Goal: Task Accomplishment & Management: Use online tool/utility

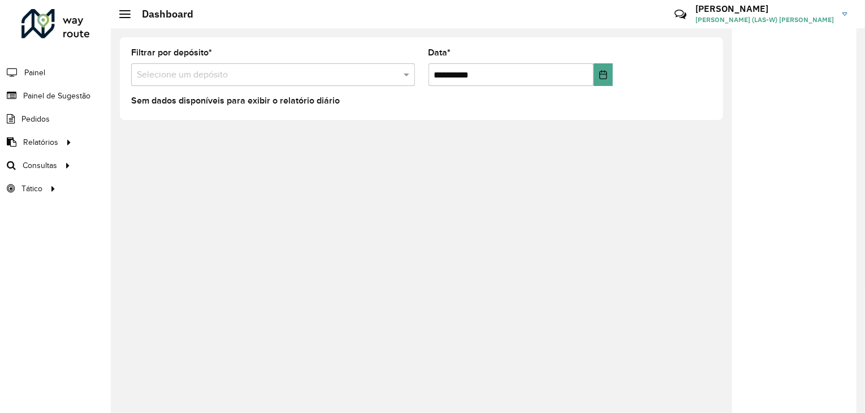
scroll to position [3, 0]
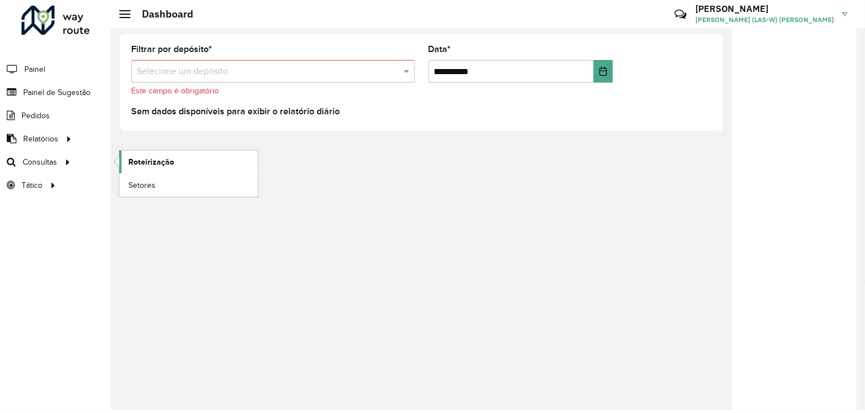
click at [129, 161] on span "Roteirização" at bounding box center [151, 162] width 46 height 12
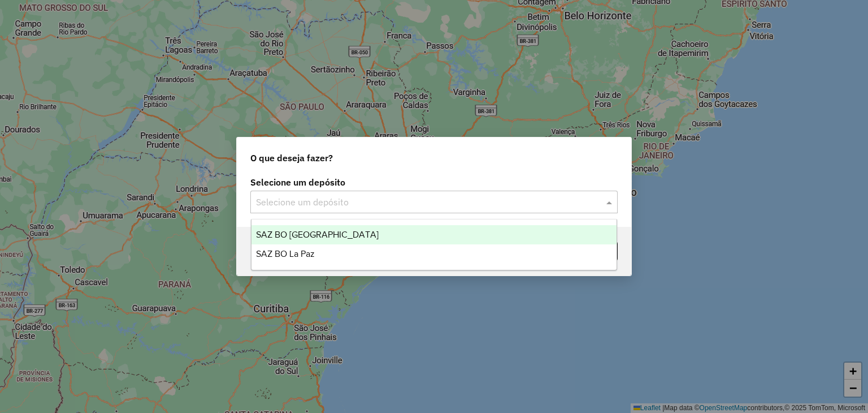
click at [380, 207] on input "text" at bounding box center [423, 203] width 334 height 14
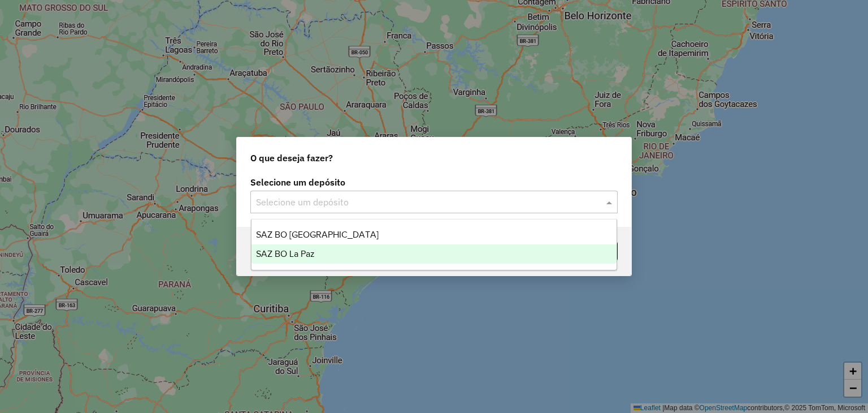
click at [360, 252] on div "SAZ BO La Paz" at bounding box center [435, 253] width 366 height 19
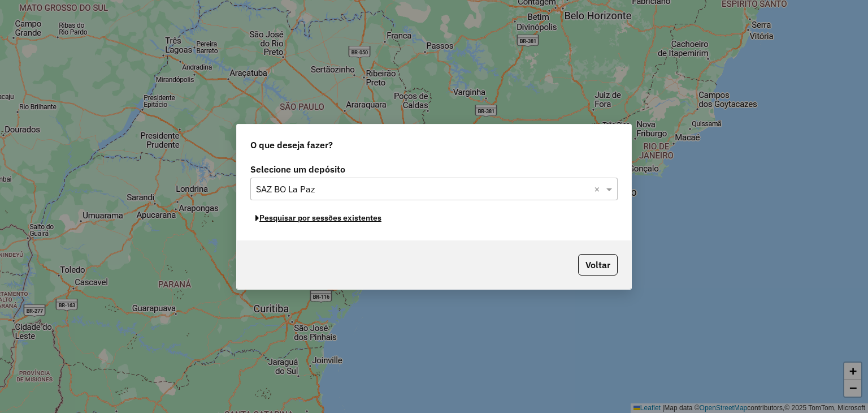
click at [328, 220] on button "Pesquisar por sessões existentes" at bounding box center [318, 218] width 136 height 18
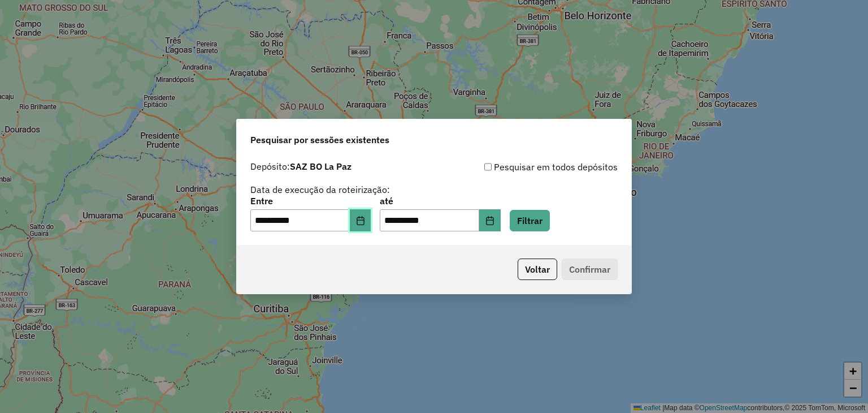
click at [365, 223] on icon "Choose Date" at bounding box center [360, 220] width 9 height 9
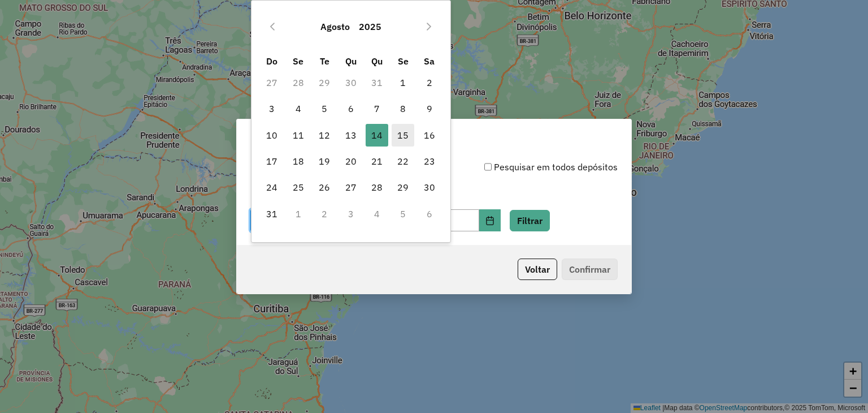
click at [397, 135] on span "15" at bounding box center [403, 135] width 23 height 23
type input "**********"
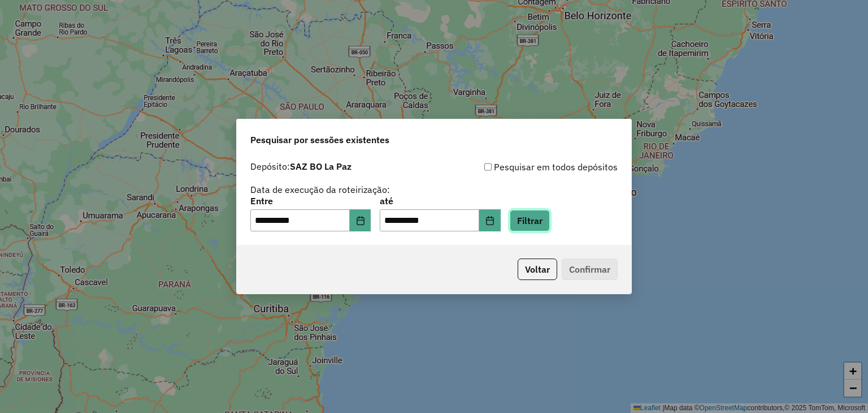
click at [544, 224] on button "Filtrar" at bounding box center [530, 220] width 40 height 21
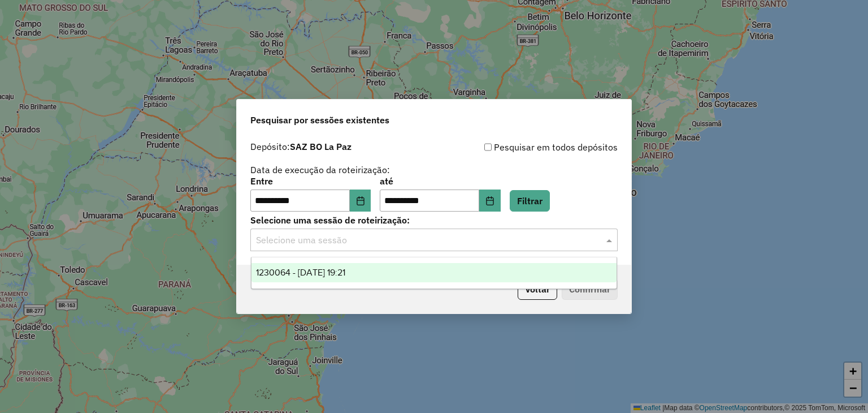
click at [507, 244] on input "text" at bounding box center [423, 240] width 334 height 14
click at [423, 266] on div "1230064 - 15/08/2025 19:21" at bounding box center [435, 272] width 366 height 19
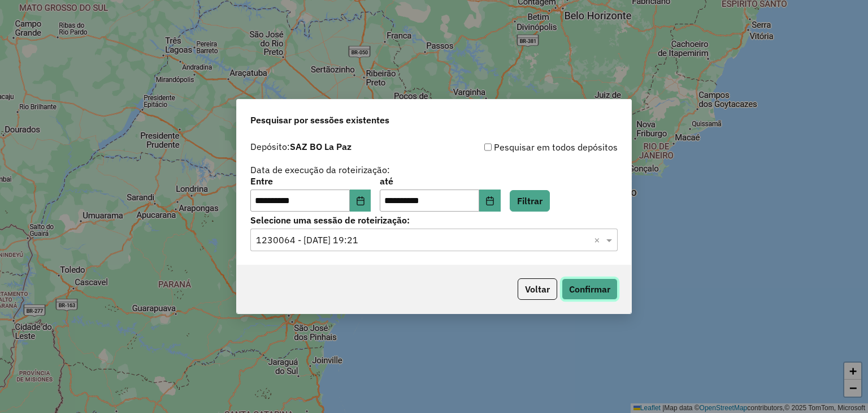
click at [588, 293] on button "Confirmar" at bounding box center [590, 288] width 56 height 21
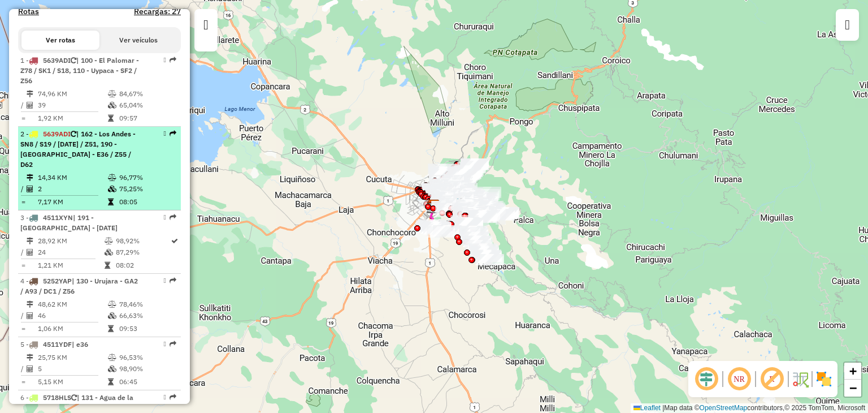
scroll to position [357, 0]
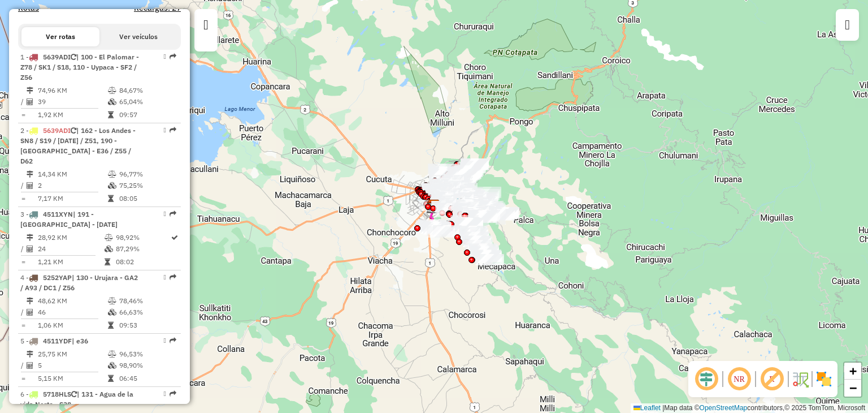
click at [393, 230] on div "Janela de atendimento Grade de atendimento Capacidade Transportadoras Veículos …" at bounding box center [434, 206] width 868 height 413
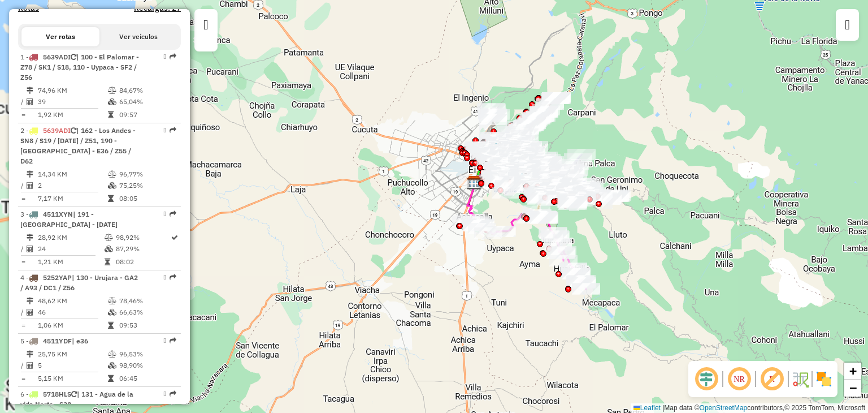
click at [393, 230] on div "Janela de atendimento Grade de atendimento Capacidade Transportadoras Veículos …" at bounding box center [434, 206] width 868 height 413
click at [435, 169] on div "Janela de atendimento Grade de atendimento Capacidade Transportadoras Veículos …" at bounding box center [434, 206] width 868 height 413
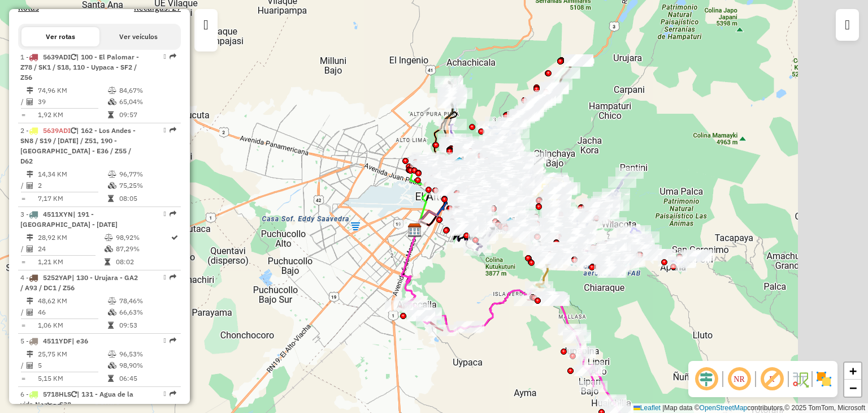
drag, startPoint x: 483, startPoint y: 181, endPoint x: 369, endPoint y: 222, distance: 121.6
click at [369, 222] on div "Janela de atendimento Grade de atendimento Capacidade Transportadoras Veículos …" at bounding box center [434, 206] width 868 height 413
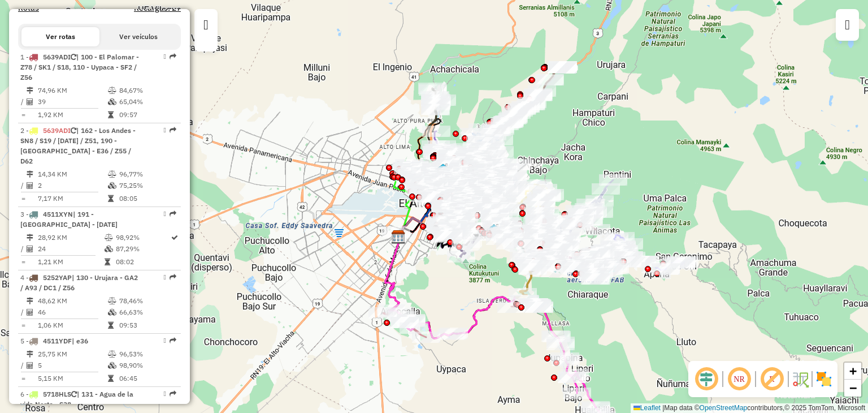
click at [552, 160] on div "Janela de atendimento Grade de atendimento Capacidade Transportadoras Veículos …" at bounding box center [434, 206] width 868 height 413
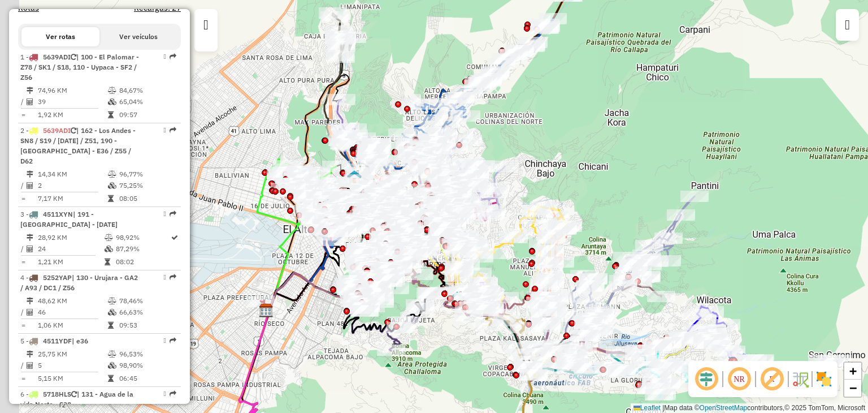
drag, startPoint x: 516, startPoint y: 182, endPoint x: 553, endPoint y: 176, distance: 37.7
click at [553, 176] on div "Janela de atendimento Grade de atendimento Capacidade Transportadoras Veículos …" at bounding box center [434, 206] width 868 height 413
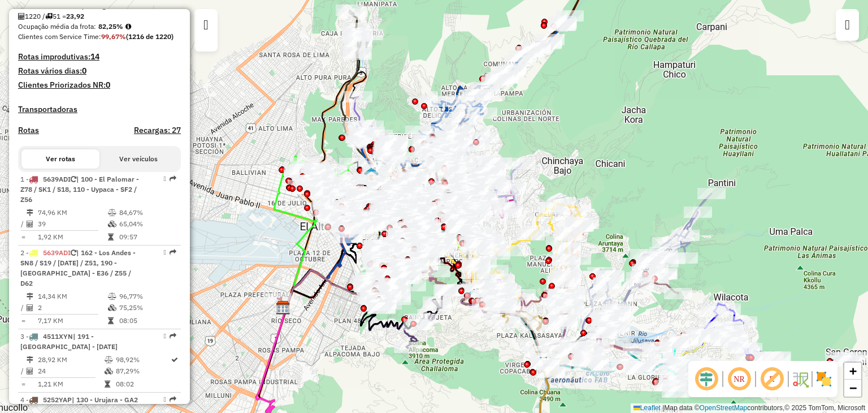
scroll to position [276, 0]
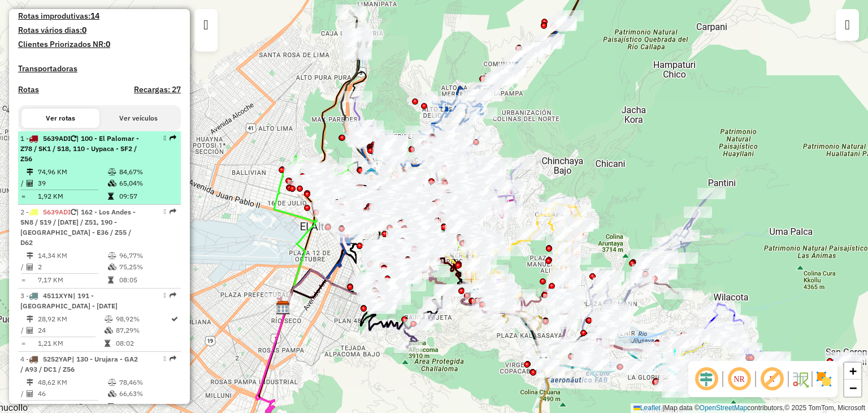
select select "**********"
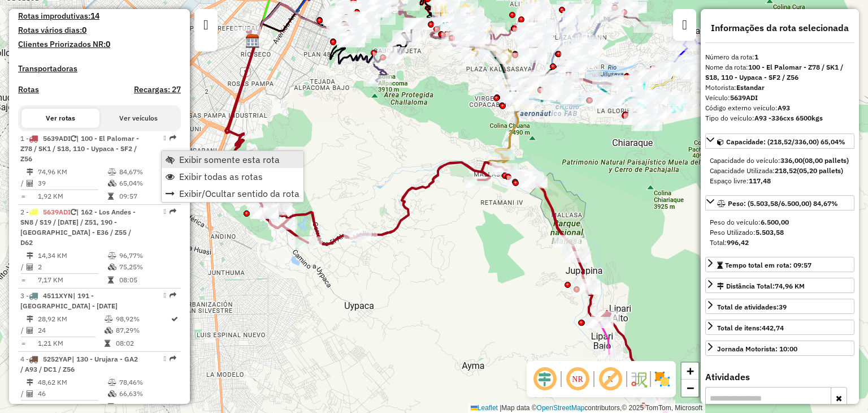
click at [192, 161] on span "Exibir somente esta rota" at bounding box center [229, 159] width 101 height 9
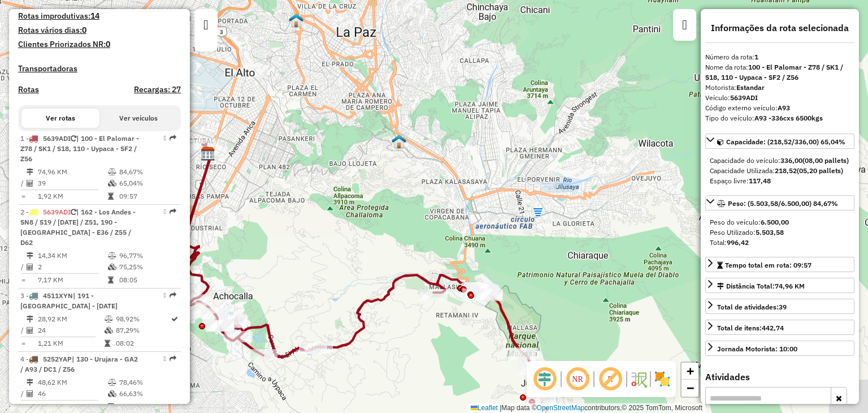
drag, startPoint x: 341, startPoint y: 152, endPoint x: 282, endPoint y: 315, distance: 173.8
click at [282, 315] on div "Janela de atendimento Grade de atendimento Capacidade Transportadoras Veículos …" at bounding box center [434, 206] width 868 height 413
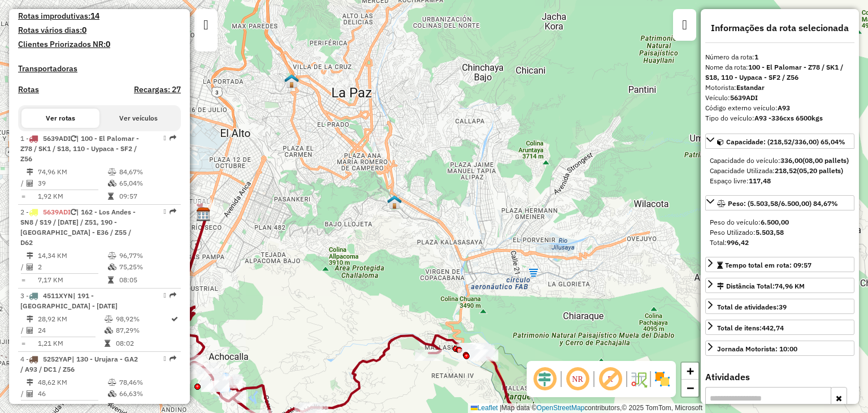
drag, startPoint x: 351, startPoint y: 260, endPoint x: 378, endPoint y: 269, distance: 29.1
click at [378, 269] on div "Janela de atendimento Grade de atendimento Capacidade Transportadoras Veículos …" at bounding box center [434, 206] width 868 height 413
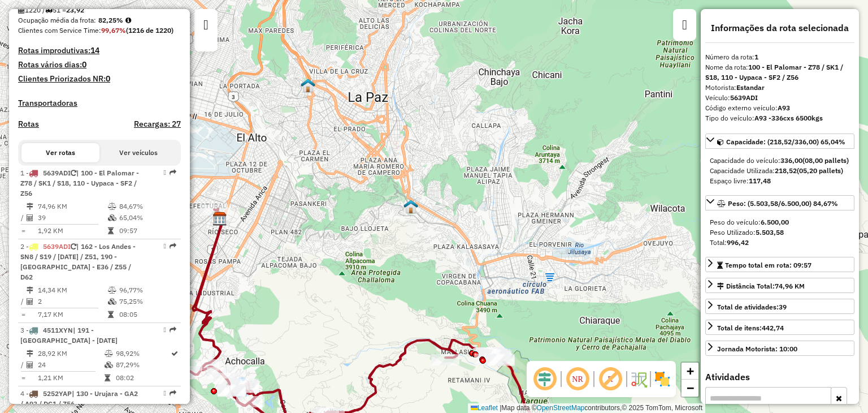
scroll to position [244, 0]
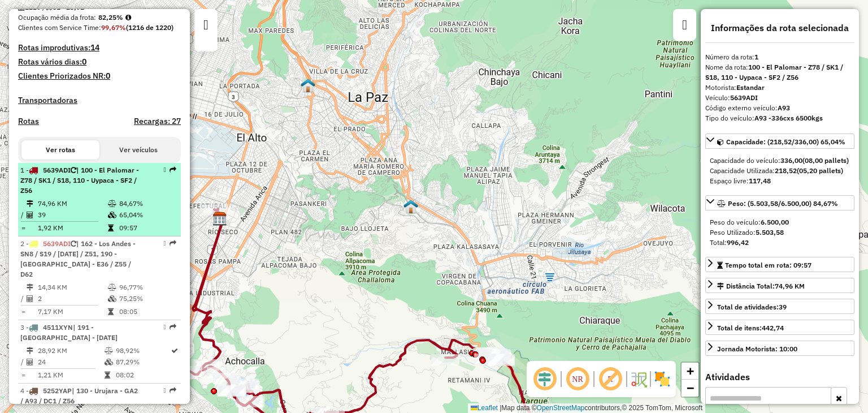
click at [88, 209] on td "74,96 KM" at bounding box center [72, 203] width 70 height 11
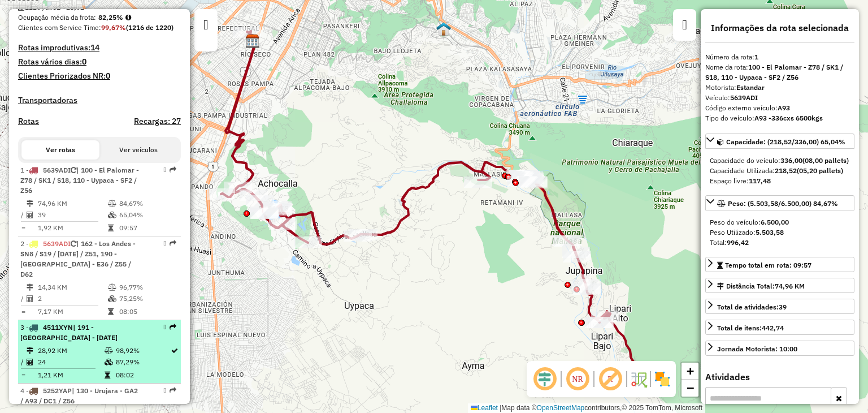
click at [98, 332] on div "3 - 4511XYN | 191 - [GEOGRAPHIC_DATA] - [DATE]" at bounding box center [80, 332] width 120 height 20
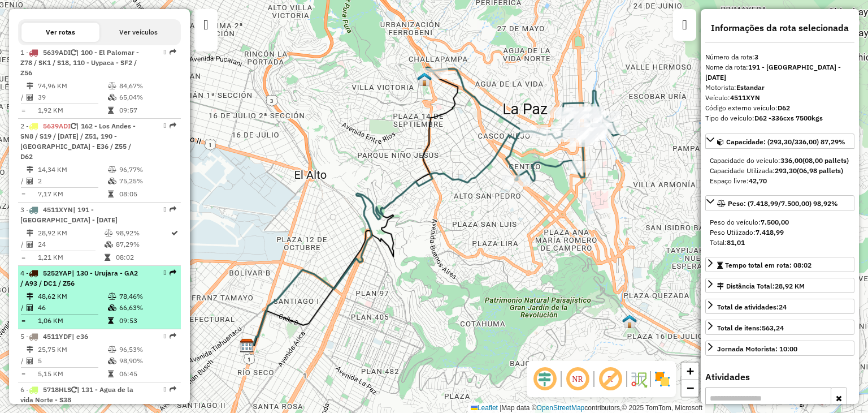
scroll to position [370, 0]
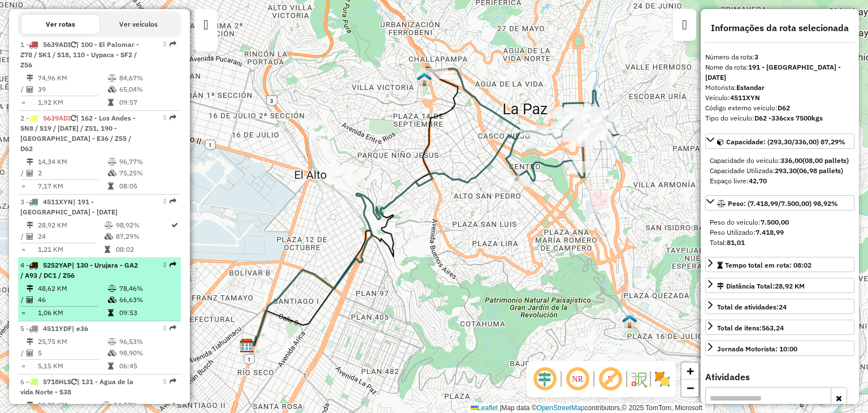
click at [61, 289] on td "48,62 KM" at bounding box center [72, 288] width 70 height 11
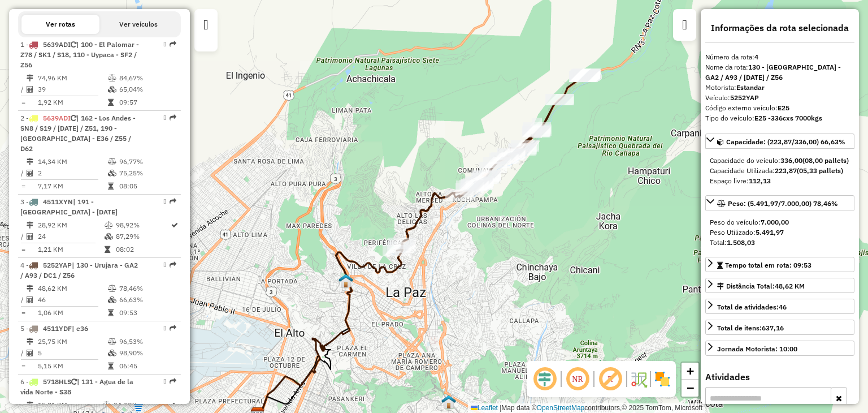
drag, startPoint x: 488, startPoint y: 202, endPoint x: 475, endPoint y: 249, distance: 48.7
click at [475, 249] on div "Janela de atendimento Grade de atendimento Capacidade Transportadoras Veículos …" at bounding box center [434, 206] width 868 height 413
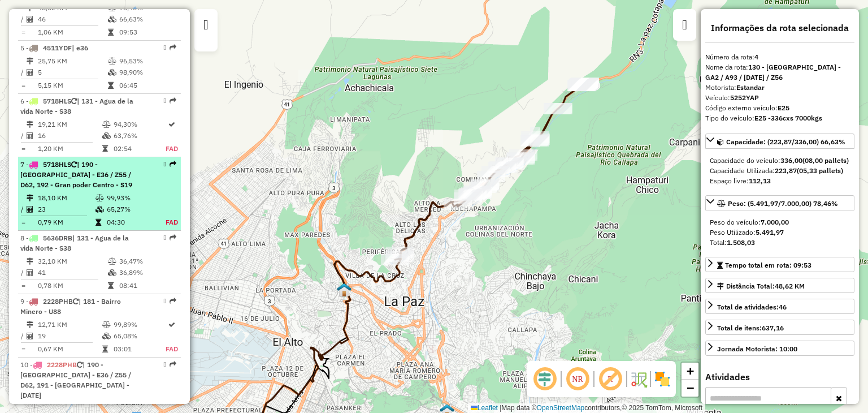
scroll to position [651, 0]
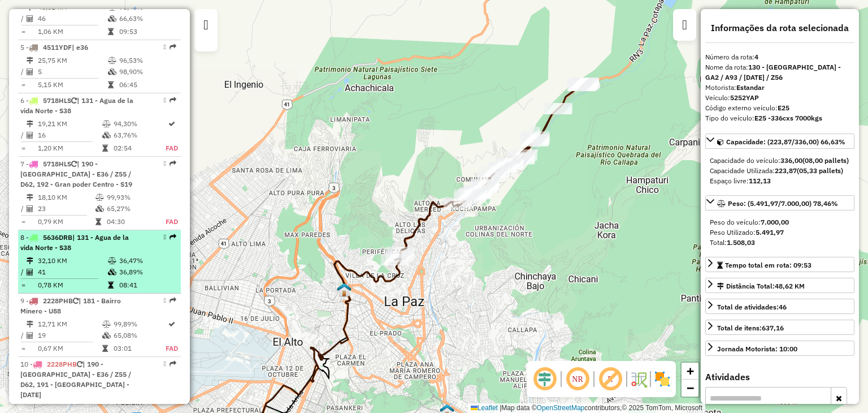
click at [47, 274] on td "41" at bounding box center [72, 271] width 70 height 11
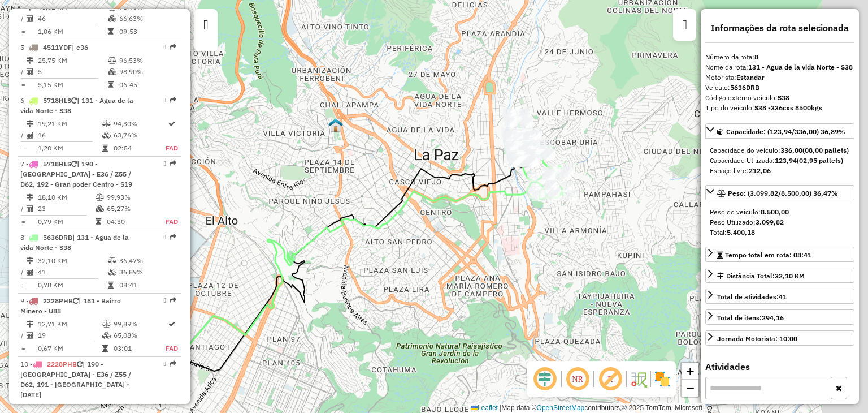
drag, startPoint x: 434, startPoint y: 180, endPoint x: 357, endPoint y: 226, distance: 89.5
click at [357, 226] on icon at bounding box center [352, 283] width 382 height 214
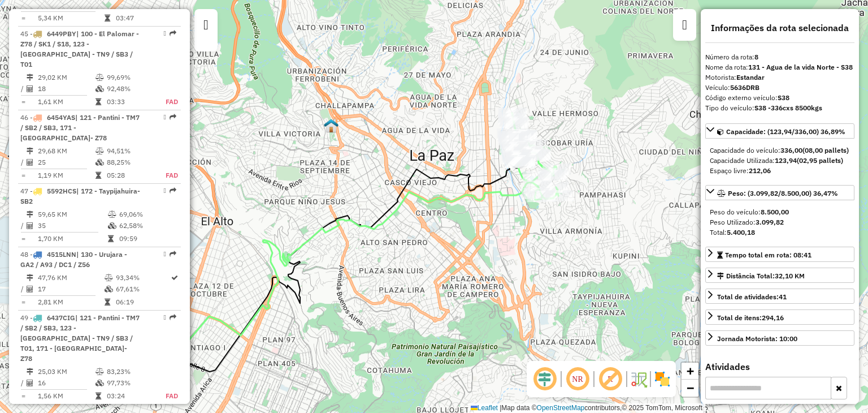
scroll to position [3662, 0]
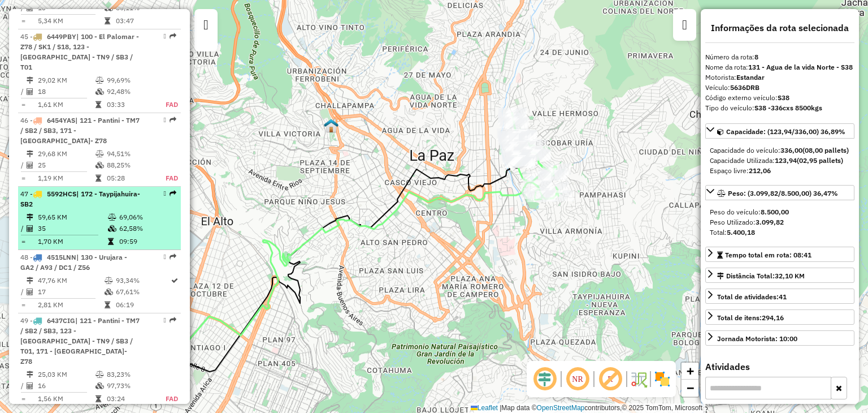
click at [82, 211] on td "59,65 KM" at bounding box center [72, 216] width 70 height 11
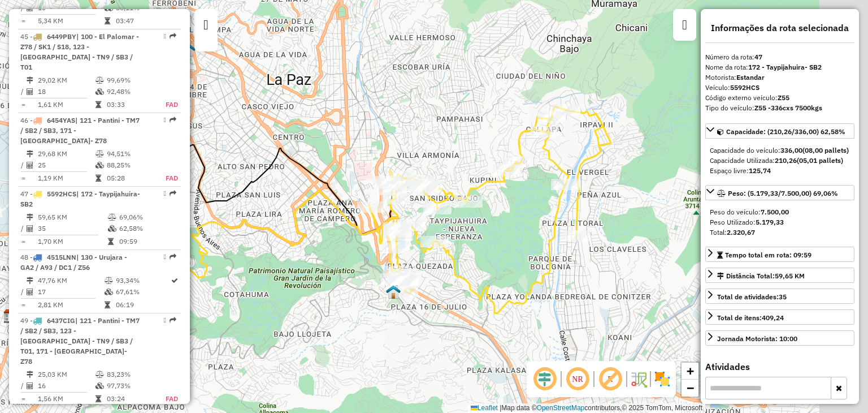
drag, startPoint x: 435, startPoint y: 214, endPoint x: 299, endPoint y: 215, distance: 135.7
click at [299, 215] on div "Janela de atendimento Grade de atendimento Capacidade Transportadoras Veículos …" at bounding box center [434, 206] width 868 height 413
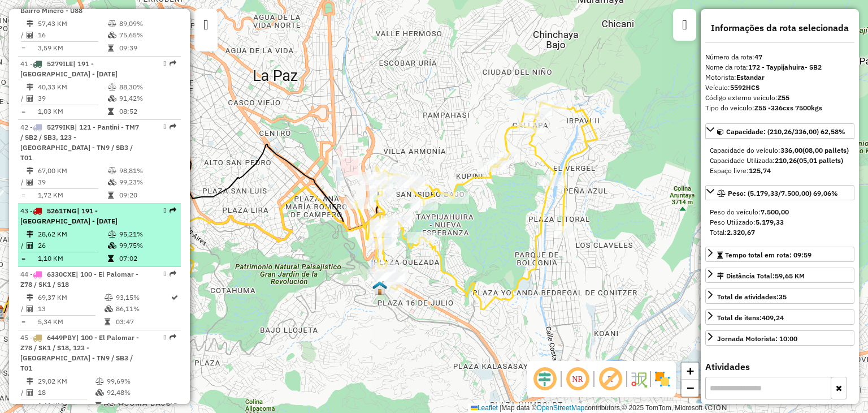
scroll to position [3360, 0]
click at [88, 230] on td "28,62 KM" at bounding box center [72, 235] width 70 height 11
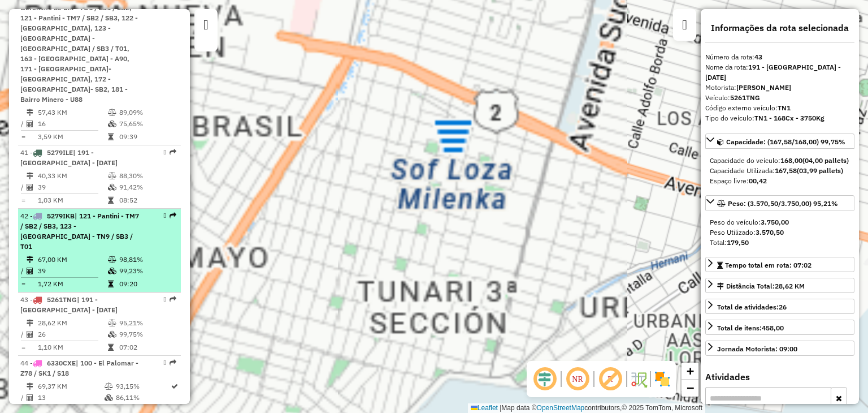
scroll to position [3272, 0]
click at [53, 183] on td "39" at bounding box center [72, 188] width 70 height 11
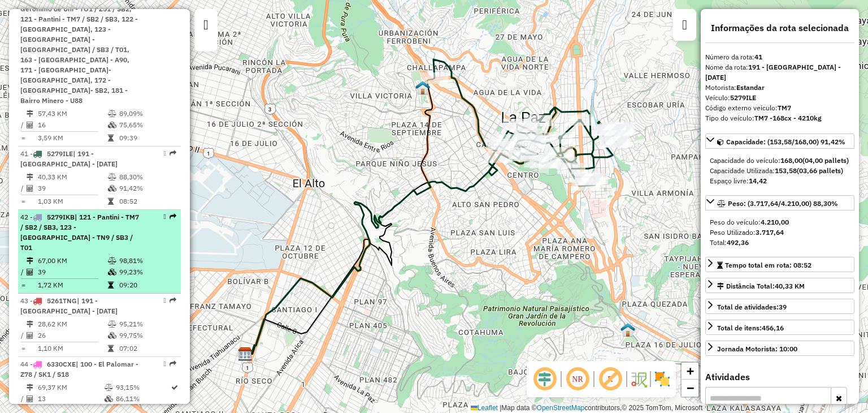
click at [62, 213] on span "| 121 - Pantini - TM7 / SB2 / SB3, 123 - [GEOGRAPHIC_DATA] - TN9 / SB3 / T01" at bounding box center [79, 232] width 119 height 39
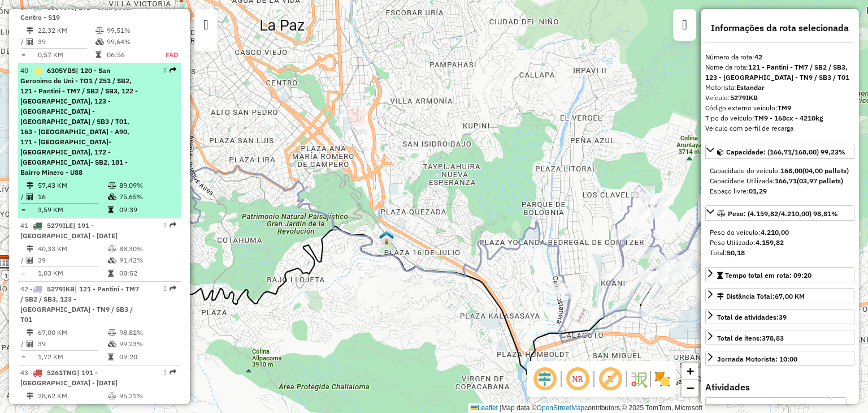
scroll to position [3197, 0]
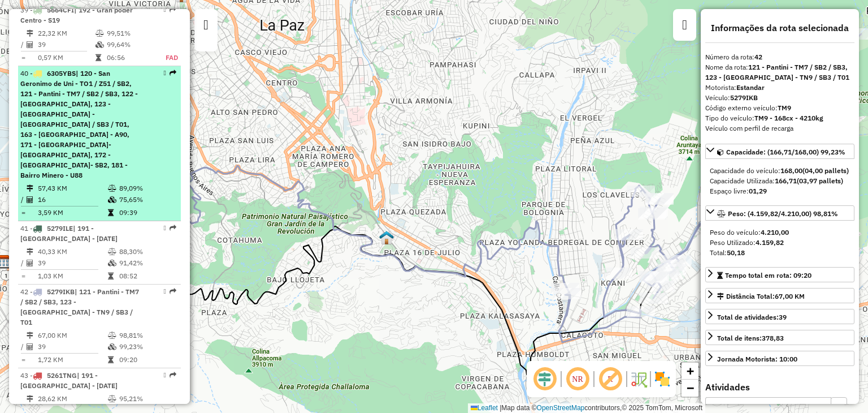
click at [67, 75] on li "40 - 6305YBS | 120 - [GEOGRAPHIC_DATA] de Uni - TO1 / Z51 / SB2, 121 - Pantini …" at bounding box center [99, 143] width 163 height 155
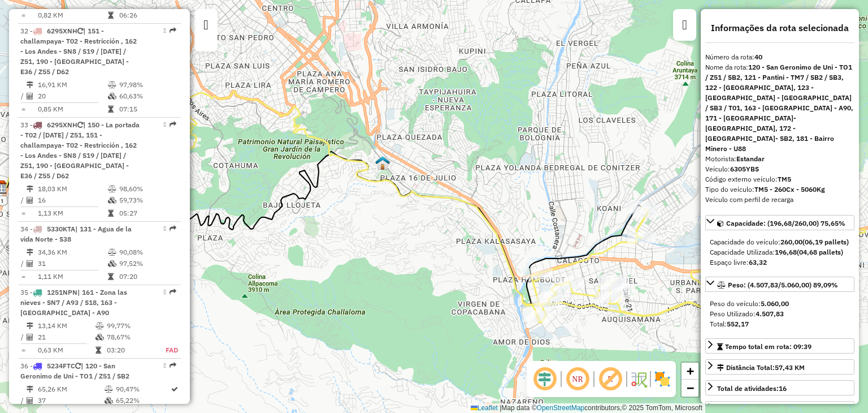
scroll to position [2667, 0]
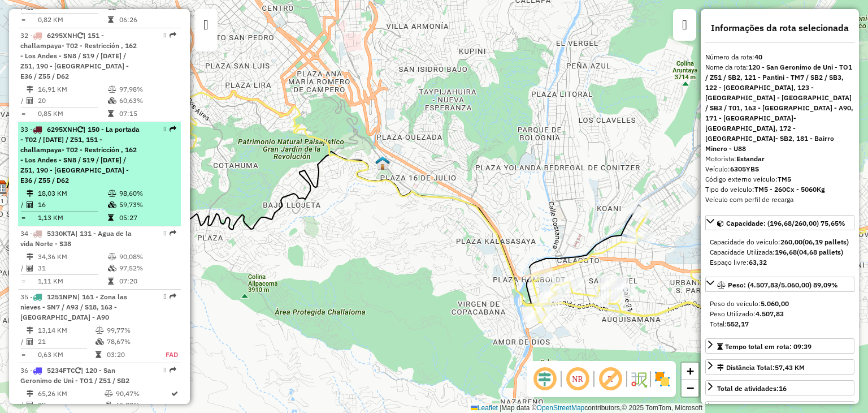
click at [76, 124] on div "33 - 6295XNH | 150 - La portada - T02 / [DATE] / Z51, 151 - challampaya- T02 - …" at bounding box center [80, 154] width 120 height 61
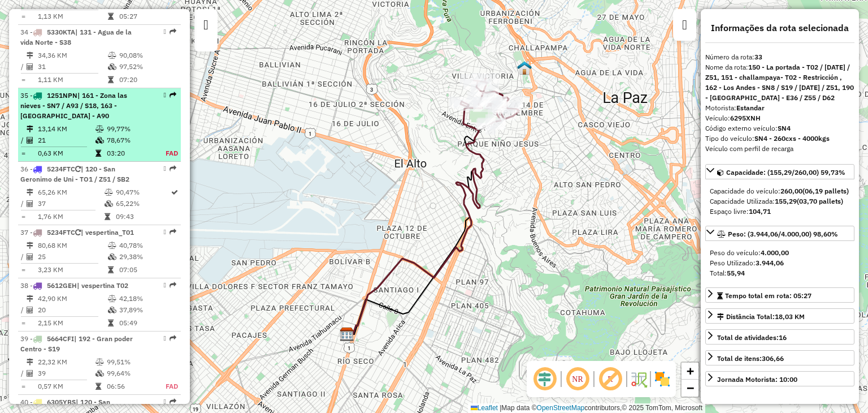
scroll to position [2869, 0]
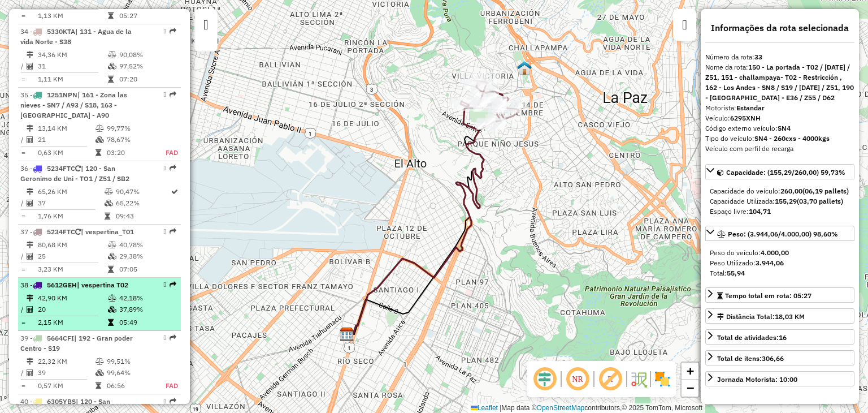
click at [90, 317] on td "2,15 KM" at bounding box center [72, 322] width 70 height 11
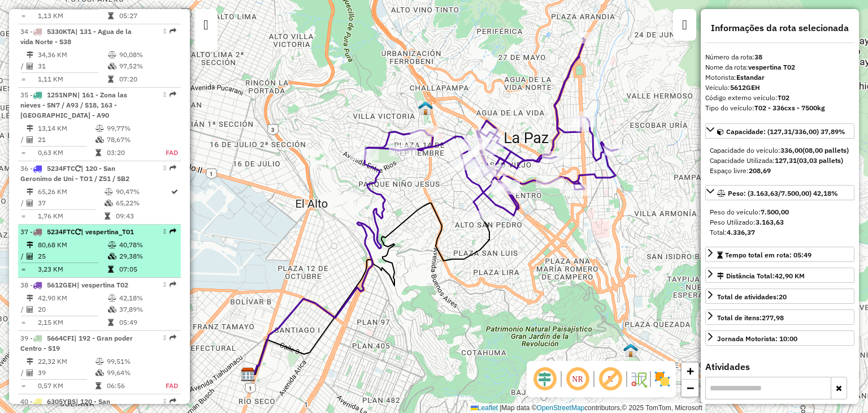
click at [83, 250] on td "25" at bounding box center [72, 255] width 70 height 11
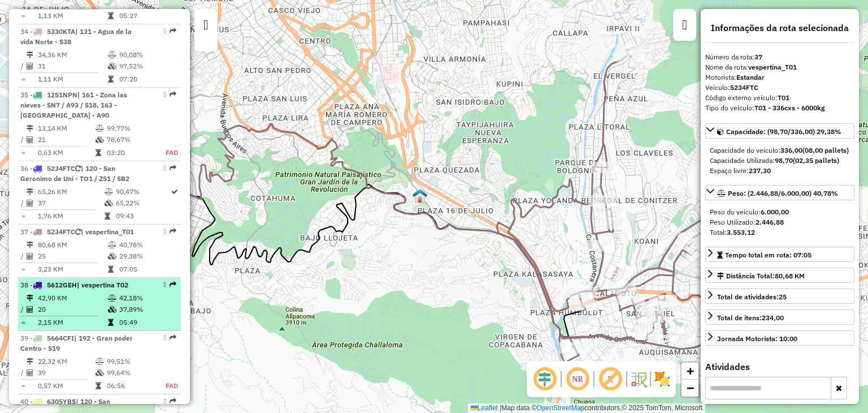
click at [92, 292] on td "42,90 KM" at bounding box center [72, 297] width 70 height 11
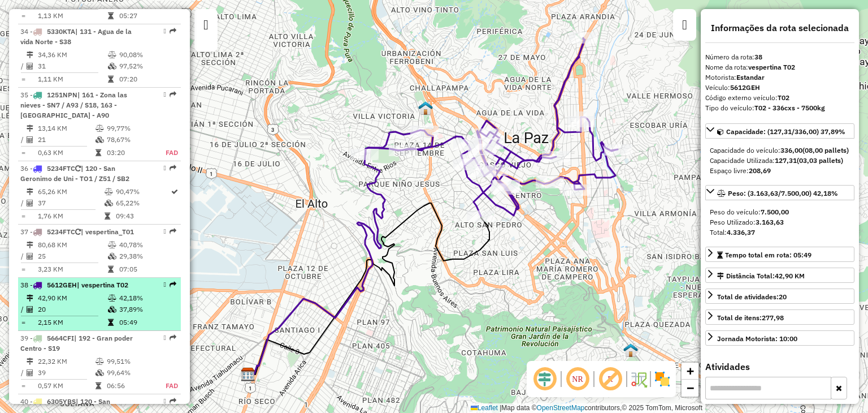
click at [89, 292] on td "42,90 KM" at bounding box center [72, 297] width 70 height 11
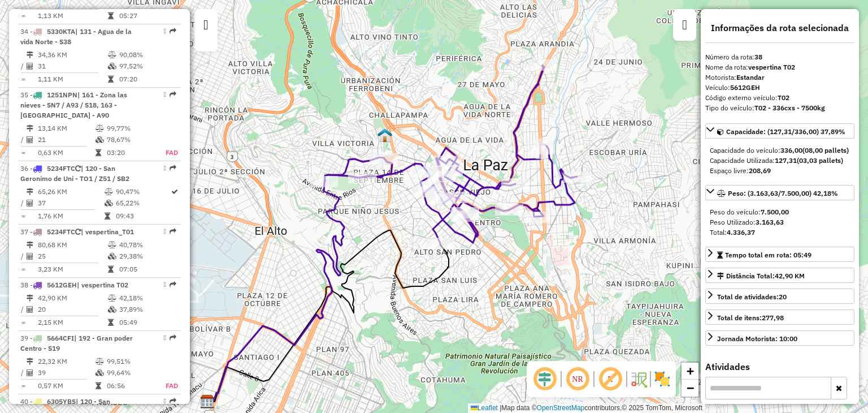
drag, startPoint x: 445, startPoint y: 203, endPoint x: 389, endPoint y: 240, distance: 67.7
click at [389, 240] on div "Janela de atendimento Grade de atendimento Capacidade Transportadoras Veículos …" at bounding box center [434, 206] width 868 height 413
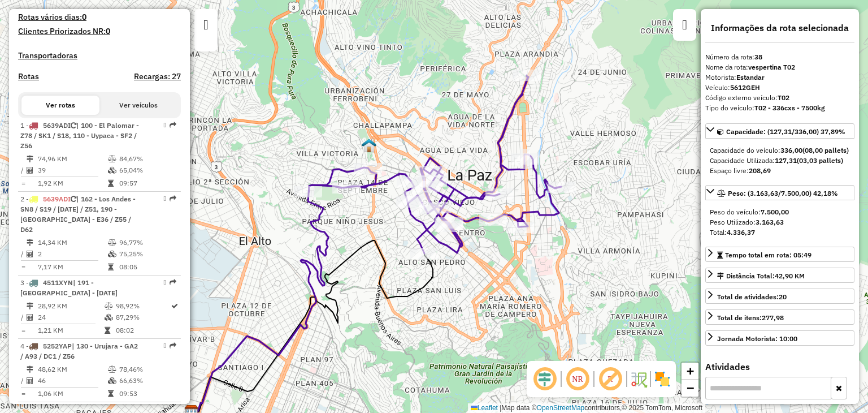
scroll to position [314, 0]
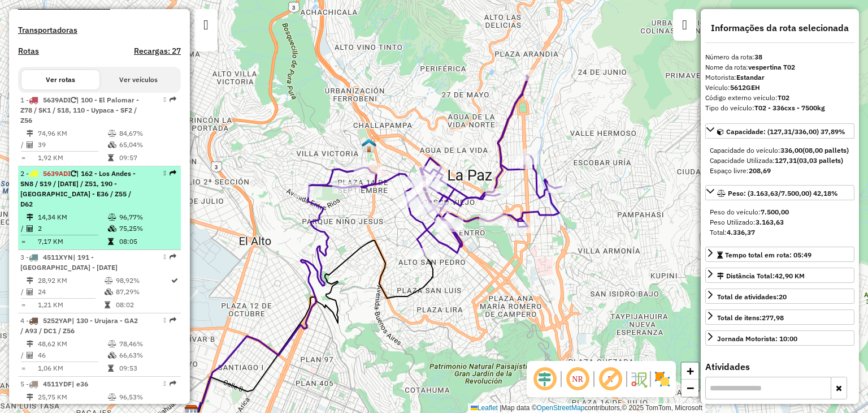
click at [53, 204] on span "| 162 - Los Andes - SN8 / S19 / [DATE] / Z51, 190 - [GEOGRAPHIC_DATA] - E36 / Z…" at bounding box center [77, 188] width 115 height 39
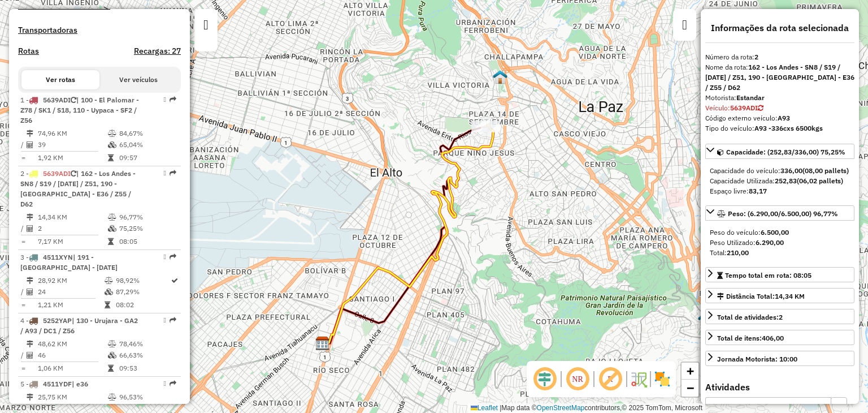
drag, startPoint x: 488, startPoint y: 174, endPoint x: 463, endPoint y: 202, distance: 37.6
click at [463, 202] on div "Janela de atendimento Grade de atendimento Capacidade Transportadoras Veículos …" at bounding box center [434, 206] width 868 height 413
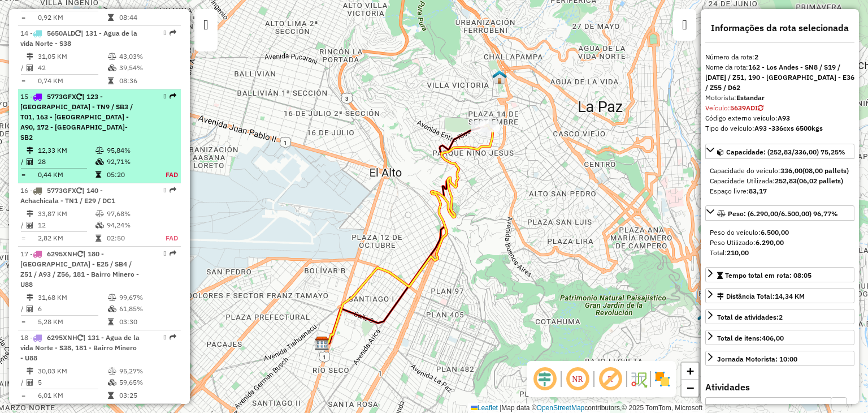
scroll to position [1279, 0]
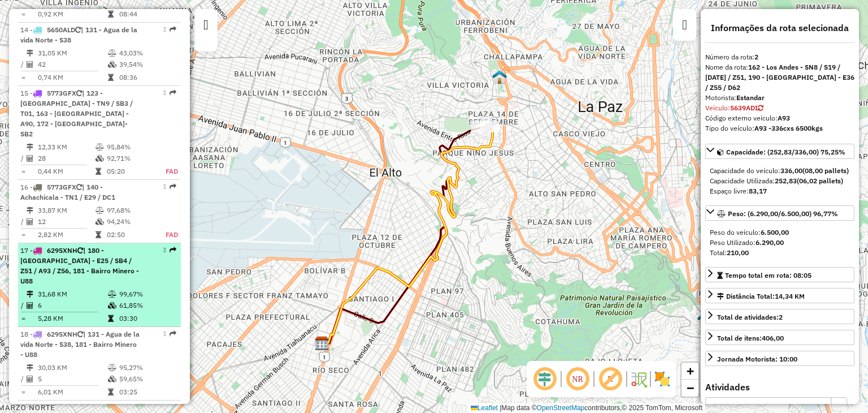
click at [59, 300] on td "6" at bounding box center [72, 305] width 70 height 11
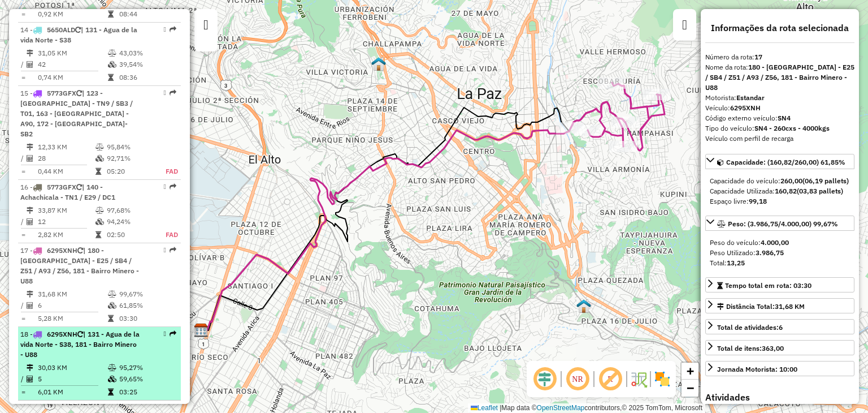
click at [79, 330] on span "| 131 - Agua de la vida Norte - S38, 181 - Bairro Minero - U88" at bounding box center [79, 344] width 119 height 29
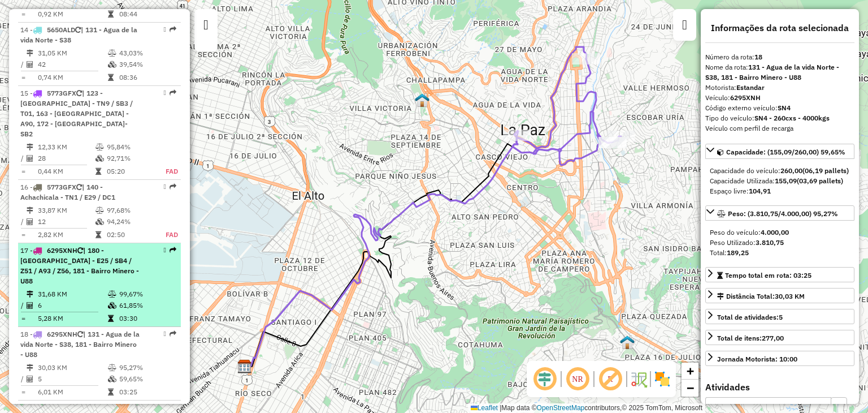
click at [88, 311] on hr at bounding box center [59, 311] width 77 height 1
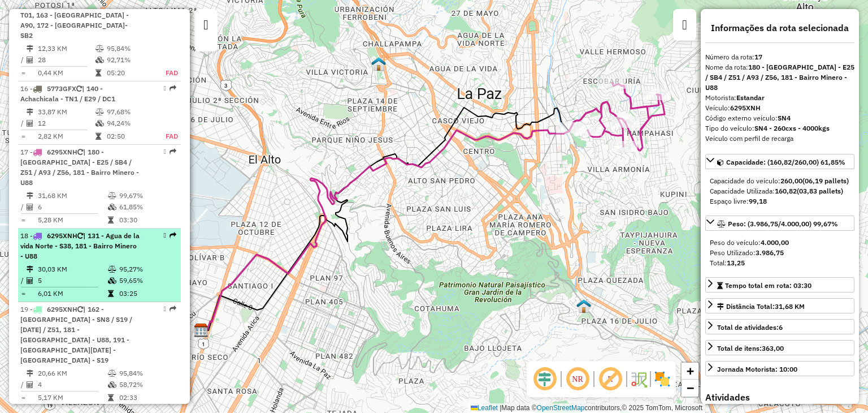
scroll to position [1378, 0]
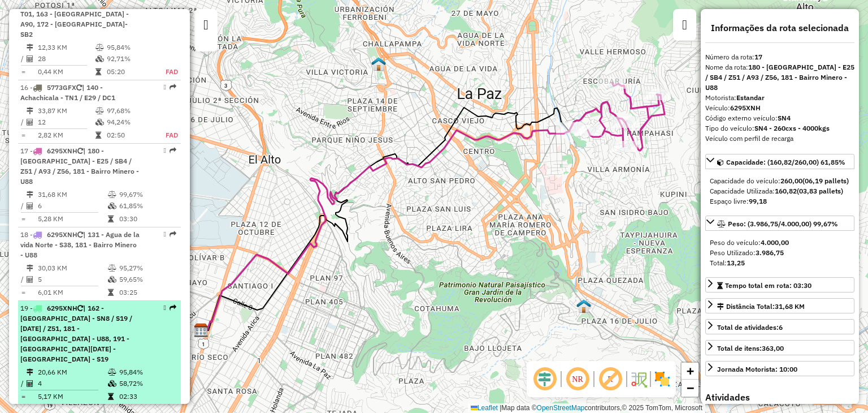
click at [70, 303] on div "19 - 6295XNH | 162 - [GEOGRAPHIC_DATA] - SN8 / S19 / [DATE] / Z51, 181 - [GEOGR…" at bounding box center [80, 333] width 120 height 61
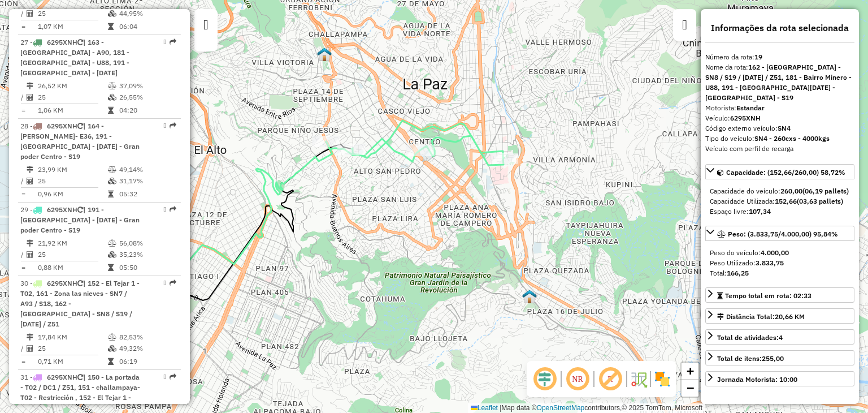
scroll to position [2234, 0]
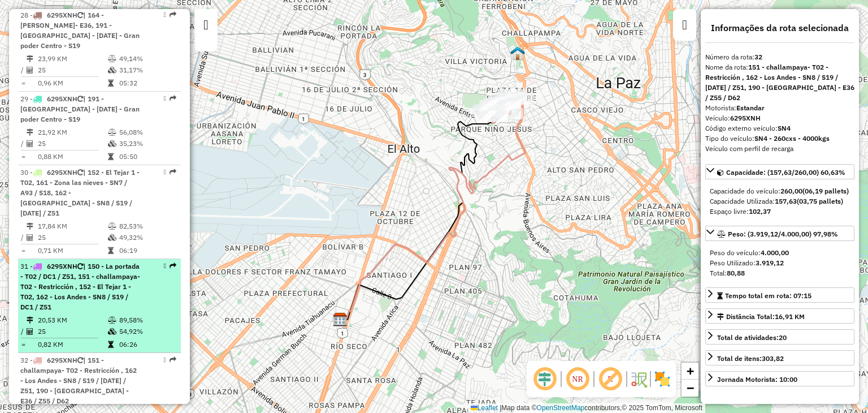
scroll to position [2345, 0]
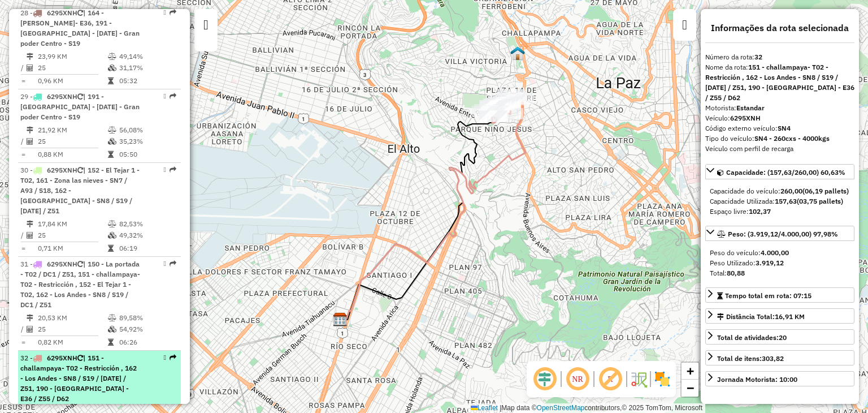
click at [73, 353] on div "32 - 6295XNH | 151 - challampaya- T02 - Restricción , 162 - Los Andes - SN8 / S…" at bounding box center [80, 378] width 120 height 51
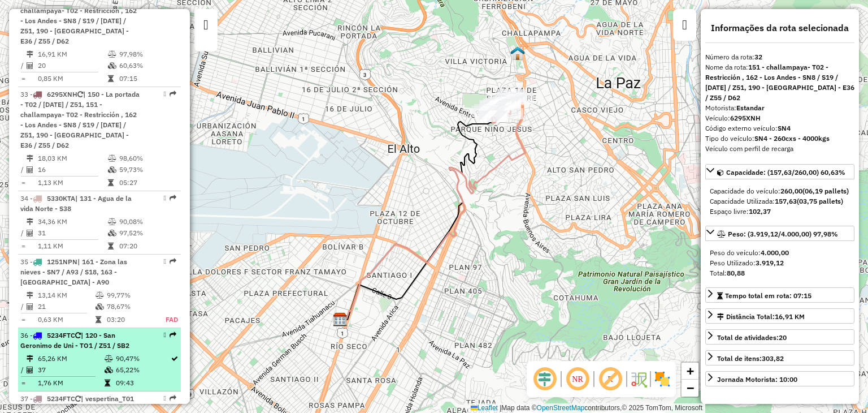
scroll to position [2706, 0]
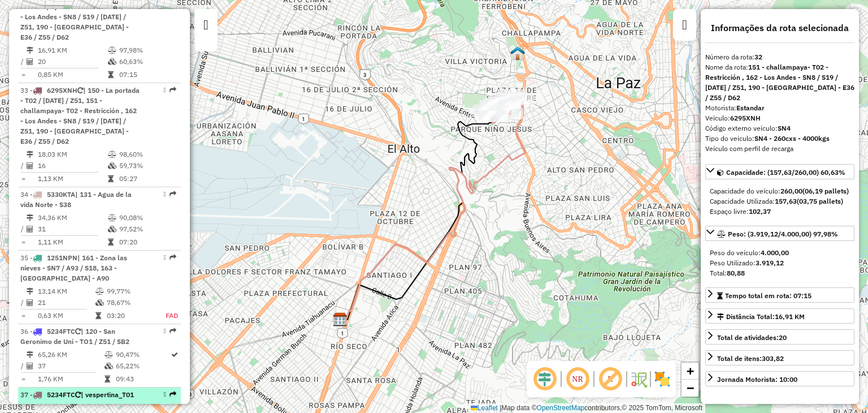
click at [61, 390] on div "37 - 5234FTC | vespertina_T01" at bounding box center [80, 395] width 120 height 10
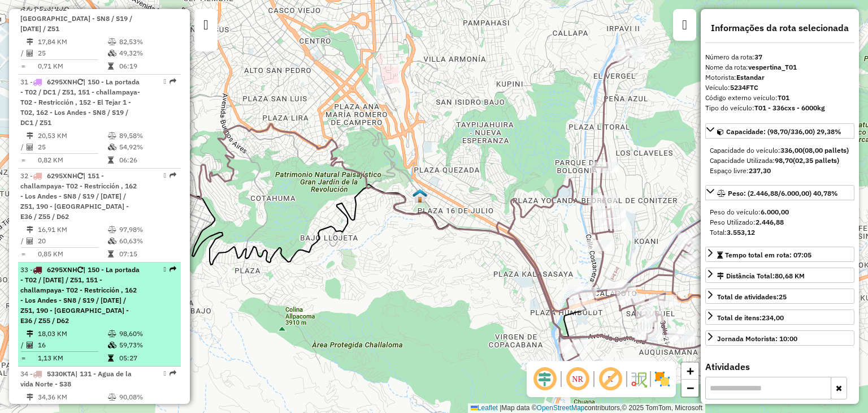
scroll to position [2512, 0]
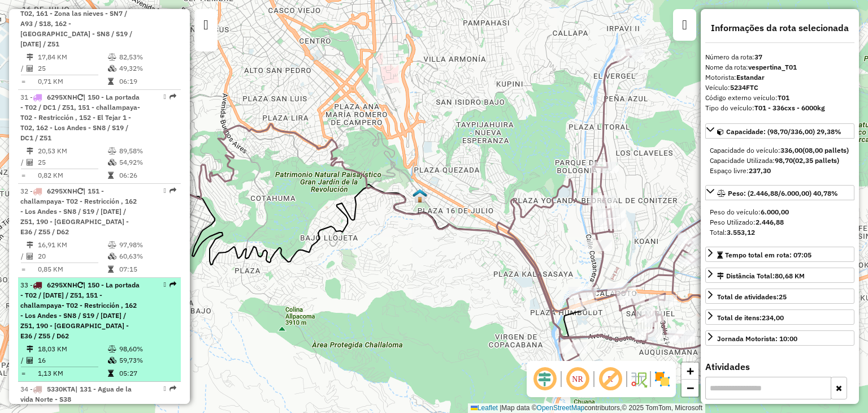
click at [89, 186] on div "32 - 6295XNH | 151 - challampaya- T02 - Restricción , 162 - Los Andes - SN8 / S…" at bounding box center [80, 211] width 120 height 51
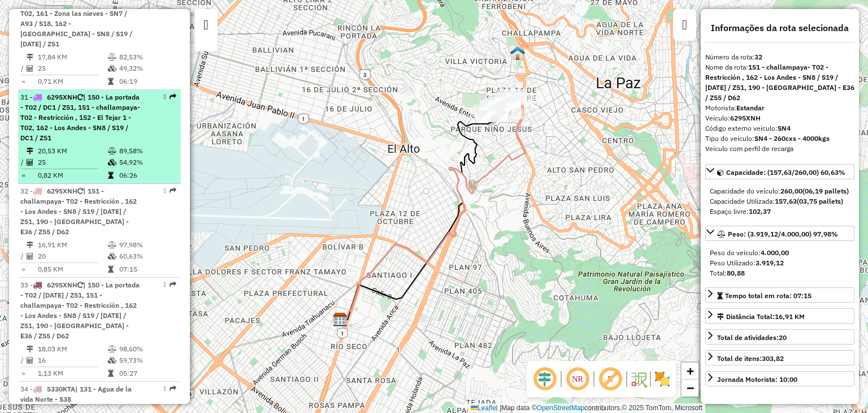
click at [100, 145] on td "20,53 KM" at bounding box center [72, 150] width 70 height 11
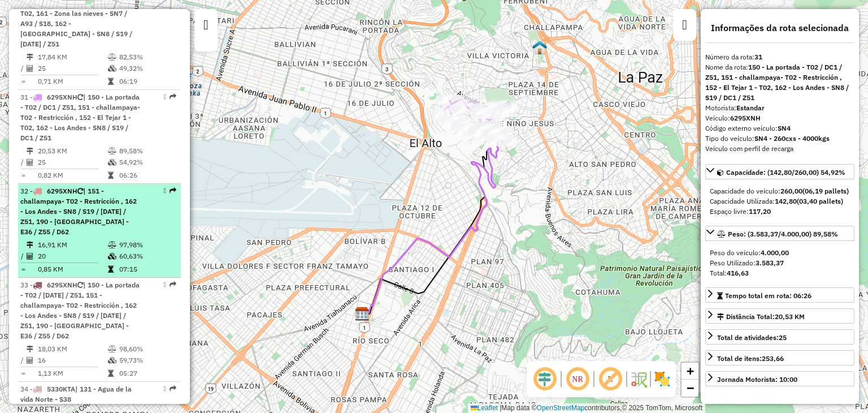
click at [96, 187] on span "| 151 - challampaya- T02 - Restricción , 162 - Los Andes - SN8 / S19 / [DATE] /…" at bounding box center [78, 211] width 116 height 49
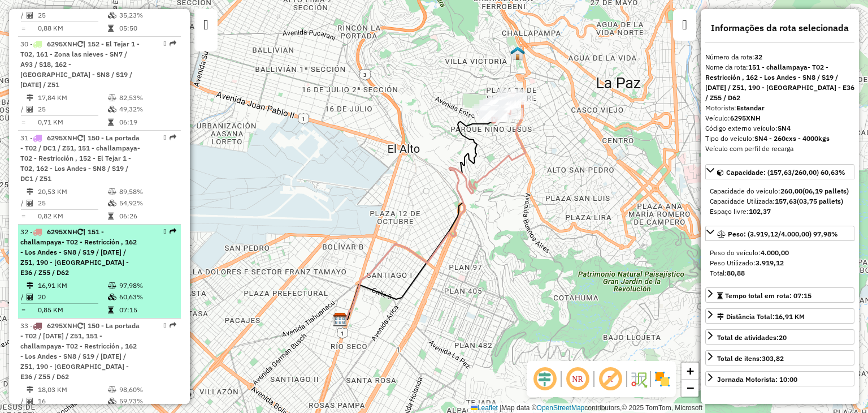
scroll to position [2469, 0]
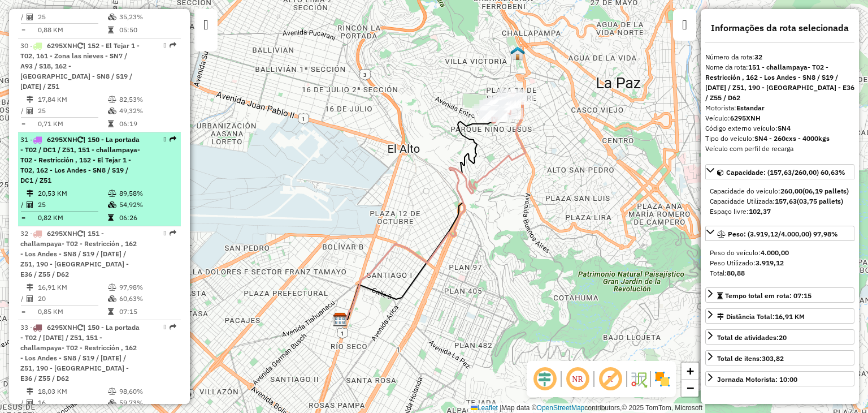
click at [73, 135] on span "| 150 - La portada - T02 / DC1 / Z51, 151 - challampaya- T02 - Restricción , 15…" at bounding box center [80, 159] width 120 height 49
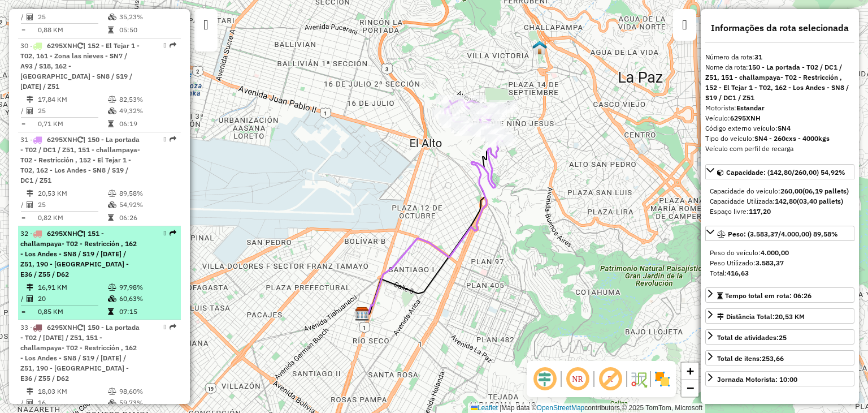
click at [84, 229] on span "| 151 - challampaya- T02 - Restricción , 162 - Los Andes - SN8 / S19 / [DATE] /…" at bounding box center [78, 253] width 116 height 49
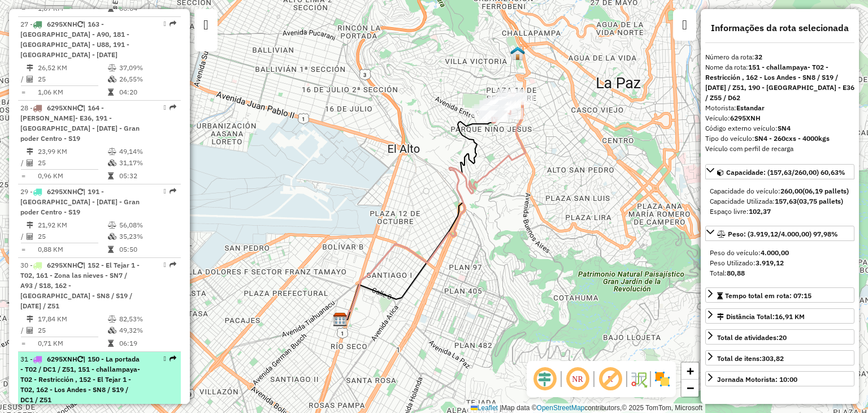
scroll to position [2243, 0]
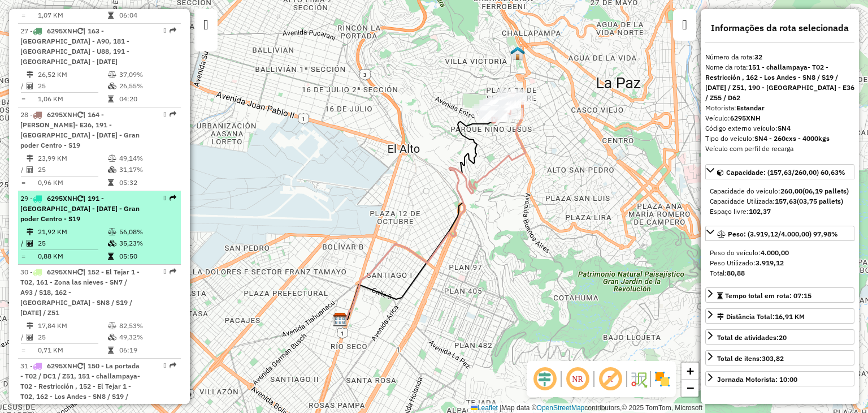
click at [80, 193] on div "29 - 6295XNH | 191 - [GEOGRAPHIC_DATA] - [DATE] - Gran poder Centro - S19" at bounding box center [80, 208] width 120 height 31
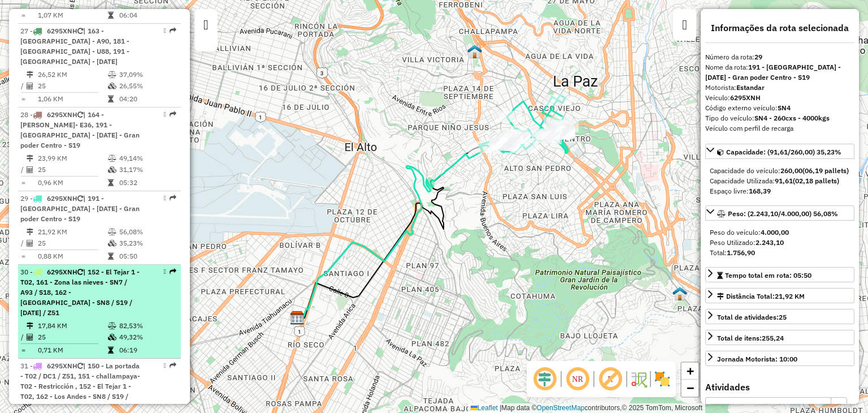
click at [83, 267] on div "30 - 6295XNH | 152 - [GEOGRAPHIC_DATA] 1 - T02, 161 - Zona las nieves - SN7 / A…" at bounding box center [80, 292] width 120 height 51
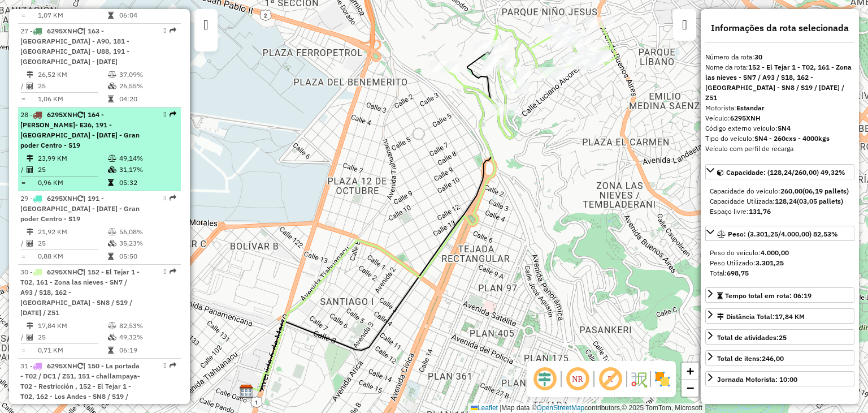
click at [87, 153] on td "23,99 KM" at bounding box center [72, 158] width 70 height 11
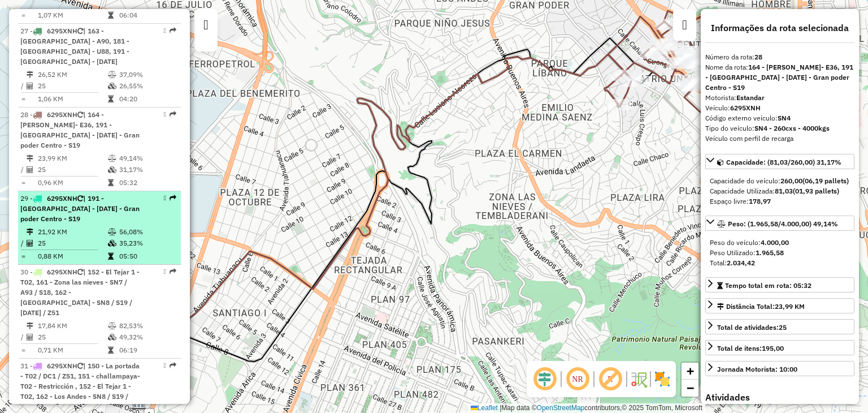
click at [88, 194] on span "| 191 - [GEOGRAPHIC_DATA] - [DATE] - Gran poder Centro - S19" at bounding box center [79, 208] width 119 height 29
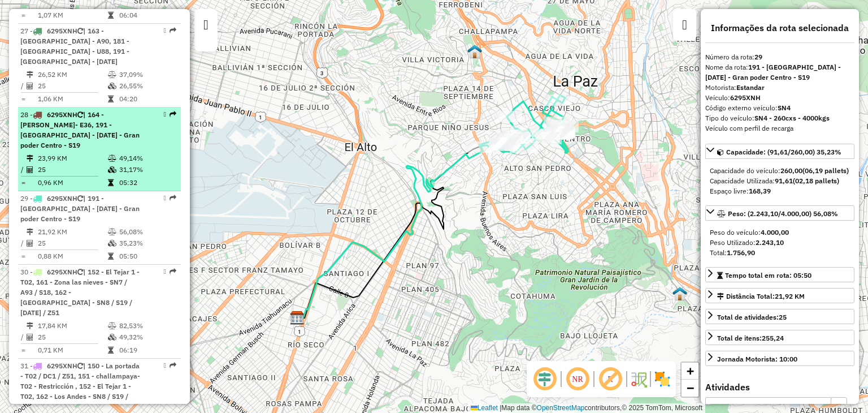
click at [90, 164] on td "25" at bounding box center [72, 169] width 70 height 11
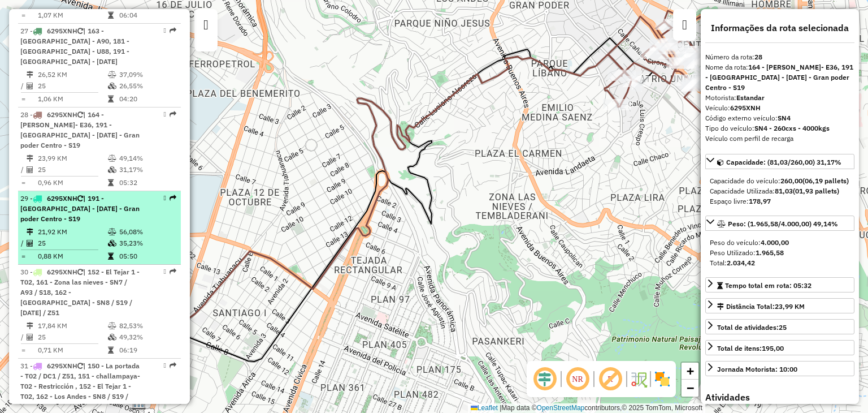
click at [88, 226] on td "21,92 KM" at bounding box center [72, 231] width 70 height 11
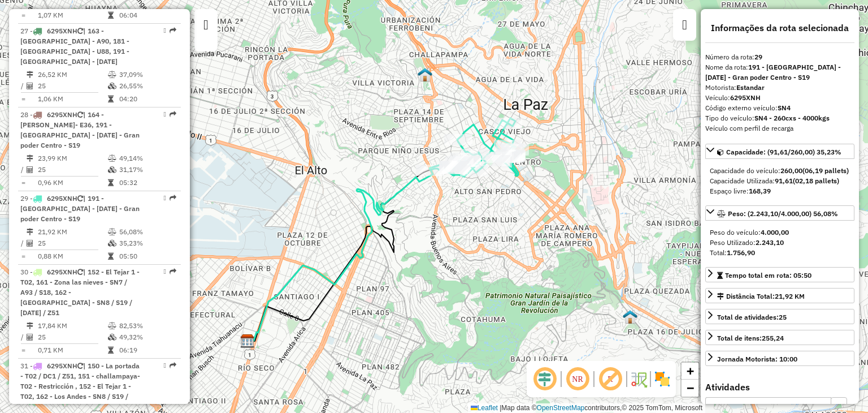
drag, startPoint x: 431, startPoint y: 215, endPoint x: 295, endPoint y: 261, distance: 143.9
click at [295, 261] on icon at bounding box center [340, 255] width 180 height 171
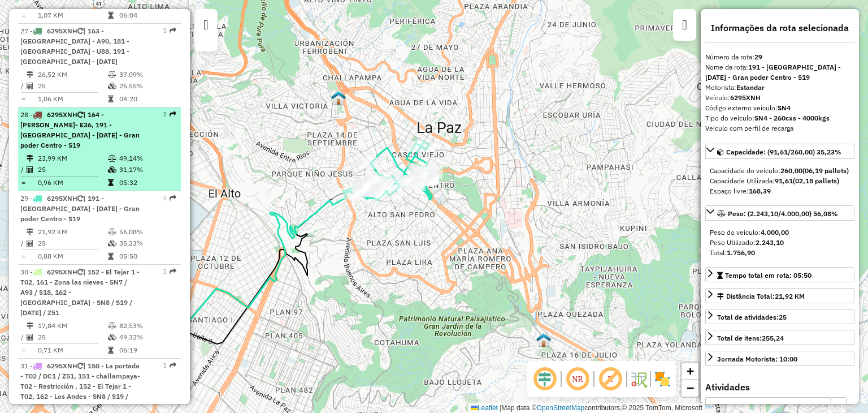
click at [115, 164] on td at bounding box center [112, 169] width 11 height 11
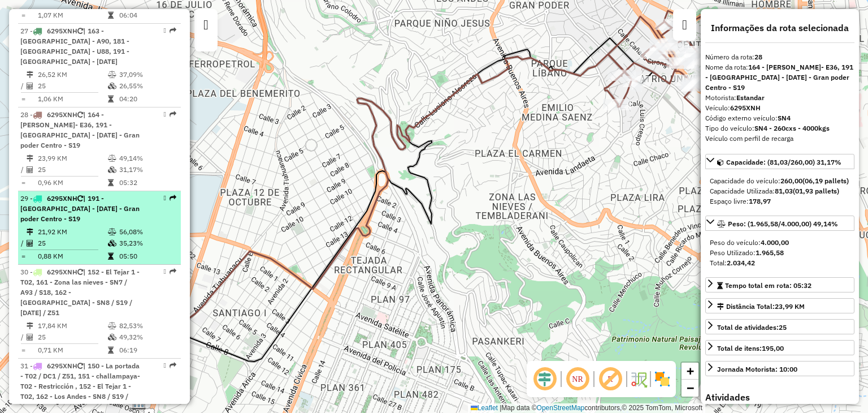
click at [101, 226] on td "21,92 KM" at bounding box center [72, 231] width 70 height 11
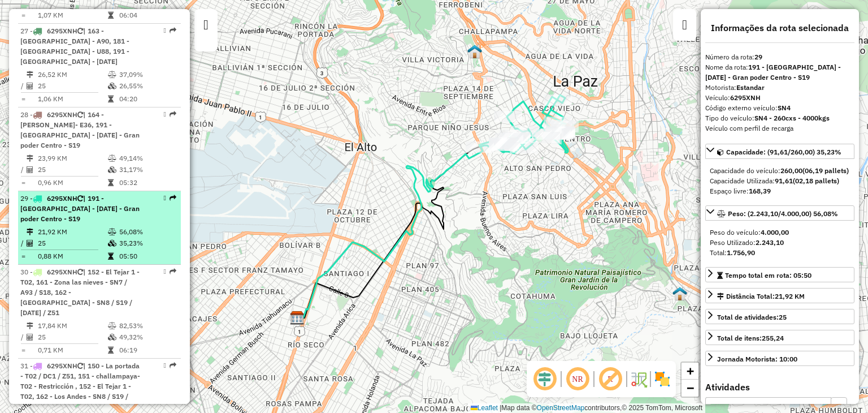
click at [66, 193] on div "29 - 6295XNH | 191 - [GEOGRAPHIC_DATA] - [DATE] - Gran poder Centro - S19" at bounding box center [80, 208] width 120 height 31
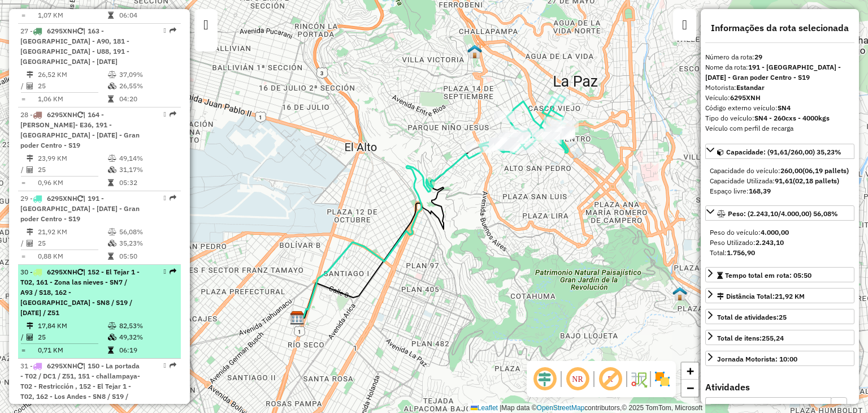
click at [72, 267] on span "| 152 - El Tejar 1 - T02, 161 - Zona las nieves - SN7 / A93 / S18, 162 - [GEOGR…" at bounding box center [79, 291] width 119 height 49
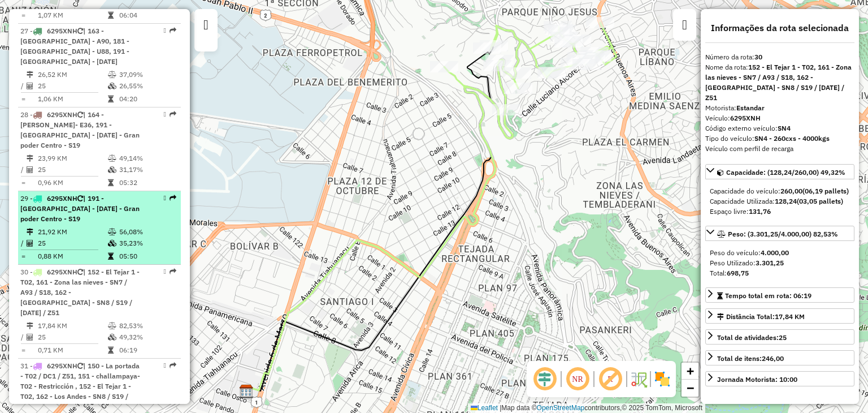
click at [79, 237] on td "25" at bounding box center [72, 242] width 70 height 11
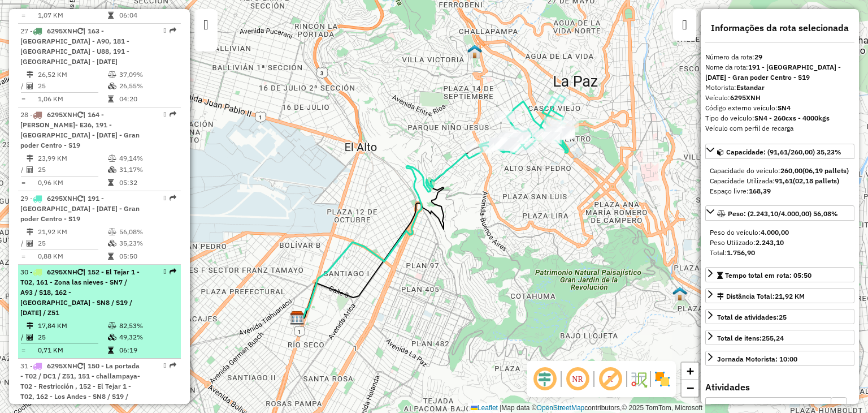
click at [82, 267] on span "| 152 - El Tejar 1 - T02, 161 - Zona las nieves - SN7 / A93 / S18, 162 - [GEOGR…" at bounding box center [79, 291] width 119 height 49
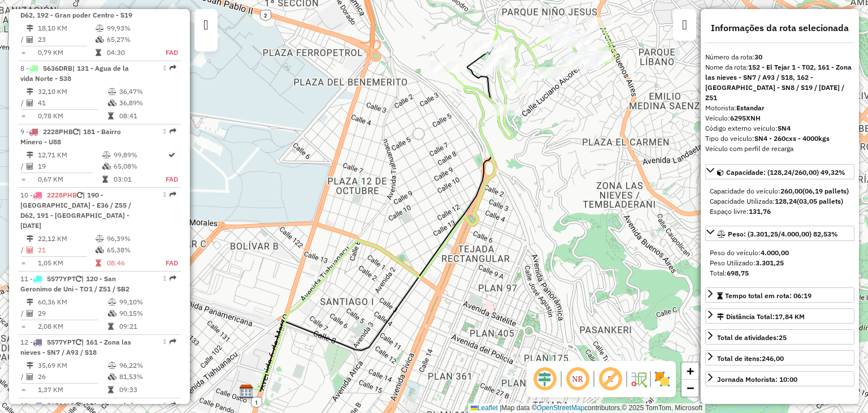
scroll to position [821, 0]
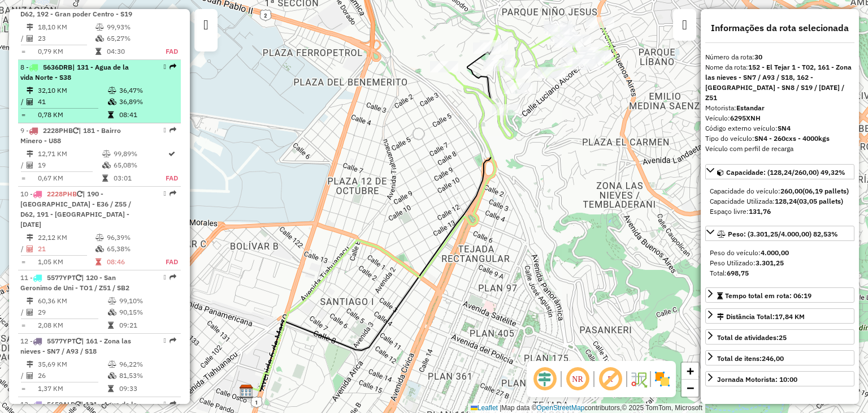
click at [68, 105] on td "41" at bounding box center [72, 101] width 70 height 11
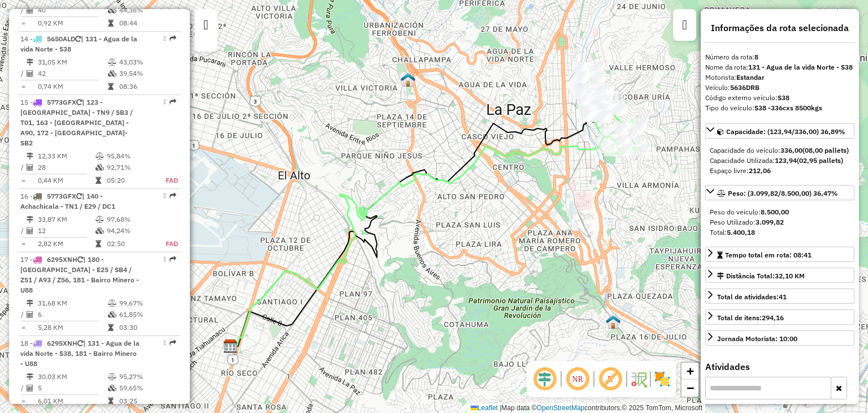
scroll to position [1284, 0]
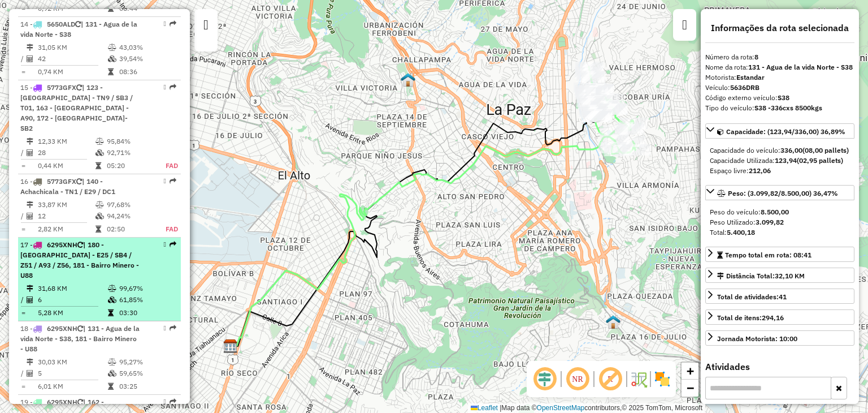
click at [86, 283] on td "31,68 KM" at bounding box center [72, 288] width 70 height 11
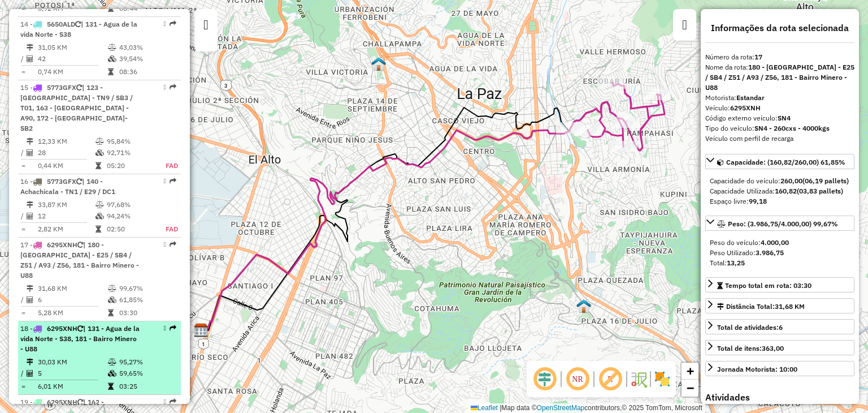
click at [86, 324] on span "| 131 - Agua de la vida Norte - S38, 181 - Bairro Minero - U88" at bounding box center [79, 338] width 119 height 29
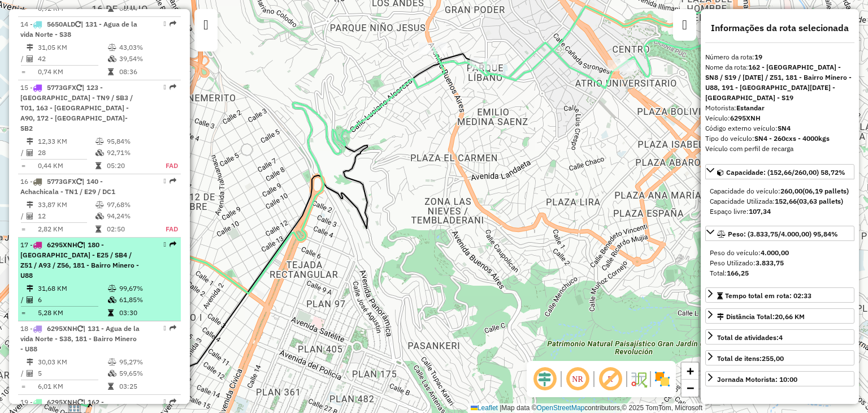
click at [96, 240] on span "| 180 - [GEOGRAPHIC_DATA] - E25 / SB4 / Z51 / A93 / Z56, 181 - Bairro Minero - …" at bounding box center [79, 259] width 119 height 39
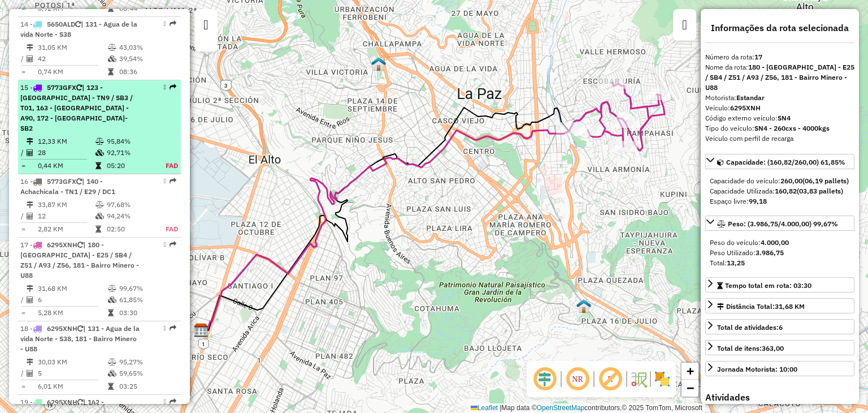
click at [90, 136] on td "12,33 KM" at bounding box center [66, 141] width 58 height 11
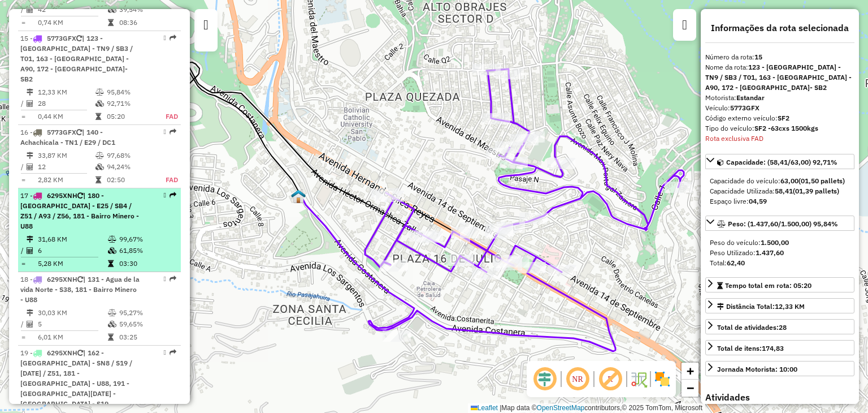
click at [88, 217] on li "17 - 6295XNH | 180 - [GEOGRAPHIC_DATA] - E25 / SB4 / Z51 / A93 / Z56, 181 - Bai…" at bounding box center [99, 230] width 163 height 84
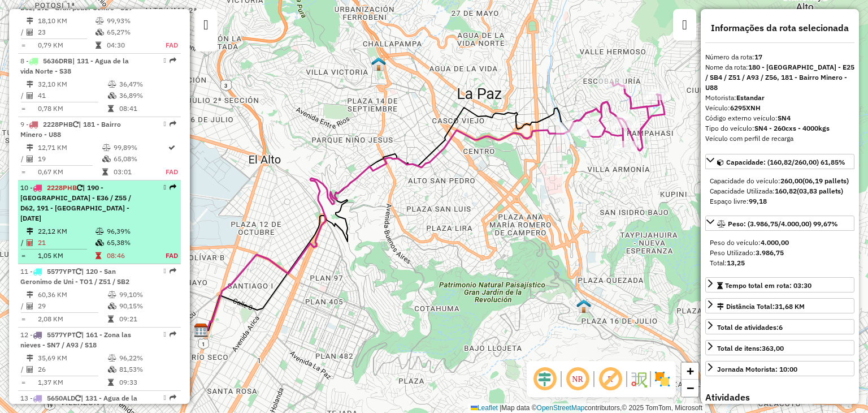
scroll to position [820, 0]
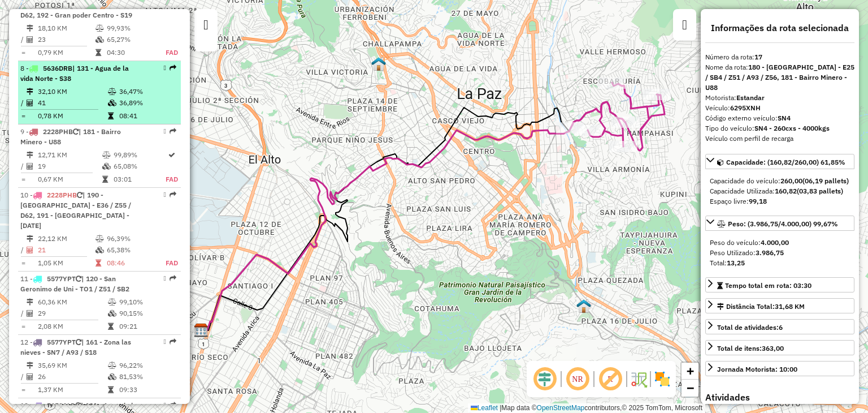
click at [76, 103] on td "41" at bounding box center [72, 102] width 70 height 11
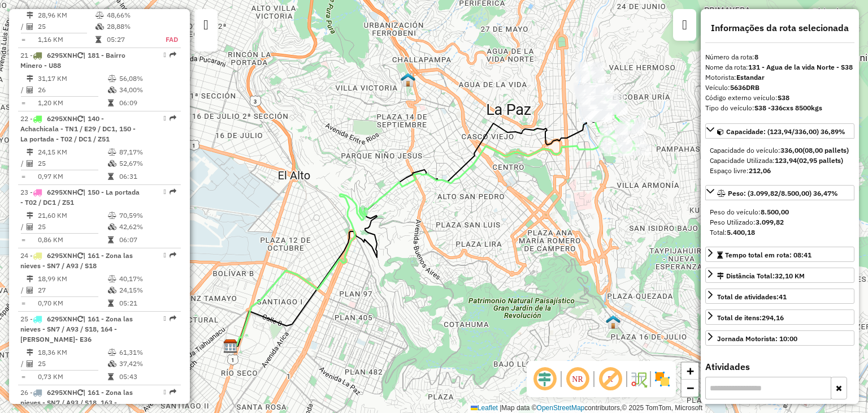
scroll to position [1807, 0]
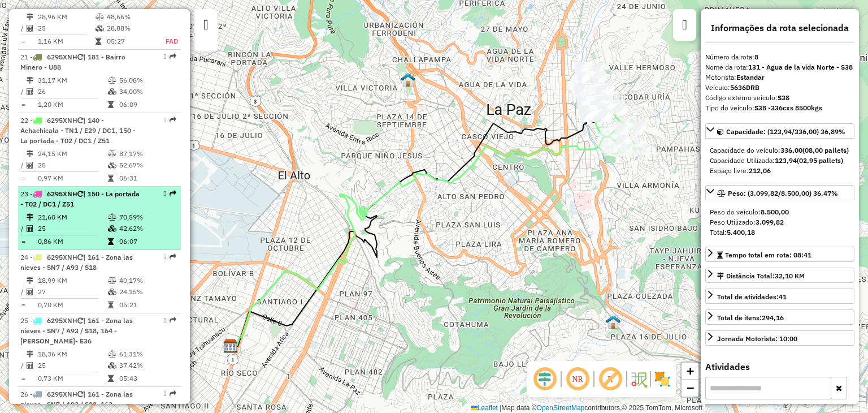
click at [89, 211] on td "21,60 KM" at bounding box center [72, 216] width 70 height 11
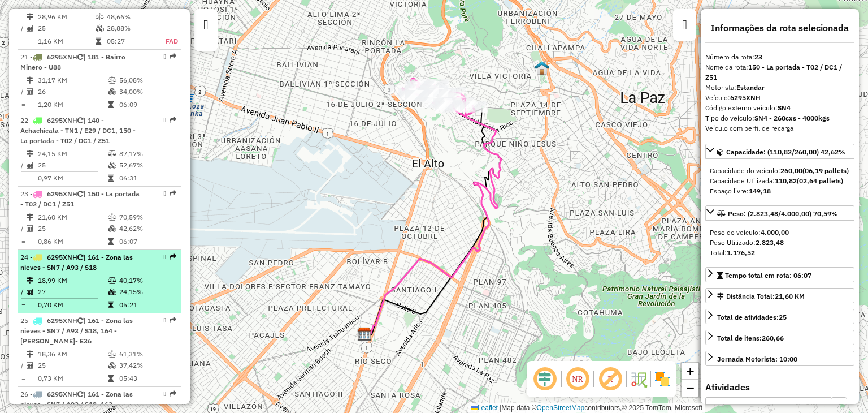
click at [90, 253] on span "| 161 - Zona las nieves - SN7 / A93 / S18" at bounding box center [76, 262] width 113 height 19
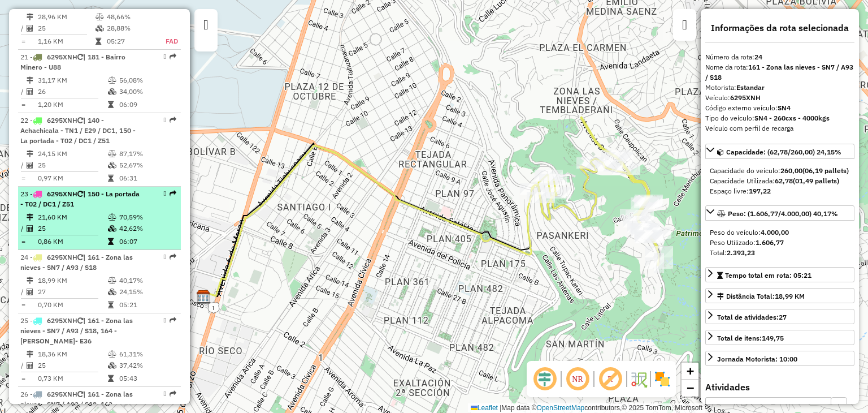
click at [88, 211] on td "21,60 KM" at bounding box center [72, 216] width 70 height 11
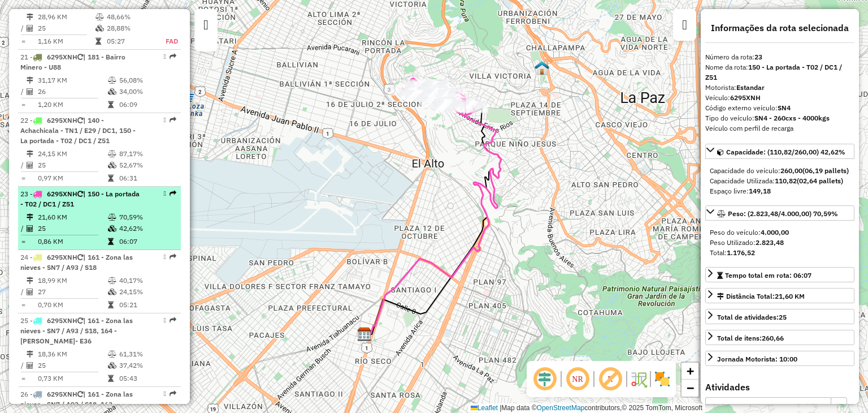
click at [87, 223] on td "25" at bounding box center [72, 228] width 70 height 11
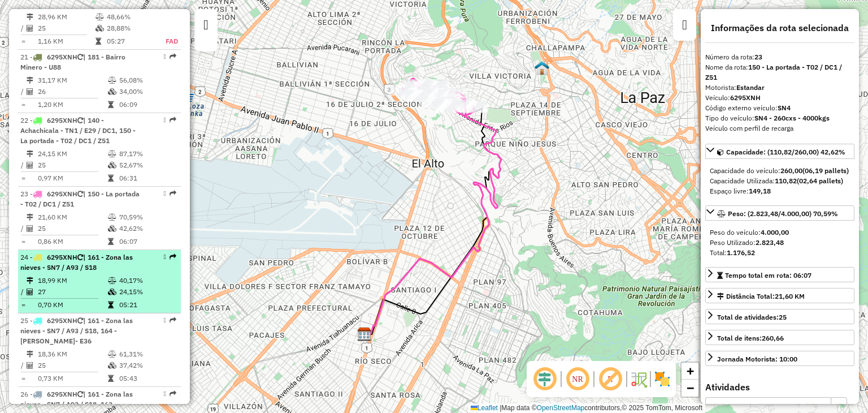
click at [85, 253] on span "| 161 - Zona las nieves - SN7 / A93 / S18" at bounding box center [76, 262] width 113 height 19
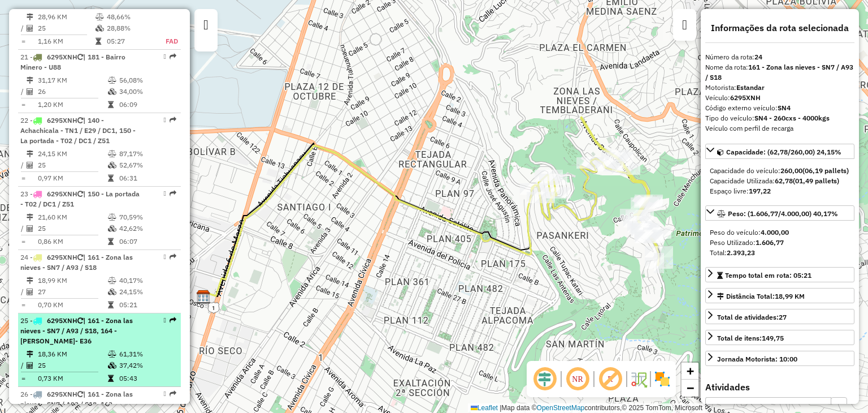
click at [90, 315] on div "25 - 6295XNH | 161 - Zona las nieves - SN7 / A93 / S18, 164 - [PERSON_NAME] Sae…" at bounding box center [80, 330] width 120 height 31
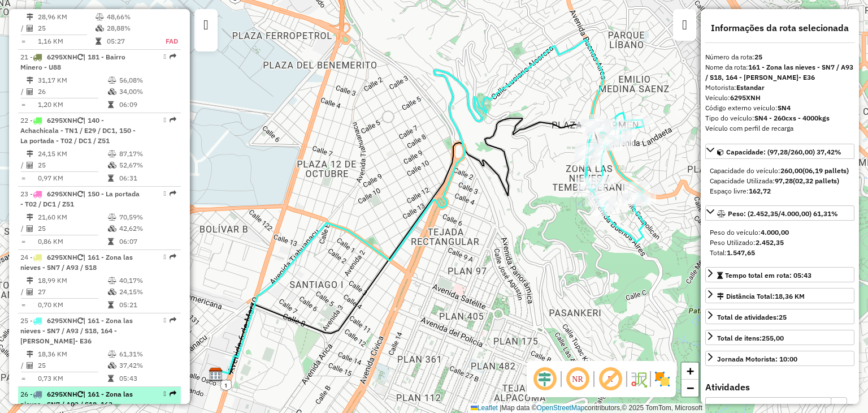
click at [95, 390] on span "| 161 - Zona las nieves - SN7 / A93 / S18, 163 - [GEOGRAPHIC_DATA] - A90" at bounding box center [76, 404] width 113 height 29
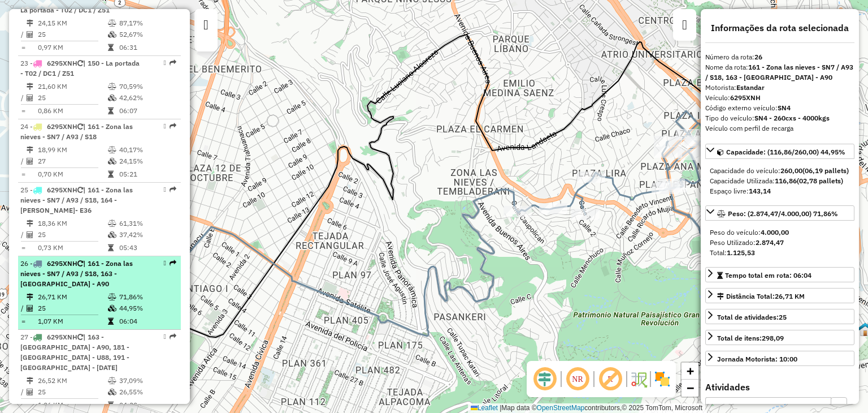
scroll to position [1939, 0]
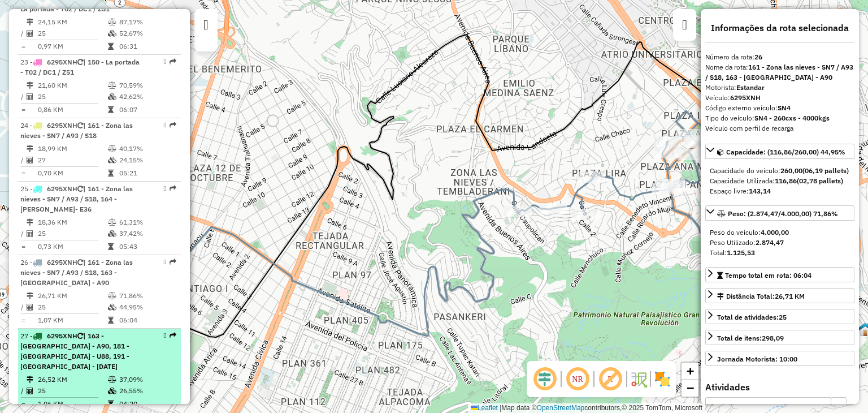
click at [90, 374] on td "26,52 KM" at bounding box center [72, 379] width 70 height 11
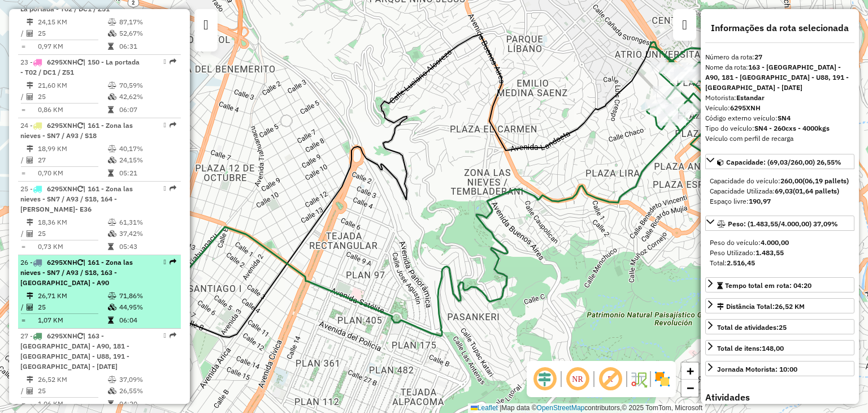
click at [87, 290] on td "26,71 KM" at bounding box center [72, 295] width 70 height 11
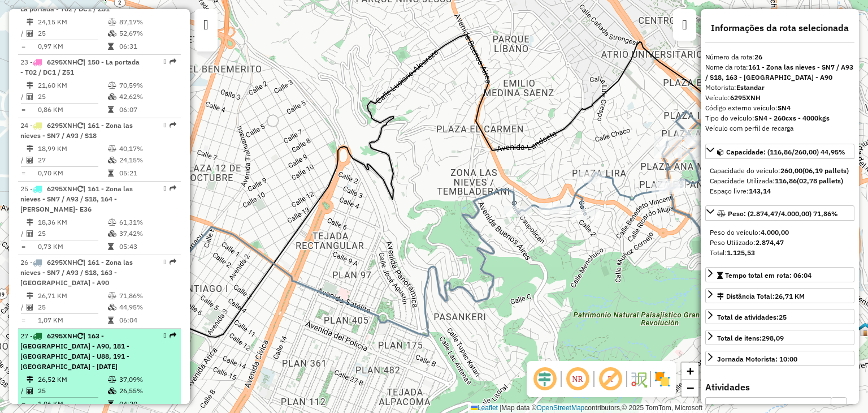
click at [84, 331] on span "| 163 - [GEOGRAPHIC_DATA] - A90, 181 - [GEOGRAPHIC_DATA] - U88, 191 - [GEOGRAPH…" at bounding box center [74, 350] width 109 height 39
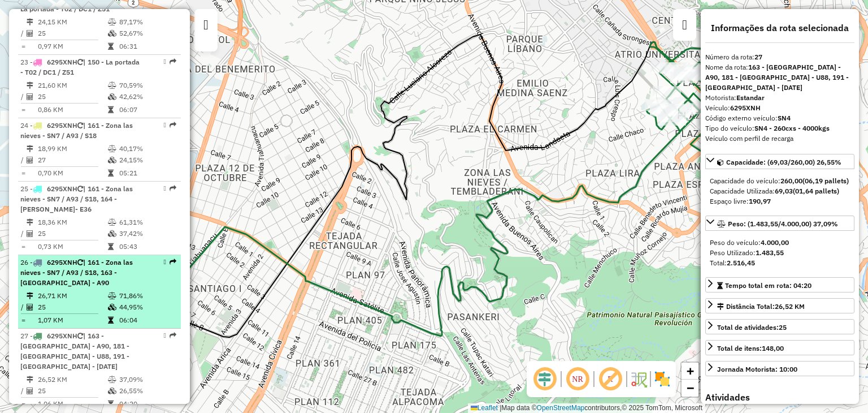
click at [84, 314] on td "1,07 KM" at bounding box center [72, 319] width 70 height 11
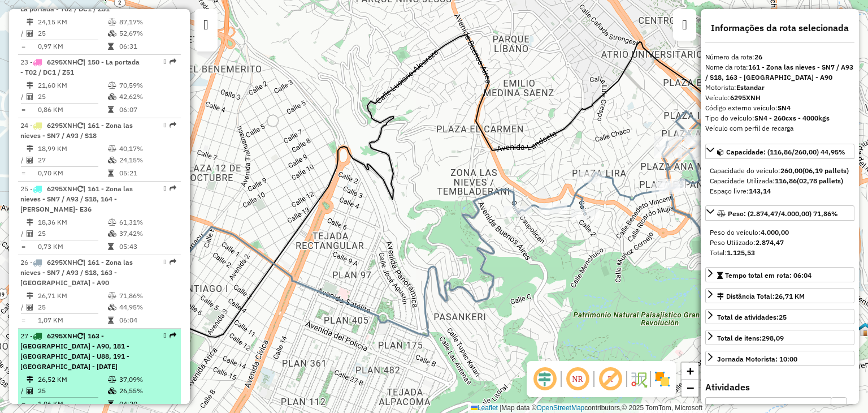
click at [86, 374] on td "26,52 KM" at bounding box center [72, 379] width 70 height 11
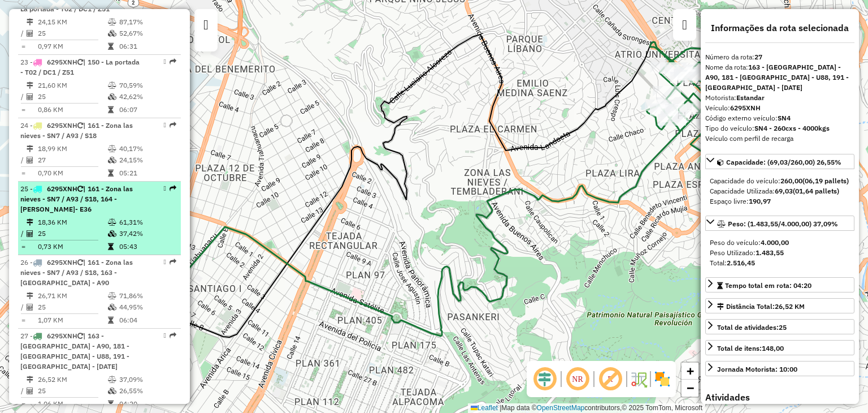
click at [75, 184] on div "25 - 6295XNH | 161 - Zona las nieves - SN7 / A93 / S18, 164 - [PERSON_NAME] Sae…" at bounding box center [80, 199] width 120 height 31
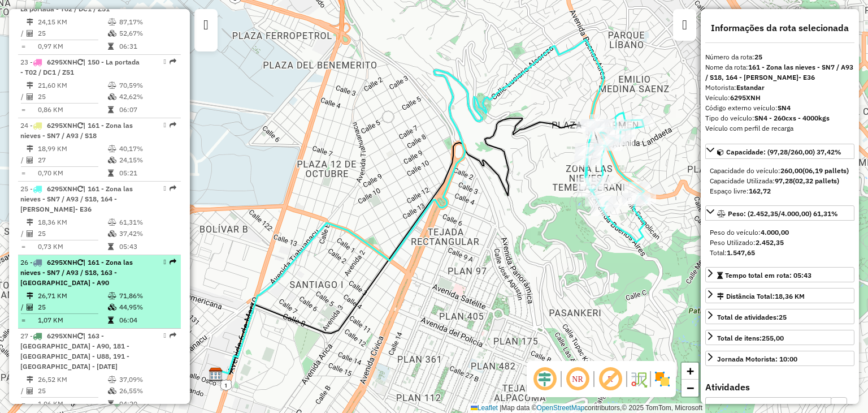
click at [81, 257] on div "26 - 6295XNH | 161 - Zona las nieves - SN7 / A93 / S18, 163 - [GEOGRAPHIC_DATA]…" at bounding box center [80, 272] width 120 height 31
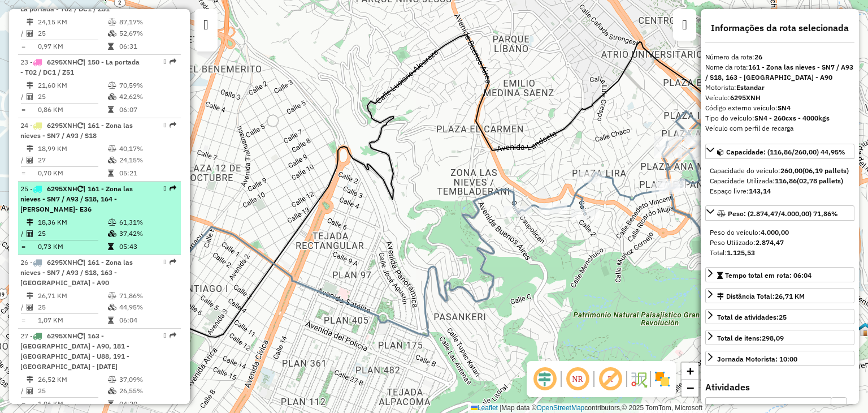
click at [79, 228] on td "25" at bounding box center [72, 233] width 70 height 11
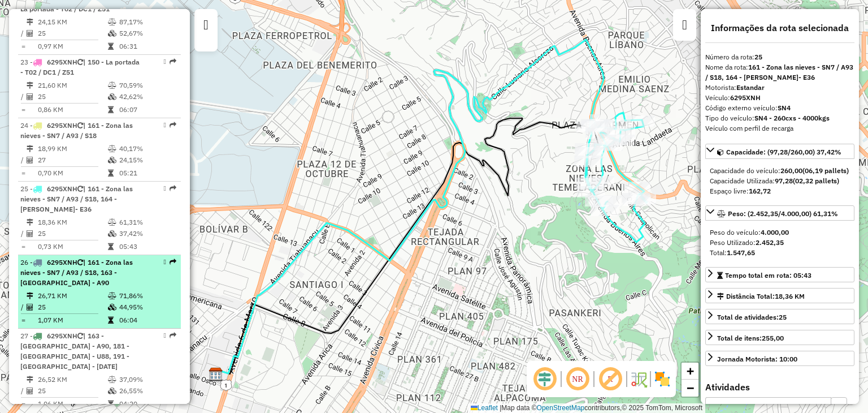
click at [78, 257] on div "26 - 6295XNH | 161 - Zona las nieves - SN7 / A93 / S18, 163 - [GEOGRAPHIC_DATA]…" at bounding box center [80, 272] width 120 height 31
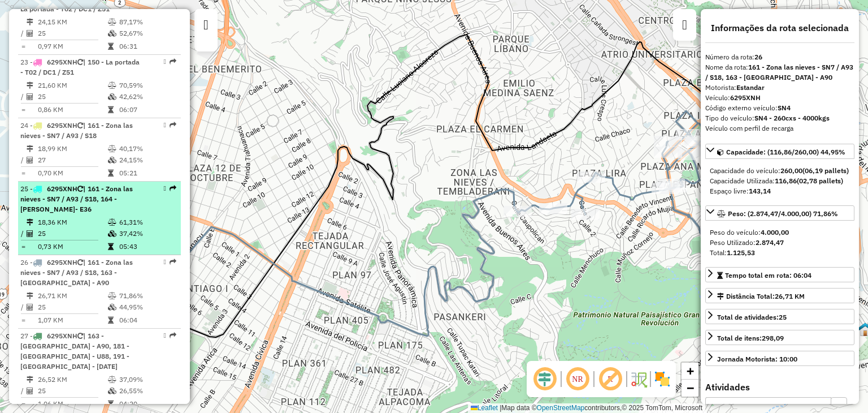
click at [77, 228] on td "25" at bounding box center [72, 233] width 70 height 11
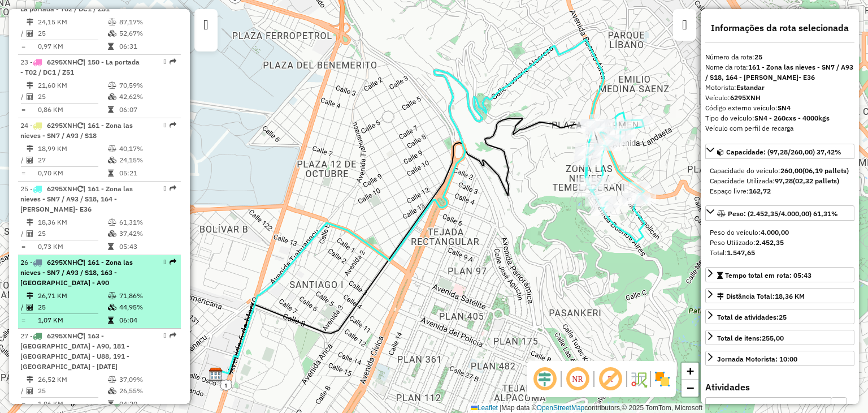
click at [75, 255] on li "26 - 6295XNH | 161 - Zona las nieves - SN7 / A93 / S18, 163 - [GEOGRAPHIC_DATA]…" at bounding box center [99, 291] width 163 height 73
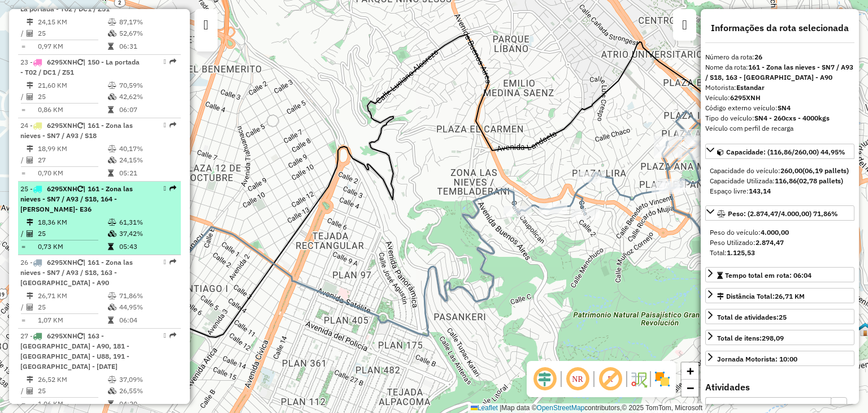
click at [81, 228] on td "25" at bounding box center [72, 233] width 70 height 11
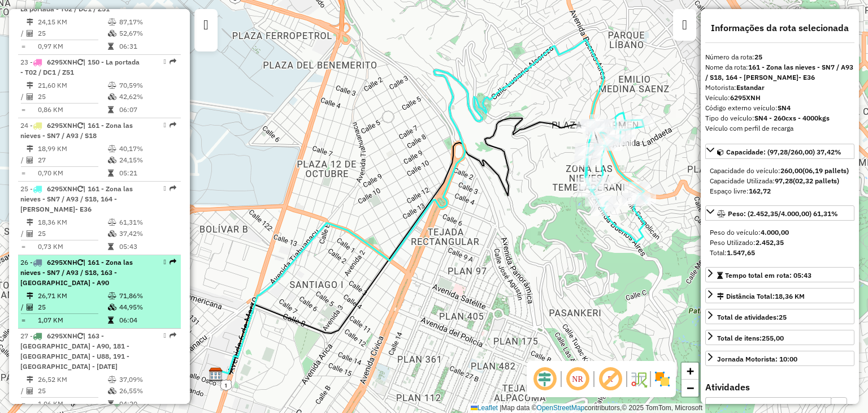
click at [85, 257] on div "26 - 6295XNH | 161 - Zona las nieves - SN7 / A93 / S18, 163 - [GEOGRAPHIC_DATA]…" at bounding box center [80, 272] width 120 height 31
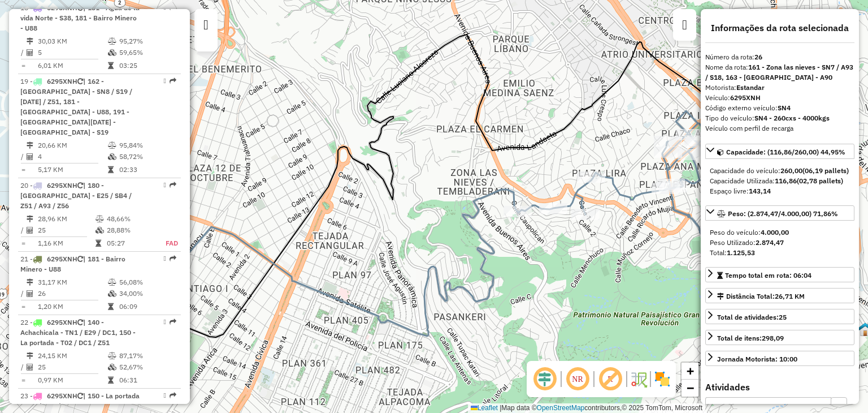
scroll to position [1604, 0]
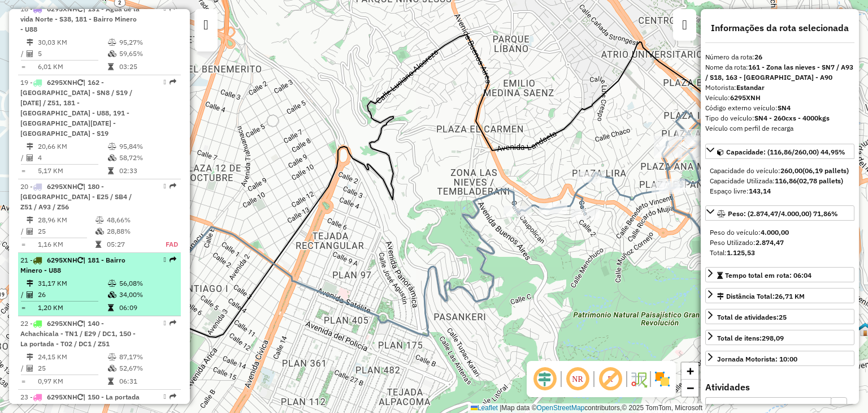
click at [86, 289] on td "26" at bounding box center [72, 294] width 70 height 11
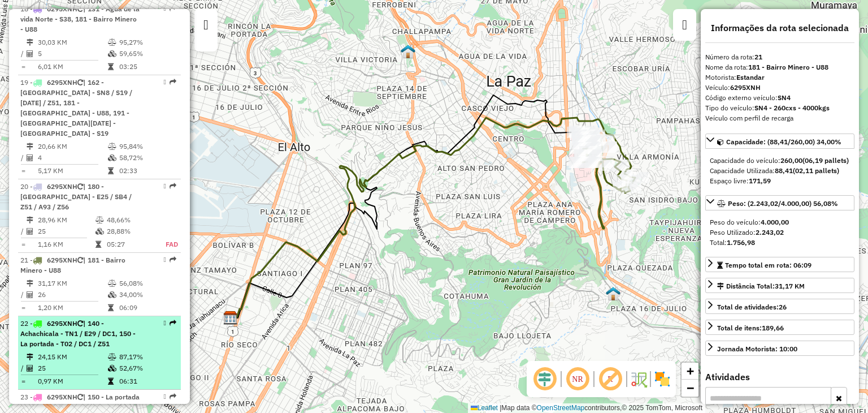
click at [81, 319] on span "| 140 - Achachicala - TN1 / E29 / DC1, 150 - La portada - T02 / DC1 / Z51" at bounding box center [77, 333] width 115 height 29
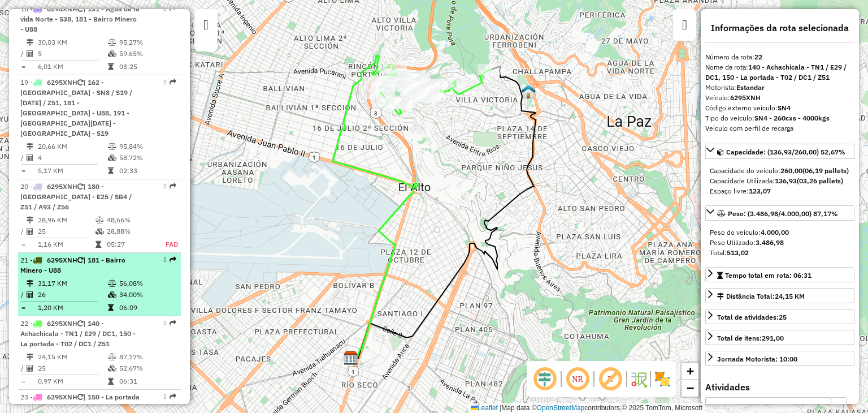
click at [84, 278] on td "31,17 KM" at bounding box center [72, 283] width 70 height 11
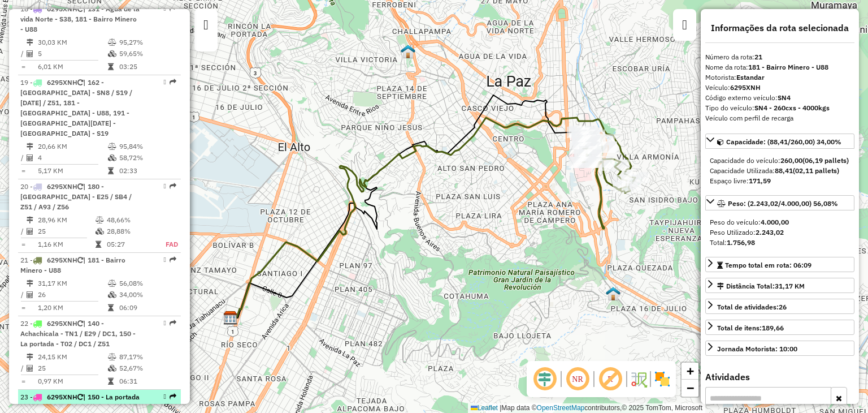
click at [77, 392] on span "6295XNH" at bounding box center [62, 396] width 31 height 8
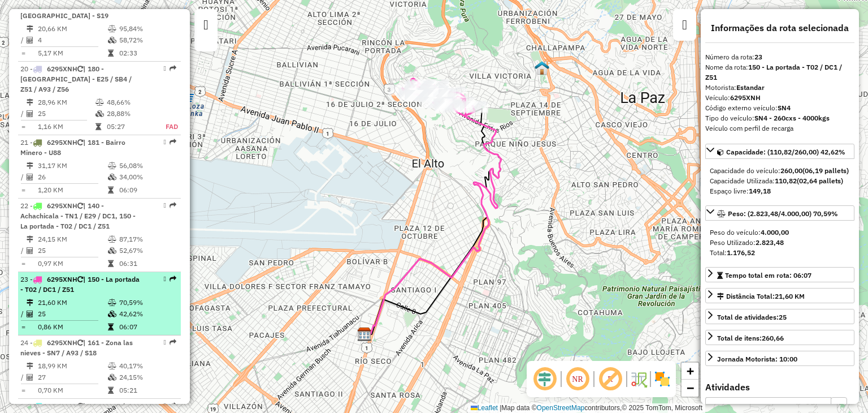
scroll to position [1727, 0]
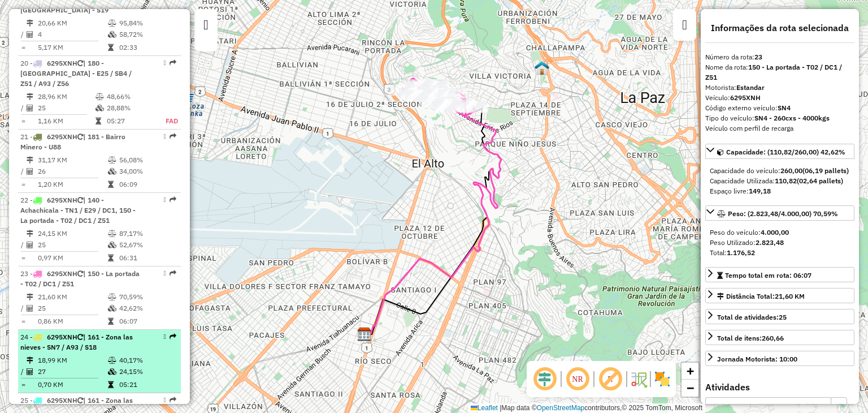
click at [79, 366] on td "27" at bounding box center [72, 371] width 70 height 11
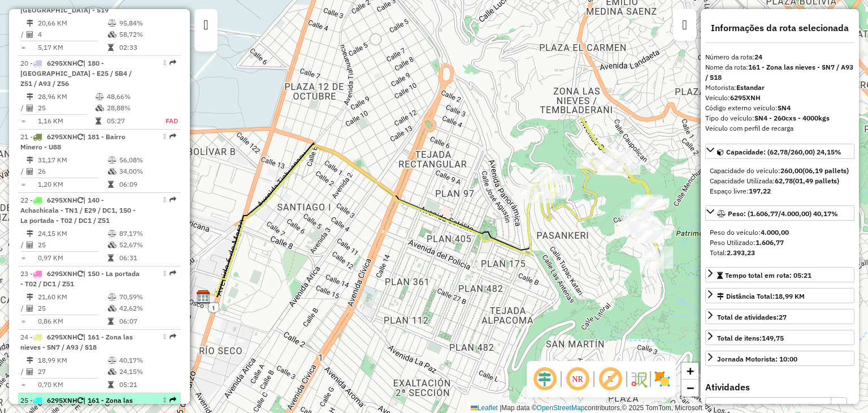
click at [79, 395] on div "25 - 6295XNH | 161 - Zona las nieves - SN7 / A93 / S18, 164 - [PERSON_NAME] Sae…" at bounding box center [80, 410] width 120 height 31
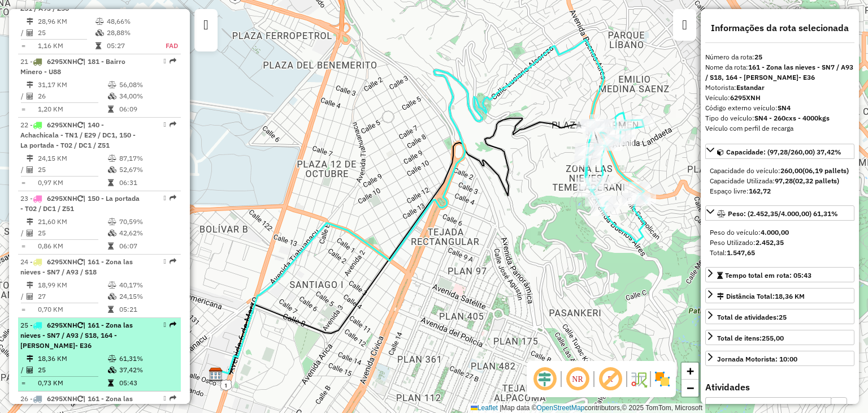
scroll to position [1802, 0]
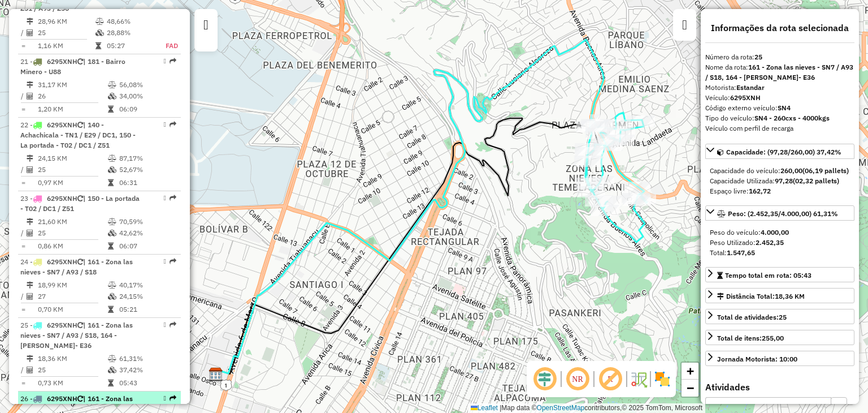
click at [82, 393] on div "26 - 6295XNH | 161 - Zona las nieves - SN7 / A93 / S18, 163 - [GEOGRAPHIC_DATA]…" at bounding box center [80, 408] width 120 height 31
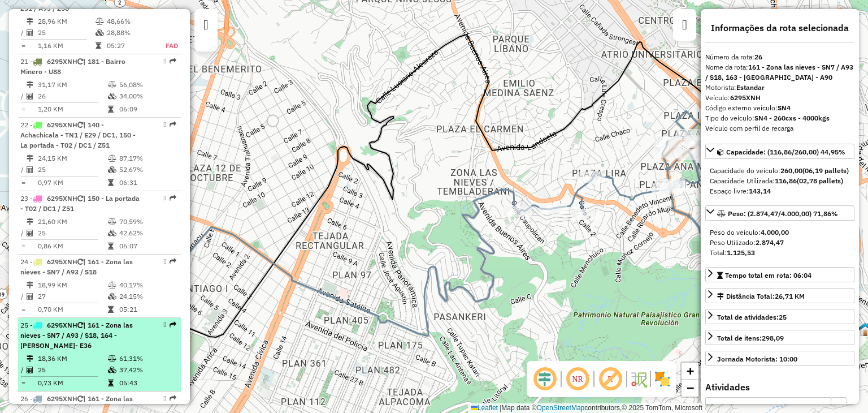
click at [82, 377] on td "0,73 KM" at bounding box center [72, 382] width 70 height 11
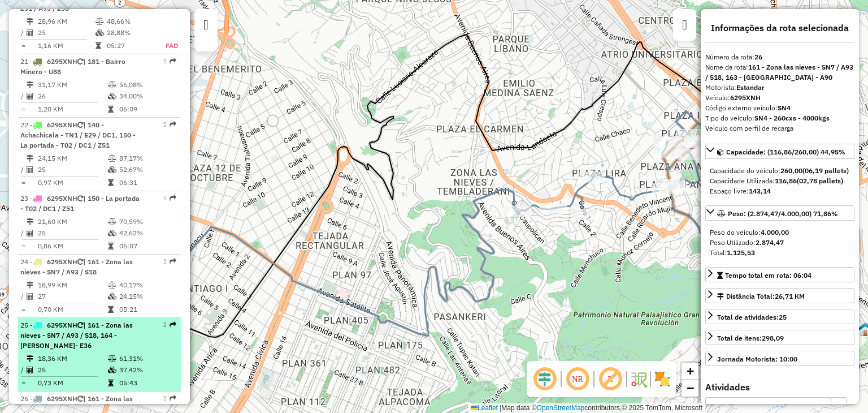
click at [79, 377] on td "0,73 KM" at bounding box center [72, 382] width 70 height 11
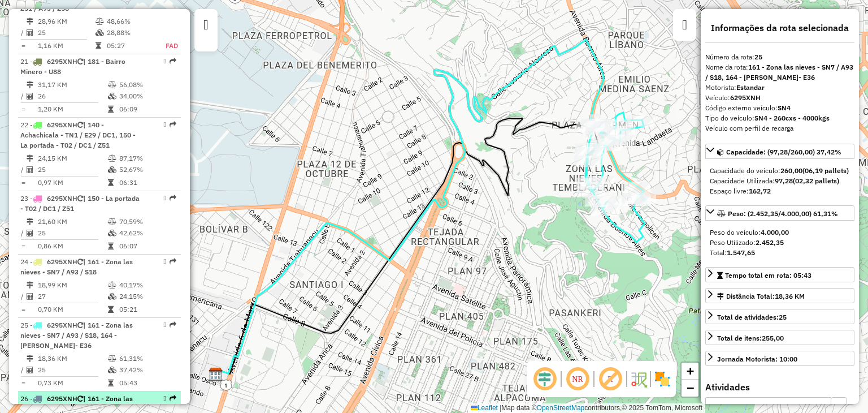
click at [78, 393] on div "26 - 6295XNH | 161 - Zona las nieves - SN7 / A93 / S18, 163 - [GEOGRAPHIC_DATA]…" at bounding box center [80, 408] width 120 height 31
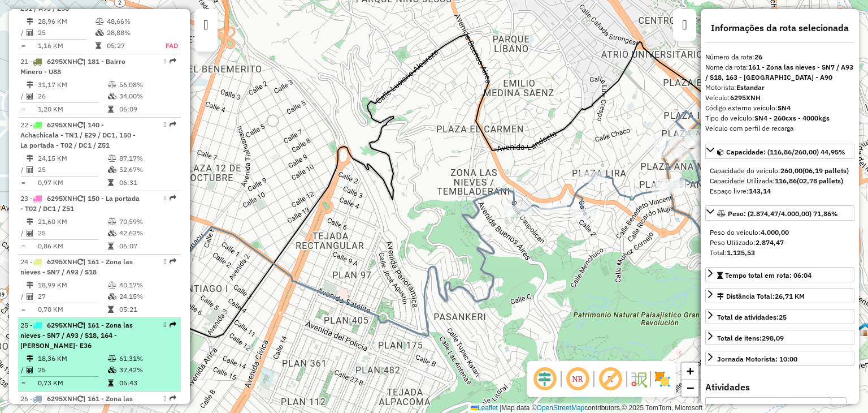
click at [76, 353] on td "18,36 KM" at bounding box center [72, 358] width 70 height 11
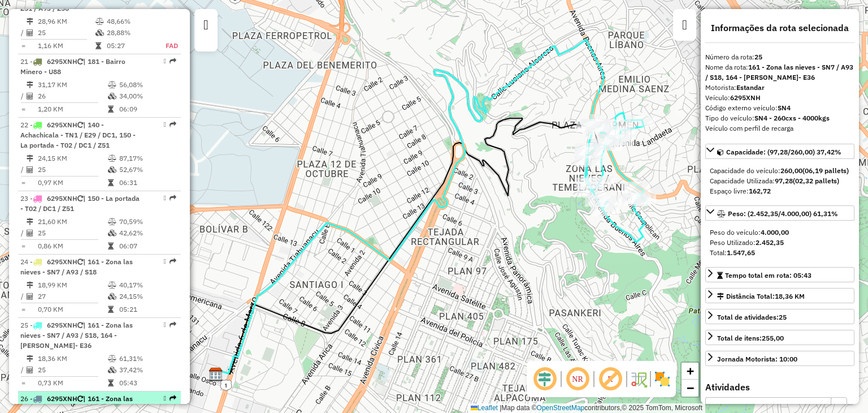
click at [80, 394] on span "| 161 - Zona las nieves - SN7 / A93 / S18, 163 - [GEOGRAPHIC_DATA] - A90" at bounding box center [76, 408] width 113 height 29
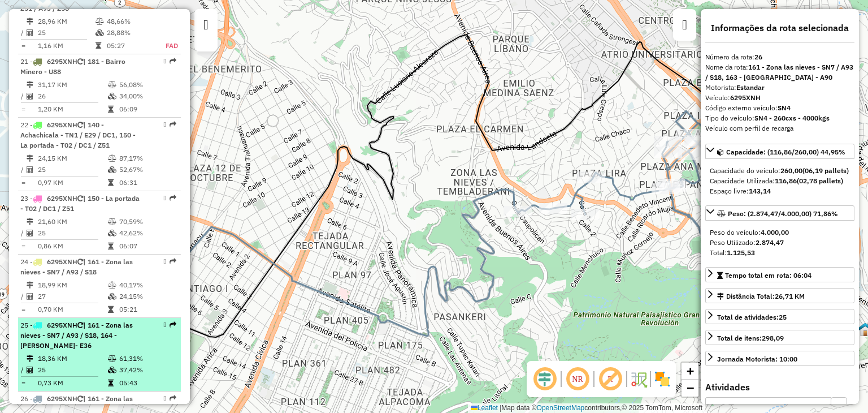
click at [73, 364] on td "25" at bounding box center [72, 369] width 70 height 11
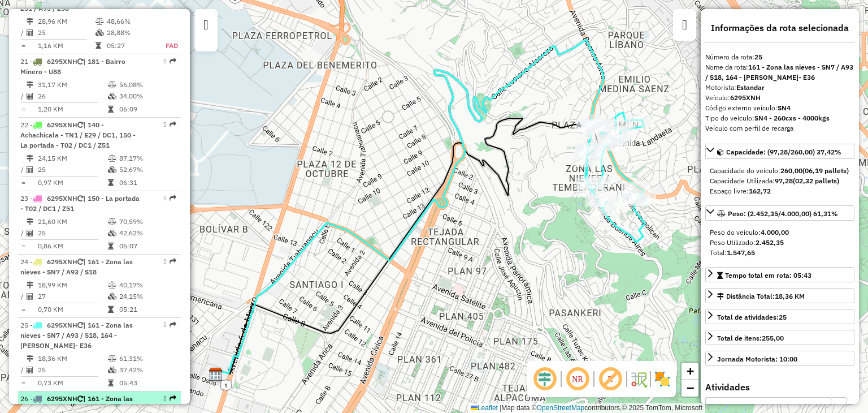
click at [76, 393] on div "26 - 6295XNH | 161 - Zona las nieves - SN7 / A93 / S18, 163 - [GEOGRAPHIC_DATA]…" at bounding box center [80, 408] width 120 height 31
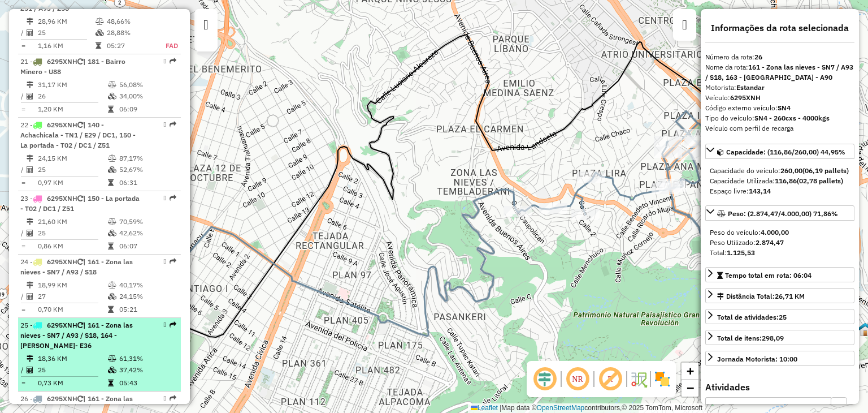
click at [72, 364] on td "25" at bounding box center [72, 369] width 70 height 11
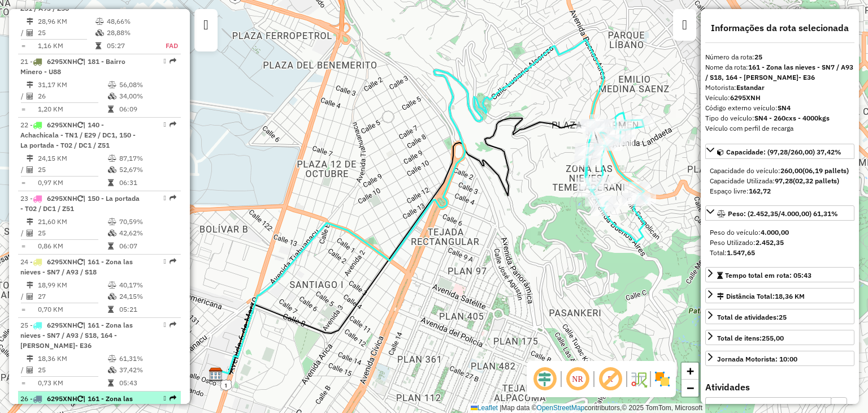
click at [73, 394] on span "6295XNH" at bounding box center [62, 398] width 31 height 8
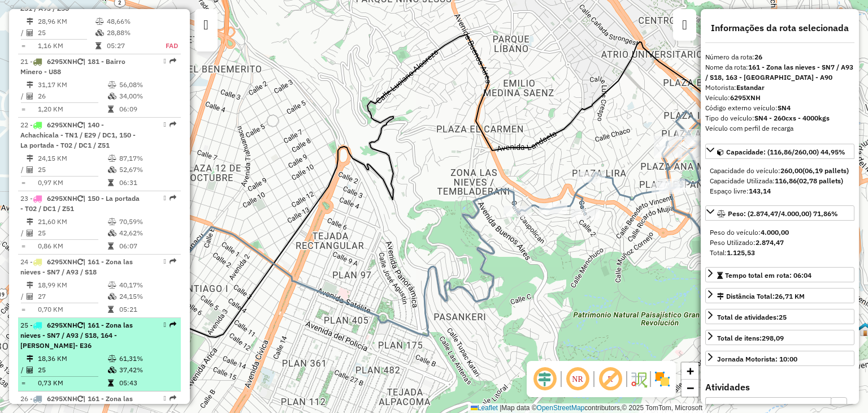
click at [70, 364] on td "25" at bounding box center [72, 369] width 70 height 11
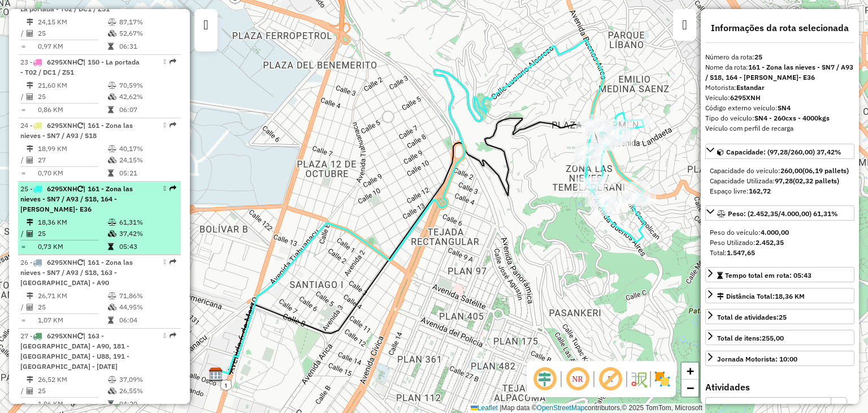
scroll to position [1939, 0]
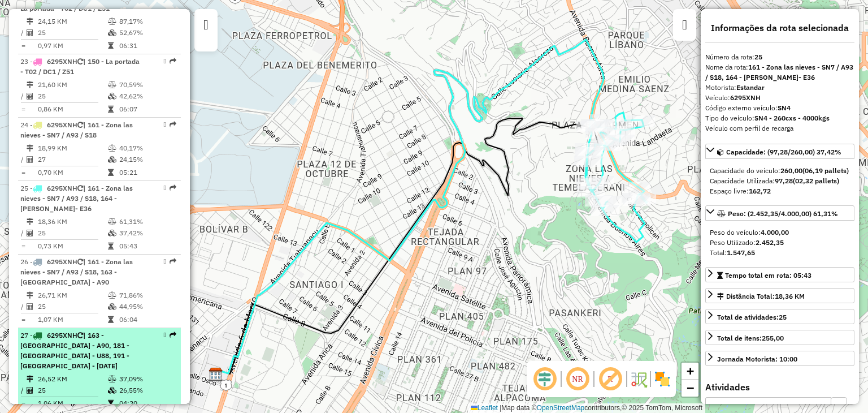
click at [60, 373] on td "26,52 KM" at bounding box center [72, 378] width 70 height 11
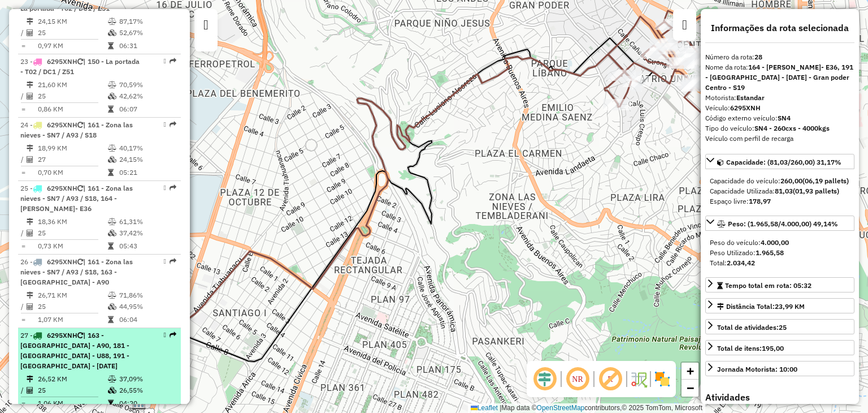
click at [72, 384] on td "25" at bounding box center [72, 389] width 70 height 11
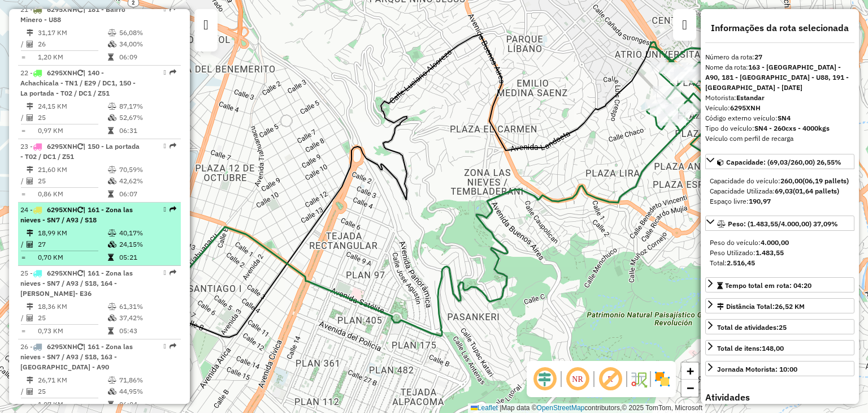
scroll to position [1853, 0]
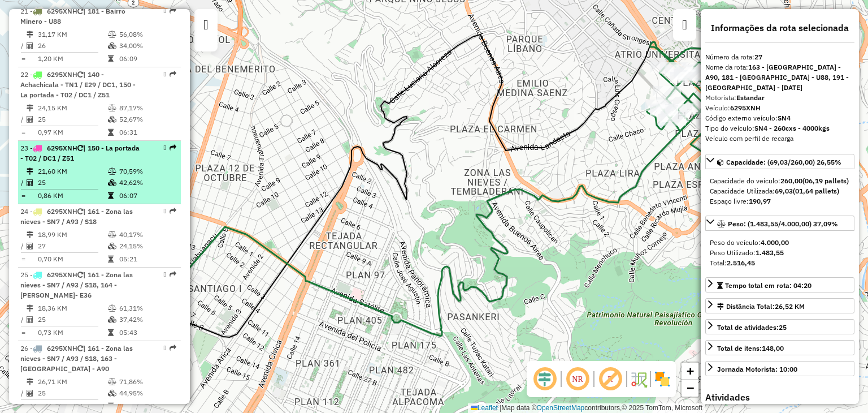
click at [81, 189] on hr at bounding box center [59, 189] width 77 height 1
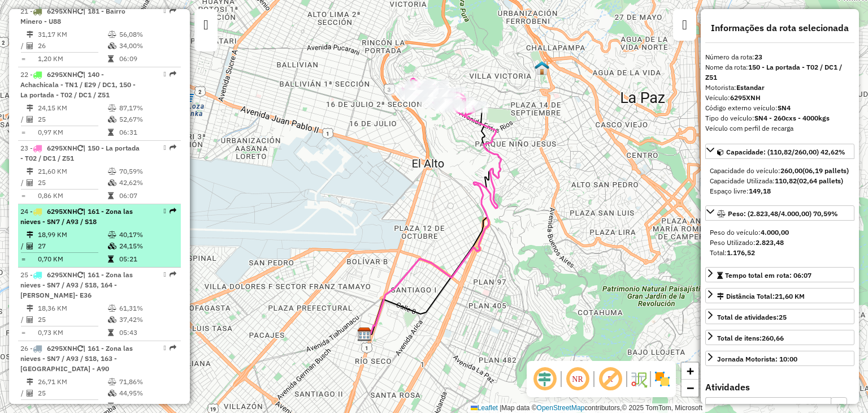
click at [84, 229] on td "18,99 KM" at bounding box center [72, 234] width 70 height 11
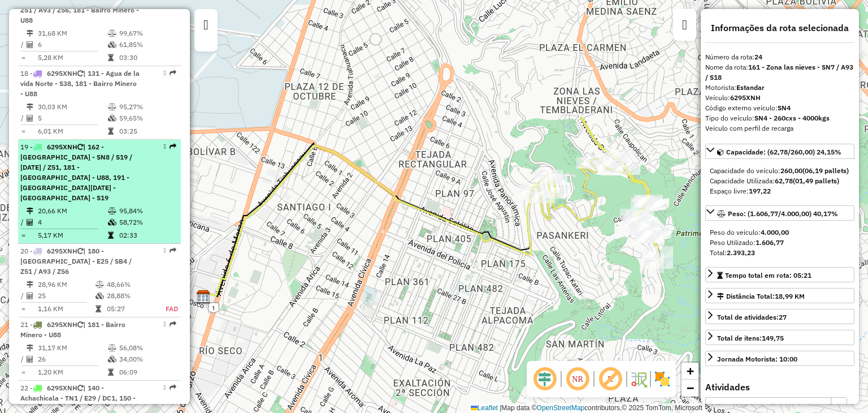
scroll to position [1541, 0]
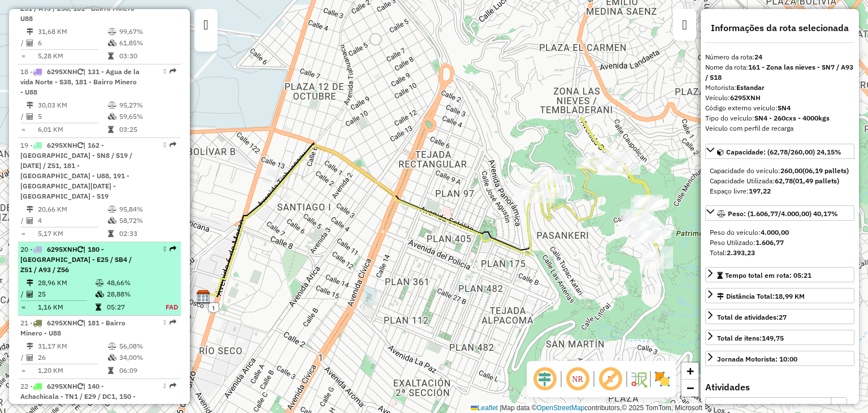
click at [71, 245] on span "| 180 - [GEOGRAPHIC_DATA] - E25 / SB4 / Z51 / A93 / Z56" at bounding box center [75, 259] width 111 height 29
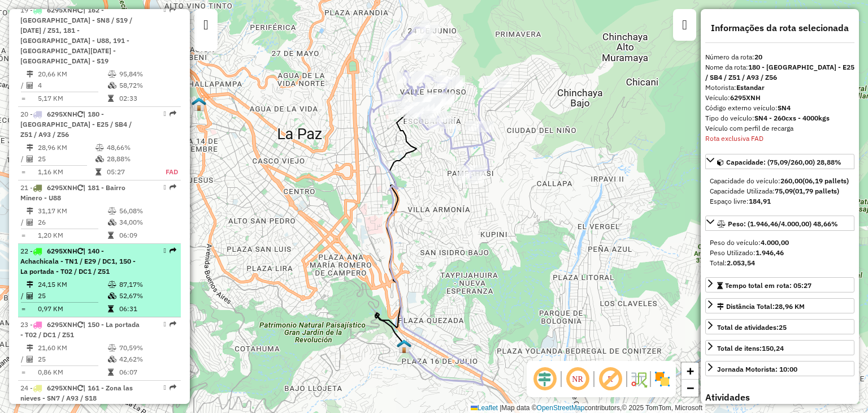
scroll to position [1674, 0]
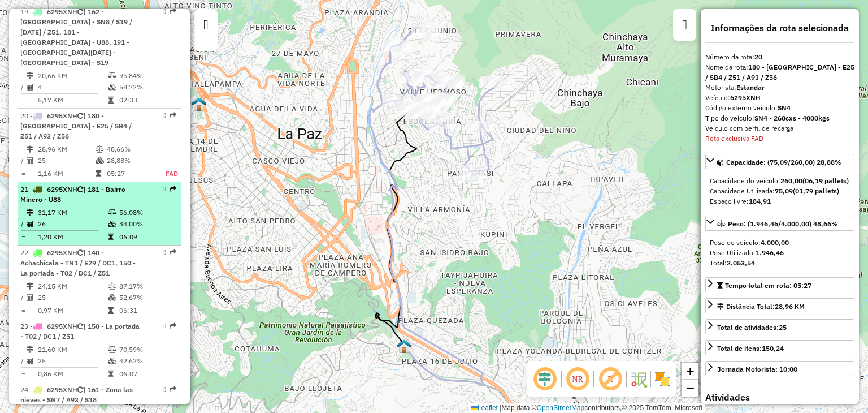
click at [77, 218] on td "26" at bounding box center [72, 223] width 70 height 11
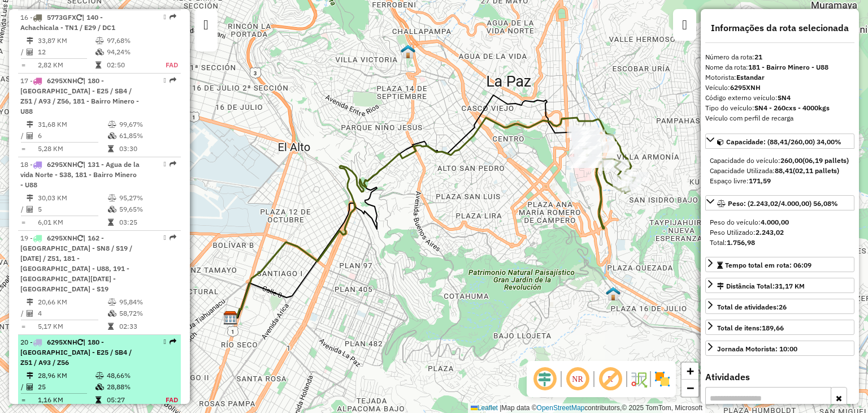
scroll to position [1448, 0]
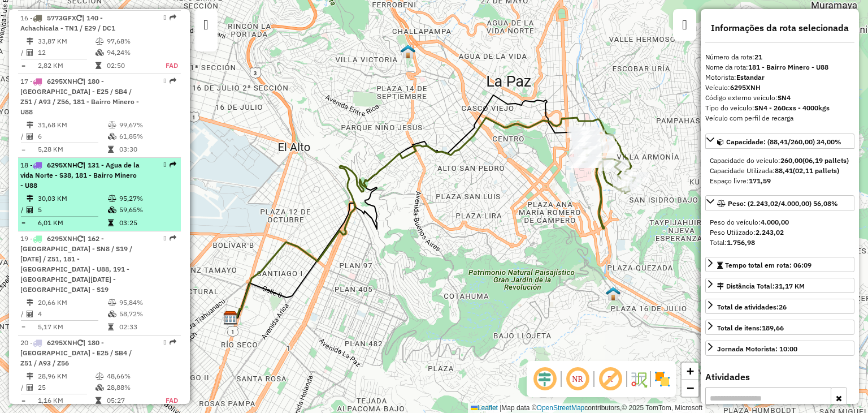
click at [83, 161] on span "| 131 - Agua de la vida Norte - S38, 181 - Bairro Minero - U88" at bounding box center [79, 175] width 119 height 29
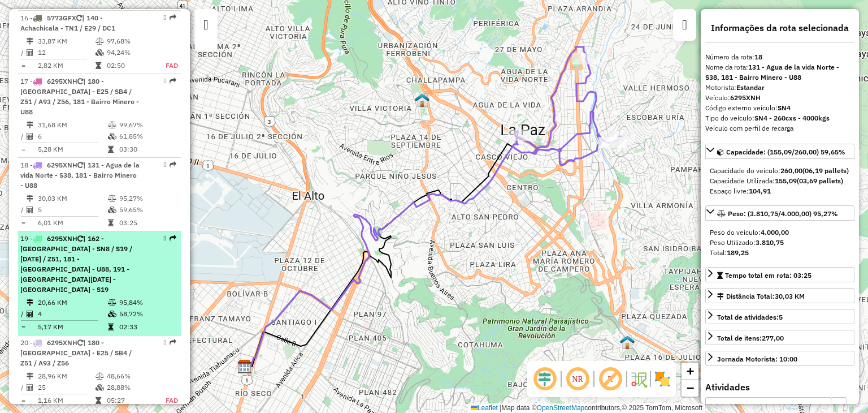
click at [89, 234] on span "| 162 - [GEOGRAPHIC_DATA] - SN8 / S19 / [DATE] / Z51, 181 - [GEOGRAPHIC_DATA] -…" at bounding box center [76, 263] width 112 height 59
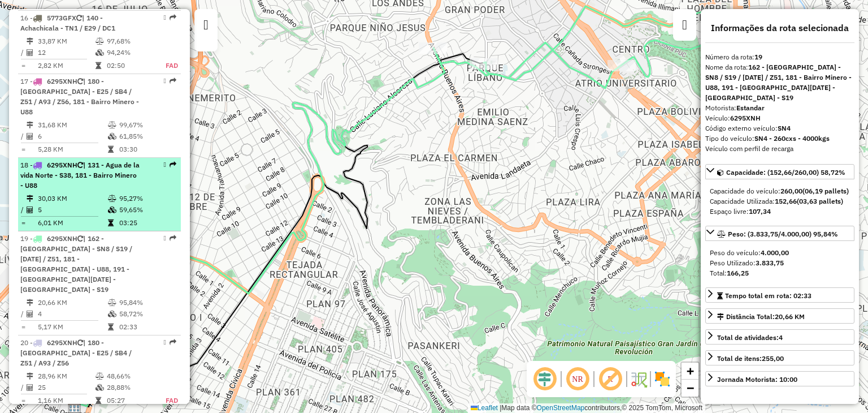
click at [89, 193] on td "30,03 KM" at bounding box center [72, 198] width 70 height 11
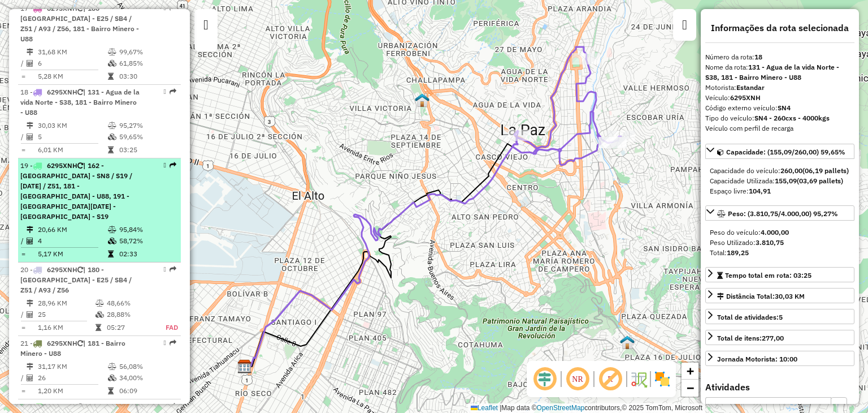
scroll to position [1524, 0]
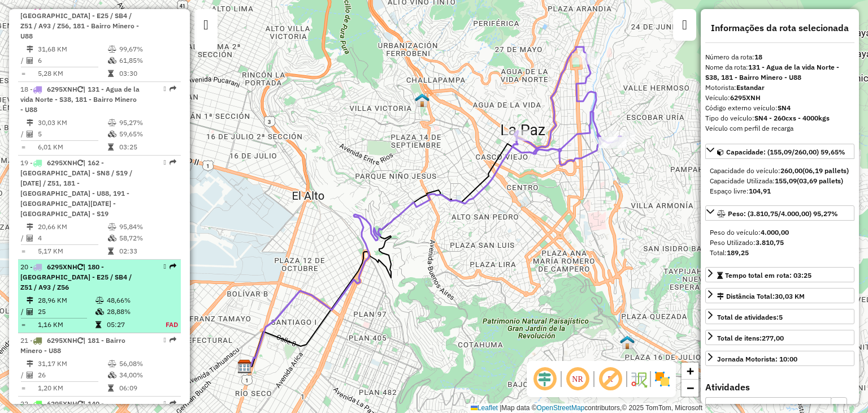
click at [68, 262] on span "| 180 - [GEOGRAPHIC_DATA] - E25 / SB4 / Z51 / A93 / Z56" at bounding box center [75, 276] width 111 height 29
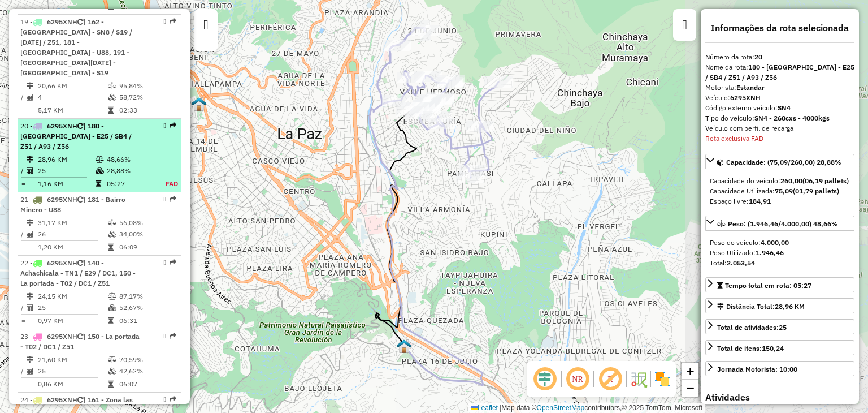
scroll to position [1711, 0]
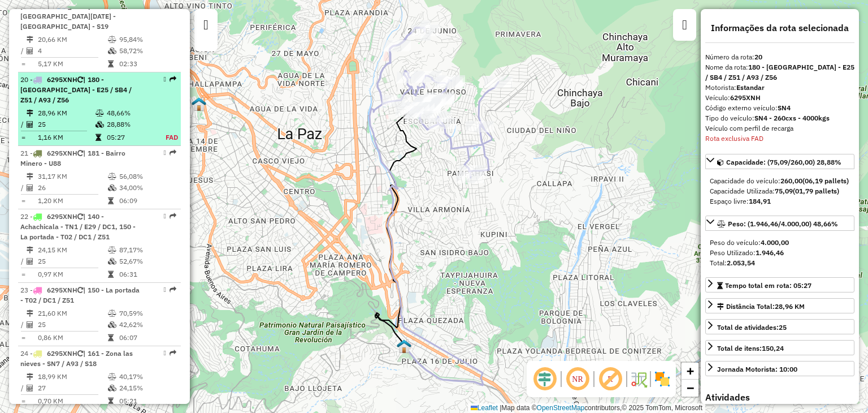
click at [74, 132] on td "1,16 KM" at bounding box center [66, 137] width 58 height 11
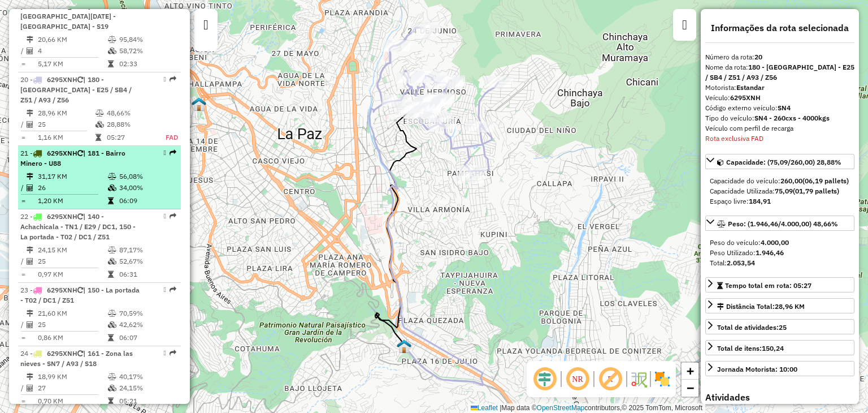
click at [76, 182] on td "26" at bounding box center [72, 187] width 70 height 11
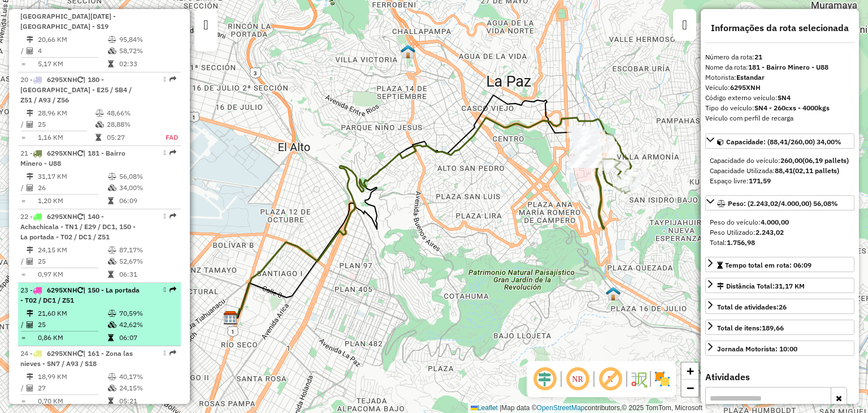
click at [81, 308] on td "21,60 KM" at bounding box center [72, 313] width 70 height 11
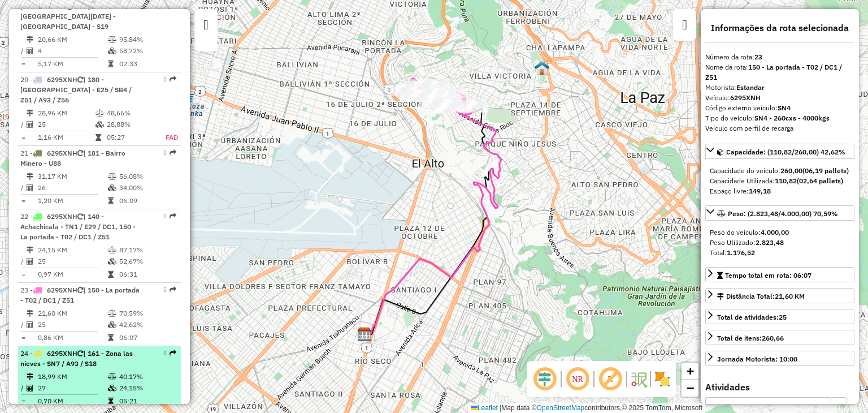
click at [84, 371] on td "18,99 KM" at bounding box center [72, 376] width 70 height 11
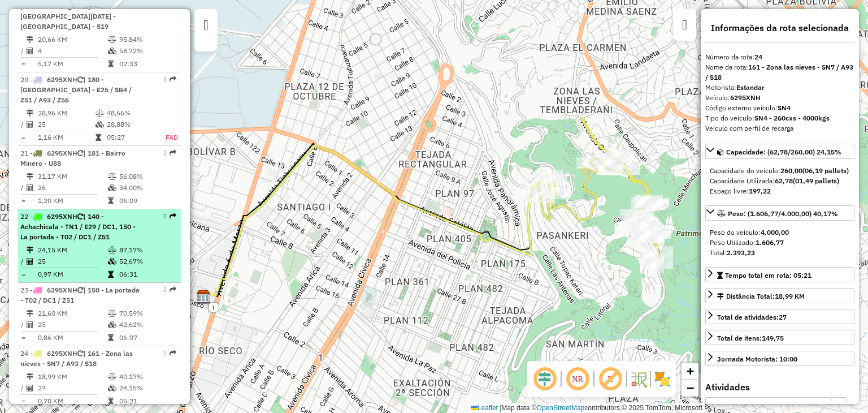
click at [49, 256] on td "25" at bounding box center [72, 261] width 70 height 11
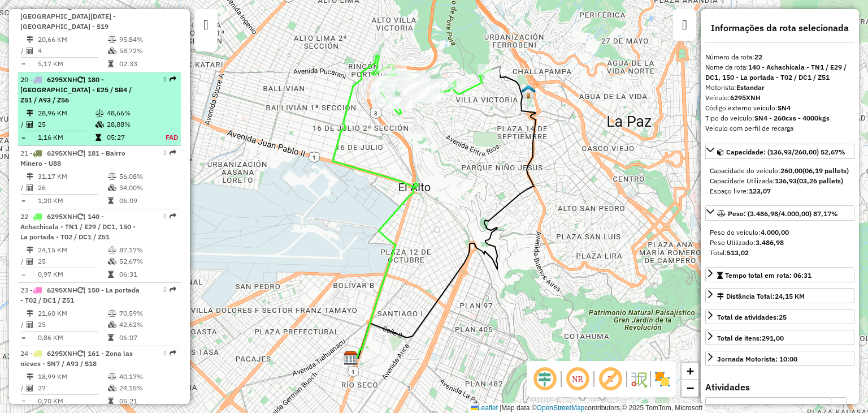
click at [64, 132] on td "1,16 KM" at bounding box center [66, 137] width 58 height 11
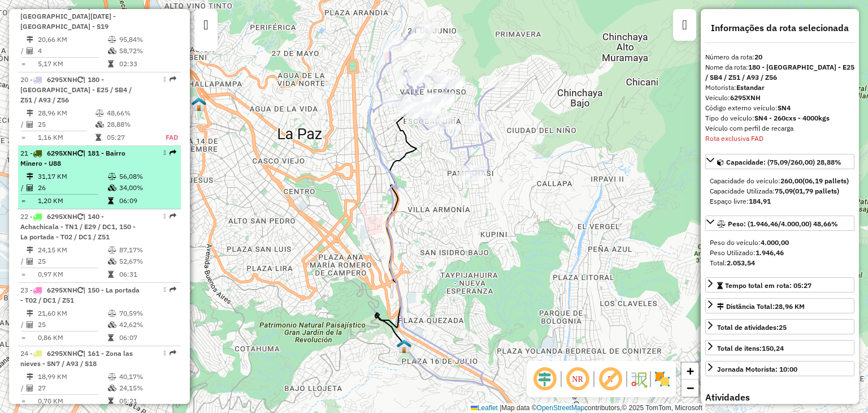
click at [66, 182] on td "26" at bounding box center [72, 187] width 70 height 11
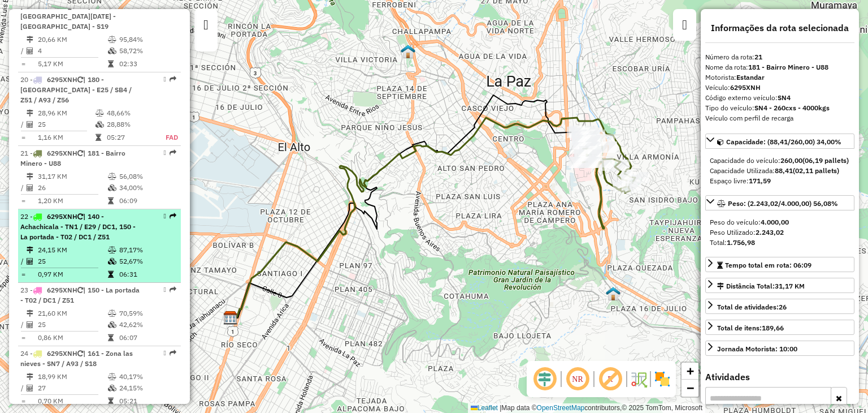
click at [69, 212] on span "| 140 - Achachicala - TN1 / E29 / DC1, 150 - La portada - T02 / DC1 / Z51" at bounding box center [77, 226] width 115 height 29
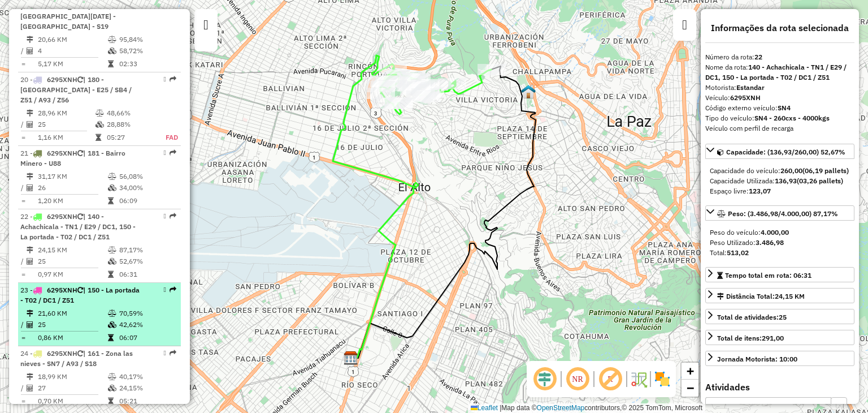
click at [78, 285] on span "| 150 - La portada - T02 / DC1 / Z51" at bounding box center [79, 294] width 119 height 19
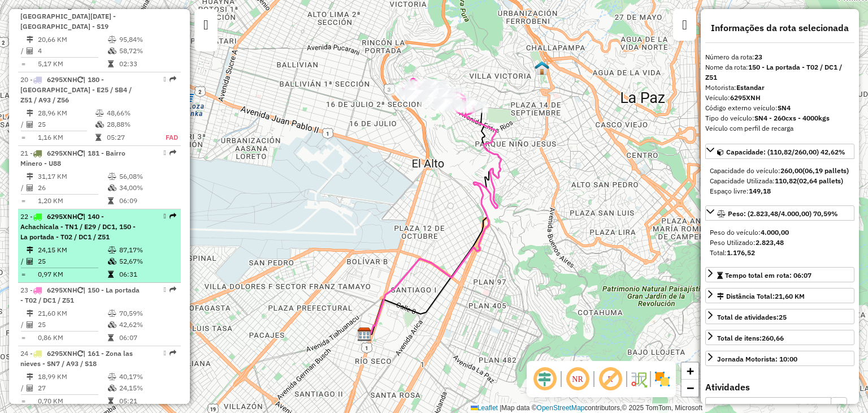
click at [77, 256] on td "25" at bounding box center [72, 261] width 70 height 11
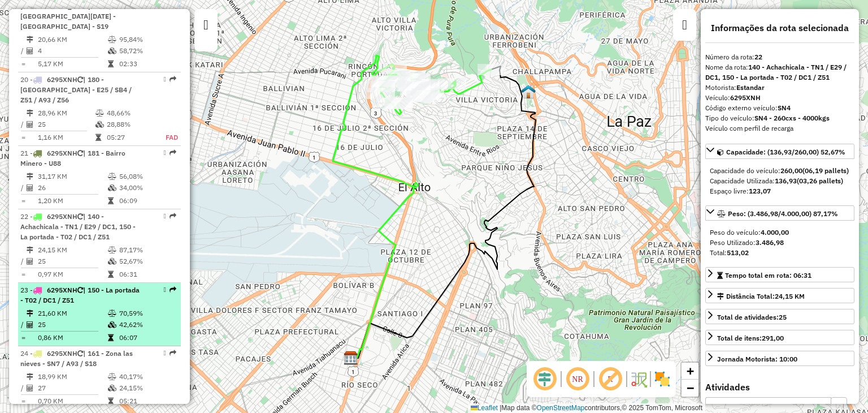
click at [75, 283] on li "23 - 6295XNH | 150 - La portada - T02 / [DATE] / Z51 21,60 KM 70,59% / 25 42,62…" at bounding box center [99, 314] width 163 height 63
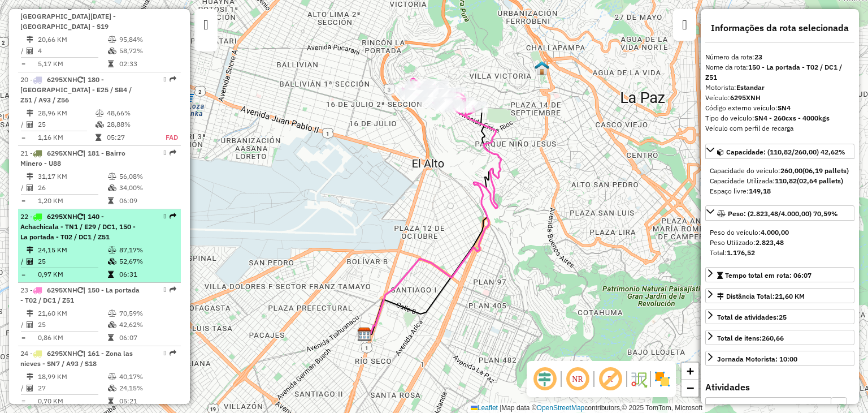
click at [71, 244] on td "24,15 KM" at bounding box center [72, 249] width 70 height 11
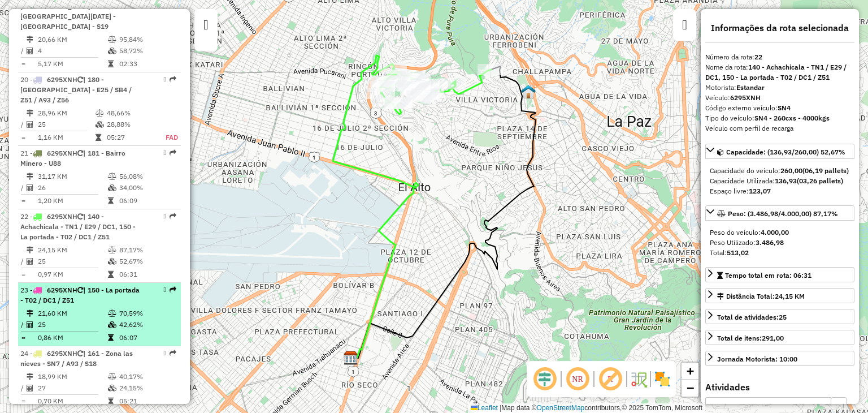
click at [70, 285] on span "| 150 - La portada - T02 / DC1 / Z51" at bounding box center [79, 294] width 119 height 19
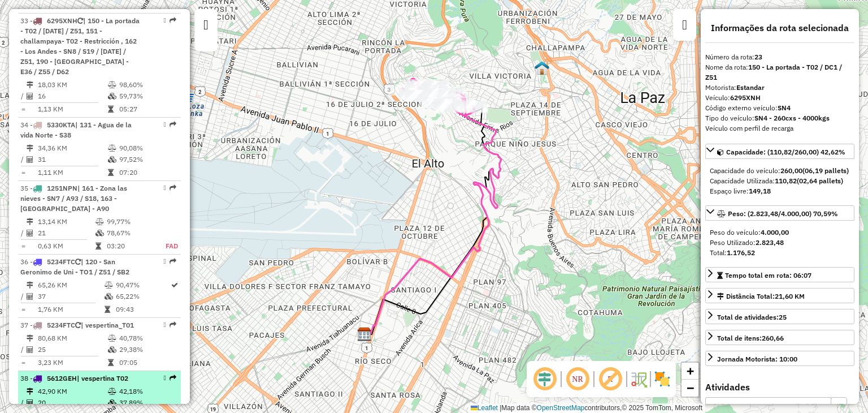
scroll to position [2775, 0]
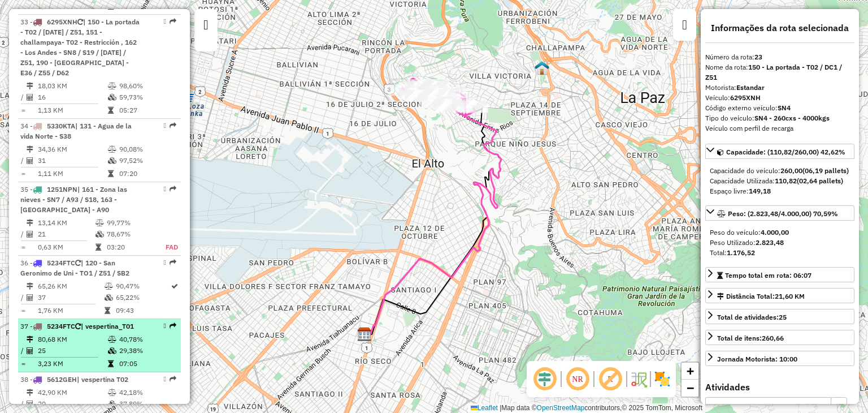
click at [86, 321] on div "37 - 5234FTC | vespertina_T01" at bounding box center [80, 326] width 120 height 10
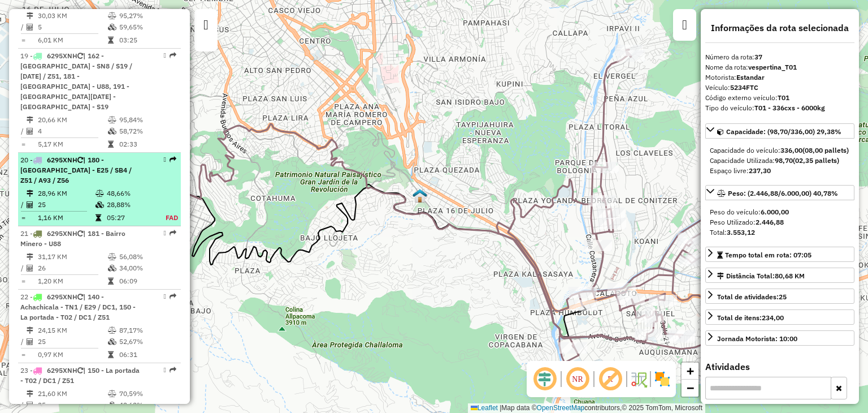
click at [85, 155] on div "20 - 6295XNH | 180 - [GEOGRAPHIC_DATA] - E25 / SB4 / Z51 / A93 / Z56" at bounding box center [80, 170] width 120 height 31
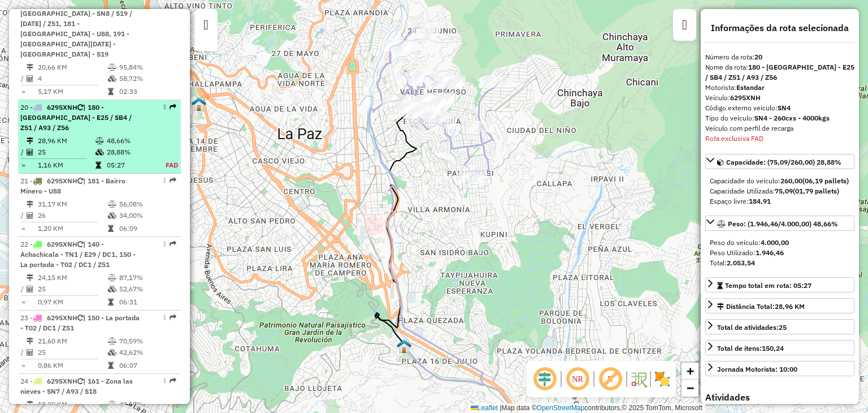
scroll to position [1711, 0]
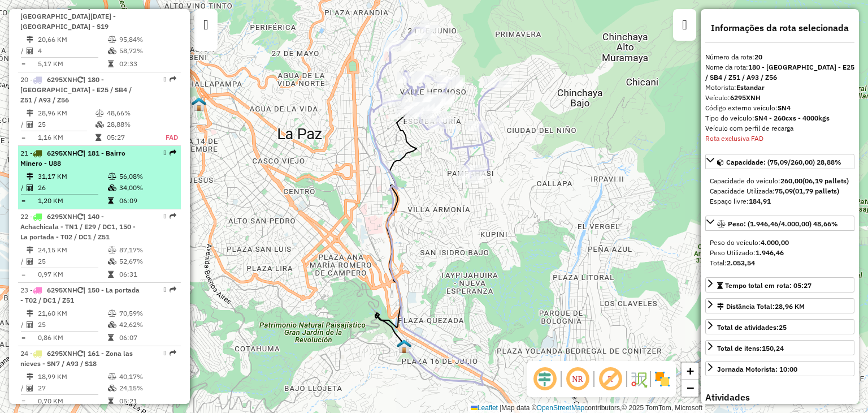
click at [88, 148] on div "21 - 6295XNH | 181 - Bairro Minero - U88" at bounding box center [80, 158] width 120 height 20
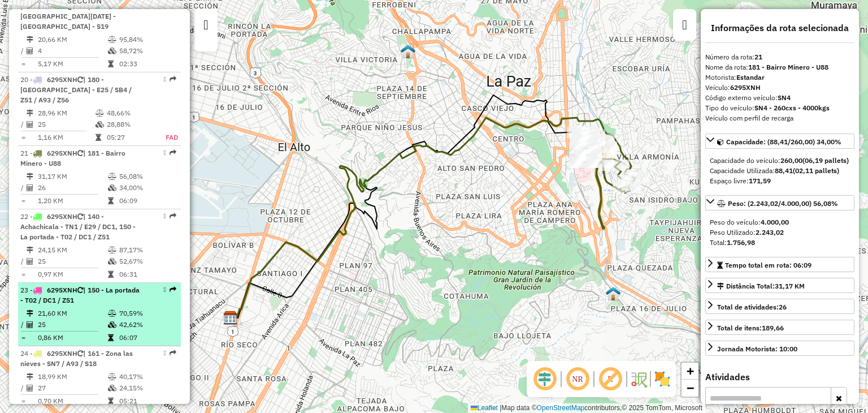
click at [80, 285] on div "23 - 6295XNH | 150 - La portada - T02 / [DATE] / Z51" at bounding box center [80, 295] width 120 height 20
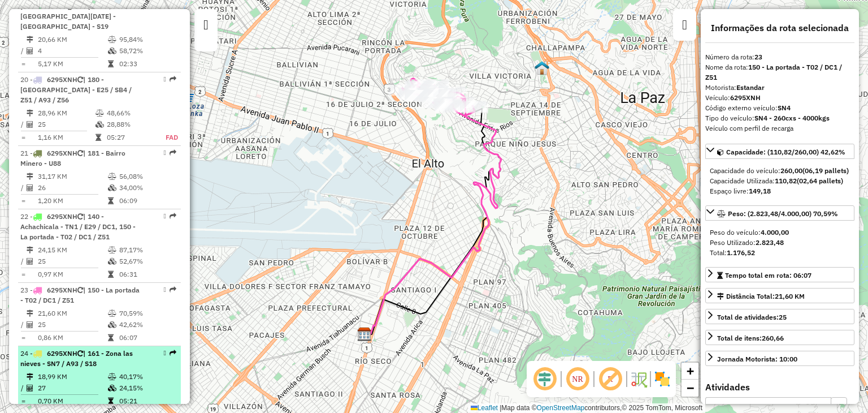
click at [81, 349] on span "| 161 - Zona las nieves - SN7 / A93 / S18" at bounding box center [76, 358] width 113 height 19
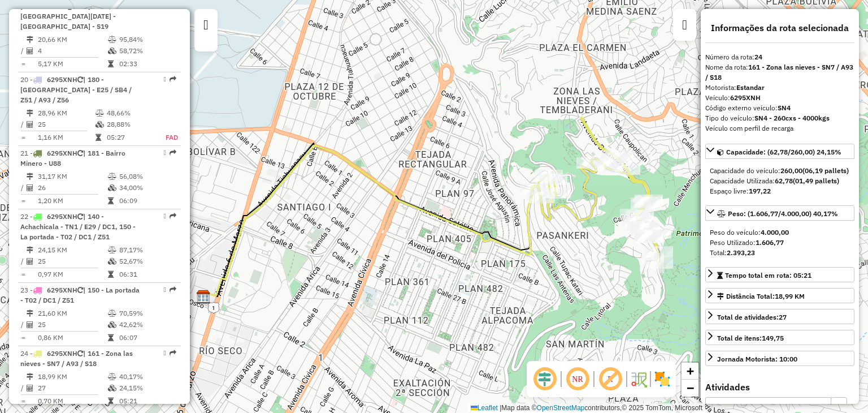
drag, startPoint x: 387, startPoint y: 275, endPoint x: 205, endPoint y: 267, distance: 182.2
click at [205, 267] on div "Janela de atendimento Grade de atendimento Capacidade Transportadoras Veículos …" at bounding box center [434, 206] width 868 height 413
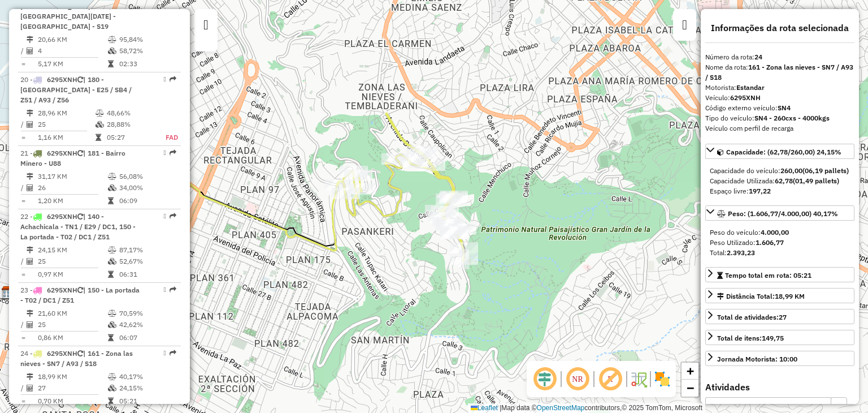
drag, startPoint x: 513, startPoint y: 250, endPoint x: 349, endPoint y: 233, distance: 164.8
click at [349, 233] on div "Janela de atendimento Grade de atendimento Capacidade Transportadoras Veículos …" at bounding box center [434, 206] width 868 height 413
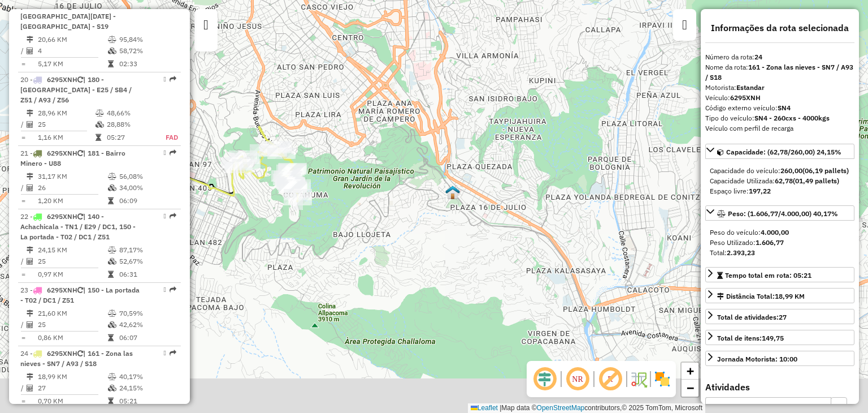
drag, startPoint x: 568, startPoint y: 276, endPoint x: 391, endPoint y: 186, distance: 198.0
click at [391, 186] on div "Janela de atendimento Grade de atendimento Capacidade Transportadoras Veículos …" at bounding box center [434, 206] width 868 height 413
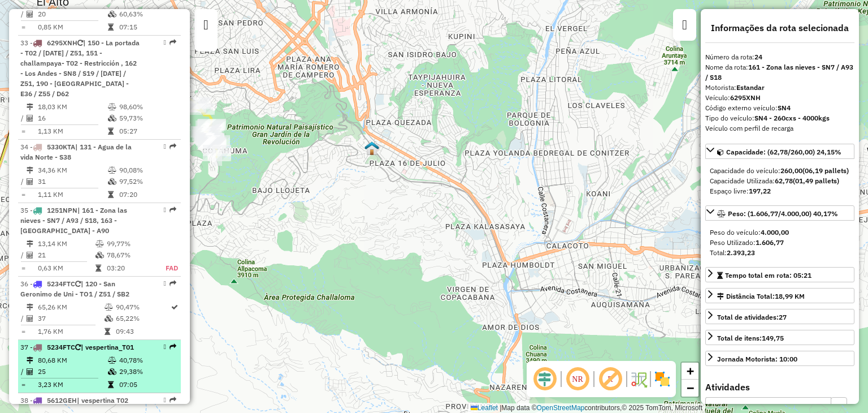
scroll to position [2754, 0]
click at [73, 365] on td "25" at bounding box center [72, 370] width 70 height 11
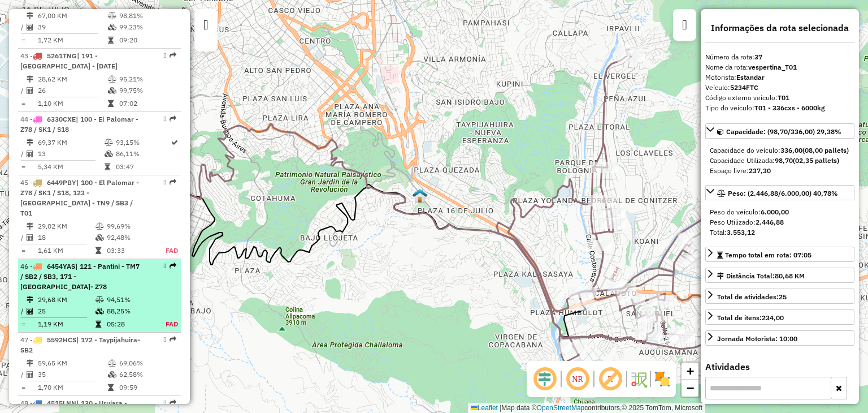
scroll to position [3517, 0]
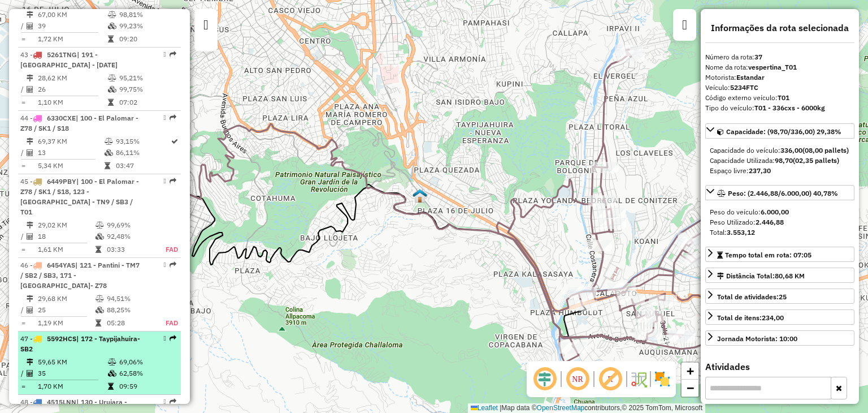
click at [84, 380] on td "1,70 KM" at bounding box center [72, 385] width 70 height 11
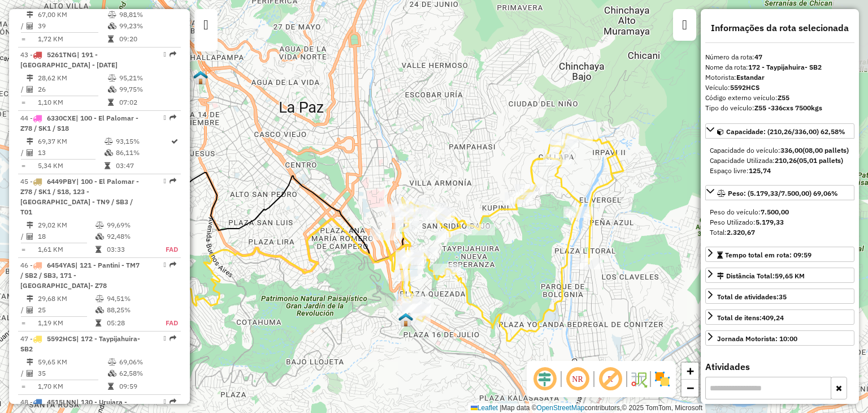
drag, startPoint x: 427, startPoint y: 188, endPoint x: 317, endPoint y: 221, distance: 114.5
click at [317, 221] on icon at bounding box center [252, 270] width 455 height 145
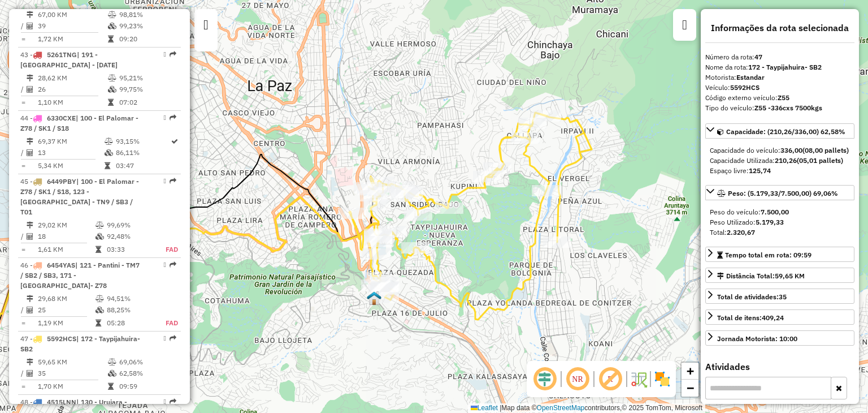
drag, startPoint x: 541, startPoint y: 253, endPoint x: 509, endPoint y: 230, distance: 38.9
click at [509, 230] on div "Janela de atendimento Grade de atendimento Capacidade Transportadoras Veículos …" at bounding box center [434, 206] width 868 height 413
click at [338, 269] on div "Janela de atendimento Grade de atendimento Capacidade Transportadoras Veículos …" at bounding box center [434, 206] width 868 height 413
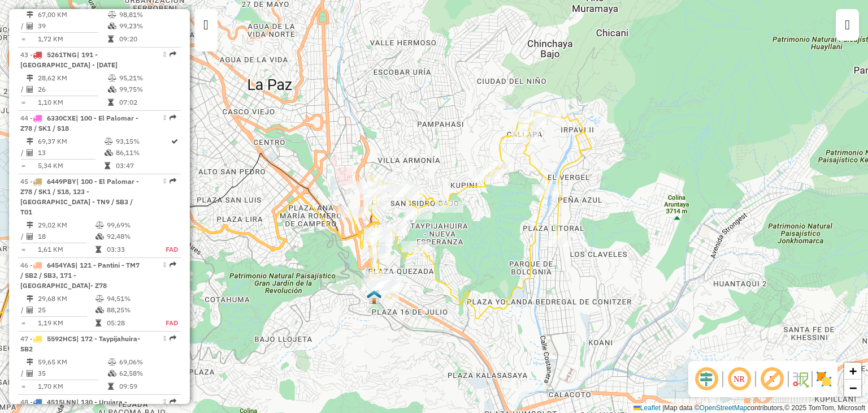
click at [338, 269] on div "Janela de atendimento Grade de atendimento Capacidade Transportadoras Veículos …" at bounding box center [434, 206] width 868 height 413
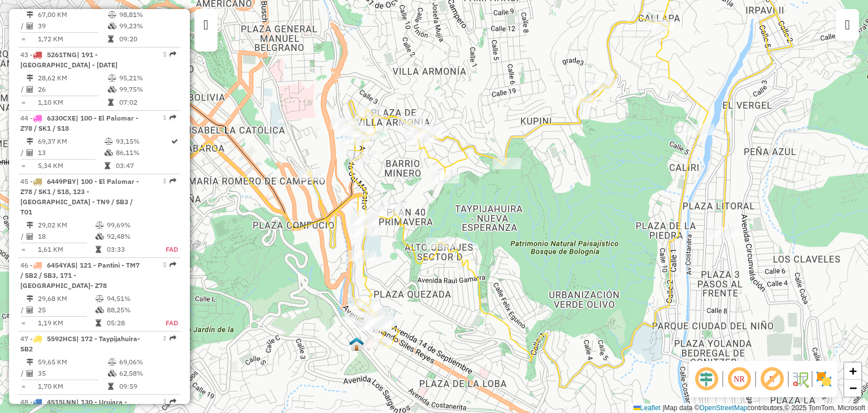
drag, startPoint x: 366, startPoint y: 276, endPoint x: 309, endPoint y: 298, distance: 61.7
click at [309, 298] on div "Janela de atendimento Grade de atendimento Capacidade Transportadoras Veículos …" at bounding box center [434, 206] width 868 height 413
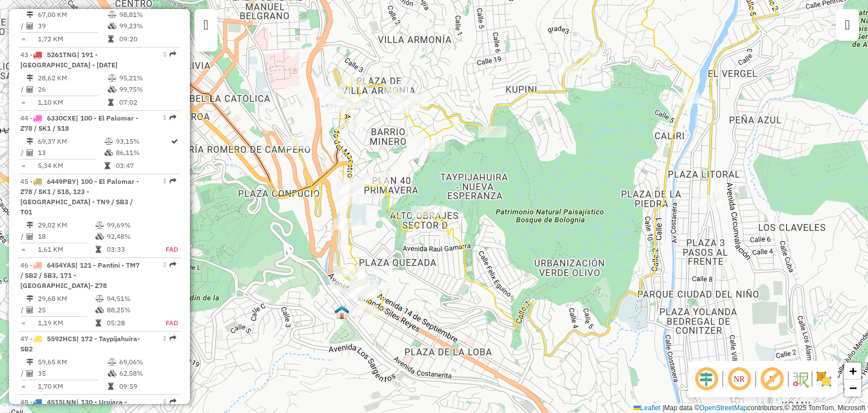
drag, startPoint x: 431, startPoint y: 321, endPoint x: 418, endPoint y: 275, distance: 47.8
click at [418, 275] on div "Janela de atendimento Grade de atendimento Capacidade Transportadoras Veículos …" at bounding box center [434, 206] width 868 height 413
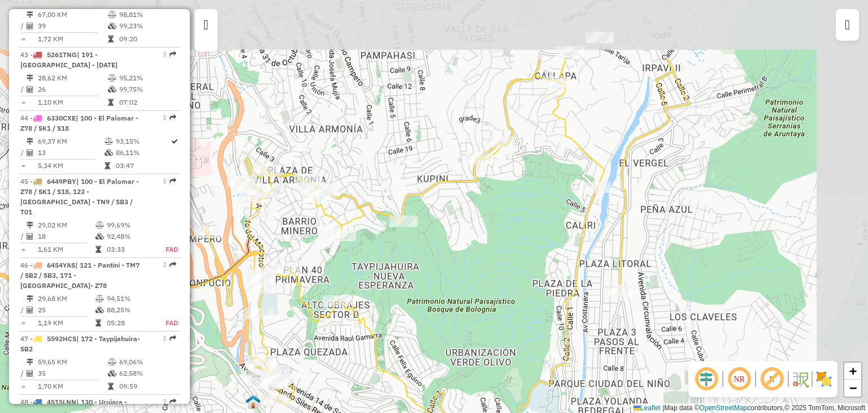
drag, startPoint x: 638, startPoint y: 217, endPoint x: 540, endPoint y: 326, distance: 146.1
click at [540, 326] on div "Janela de atendimento Grade de atendimento Capacidade Transportadoras Veículos …" at bounding box center [434, 206] width 868 height 413
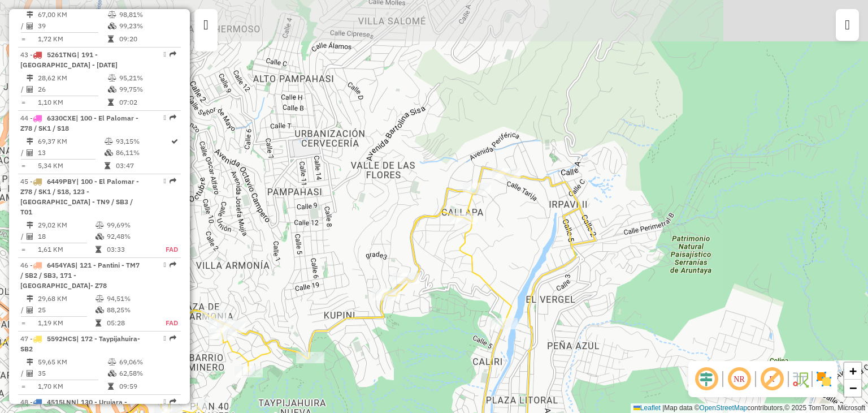
drag, startPoint x: 608, startPoint y: 193, endPoint x: 527, endPoint y: 320, distance: 151.0
click at [527, 320] on icon at bounding box center [353, 373] width 485 height 413
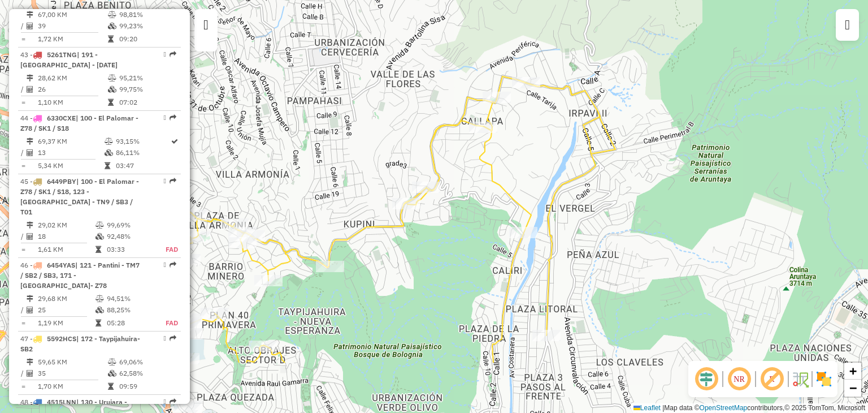
drag, startPoint x: 565, startPoint y: 328, endPoint x: 586, endPoint y: 235, distance: 95.6
click at [586, 235] on div "Janela de atendimento Grade de atendimento Capacidade Transportadoras Veículos …" at bounding box center [434, 206] width 868 height 413
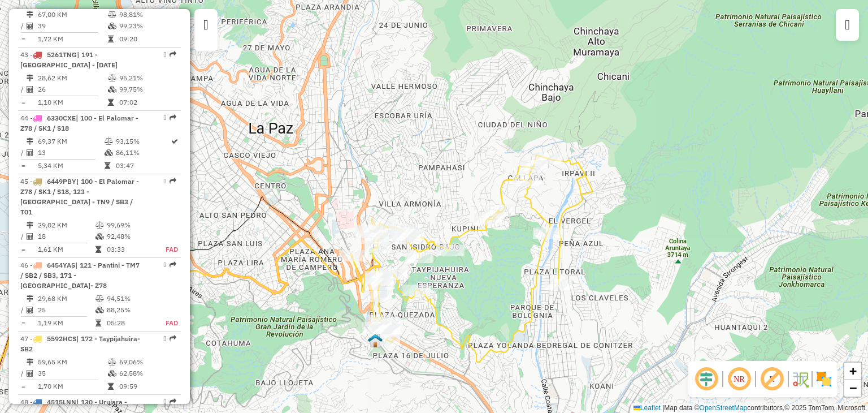
drag, startPoint x: 417, startPoint y: 331, endPoint x: 471, endPoint y: 308, distance: 59.0
click at [471, 308] on div "Janela de atendimento Grade de atendimento Capacidade Transportadoras Veículos …" at bounding box center [434, 206] width 868 height 413
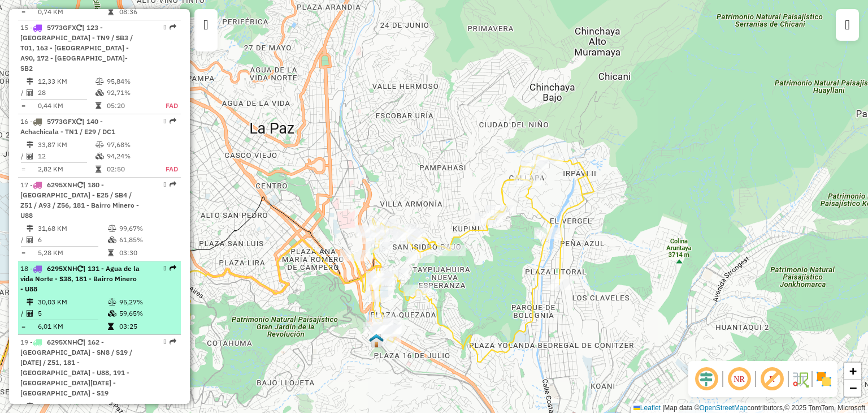
scroll to position [1345, 0]
click at [62, 296] on td "30,03 KM" at bounding box center [72, 301] width 70 height 11
select select "**********"
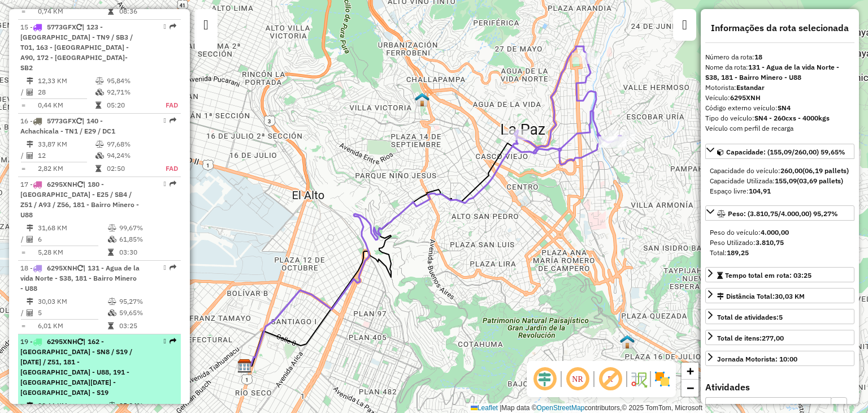
click at [74, 337] on span "| 162 - [GEOGRAPHIC_DATA] - SN8 / S19 / [DATE] / Z51, 181 - [GEOGRAPHIC_DATA] -…" at bounding box center [76, 366] width 112 height 59
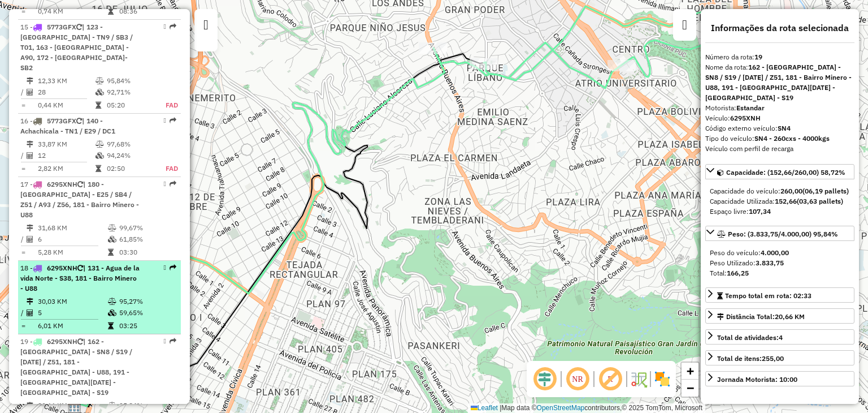
click at [83, 296] on td "30,03 KM" at bounding box center [72, 301] width 70 height 11
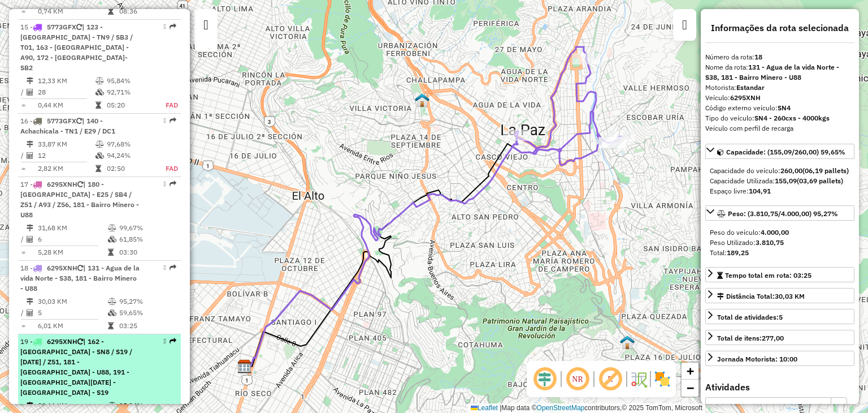
click at [80, 336] on div "19 - 6295XNH | 162 - [GEOGRAPHIC_DATA] - SN8 / S19 / [DATE] / Z51, 181 - [GEOGR…" at bounding box center [80, 366] width 120 height 61
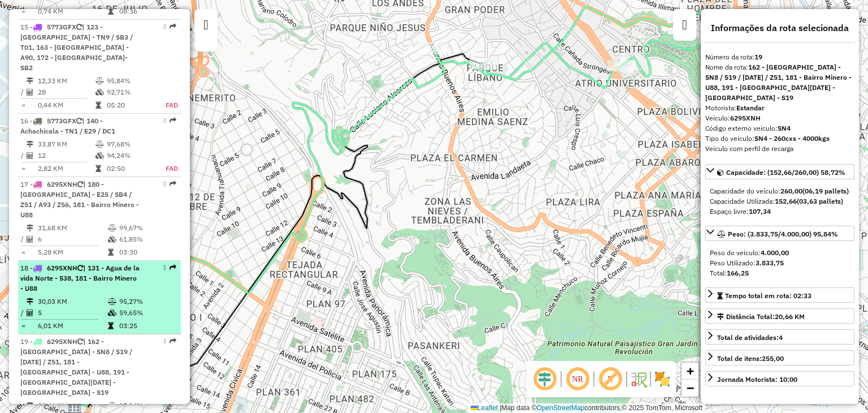
click at [81, 307] on td "5" at bounding box center [72, 312] width 70 height 11
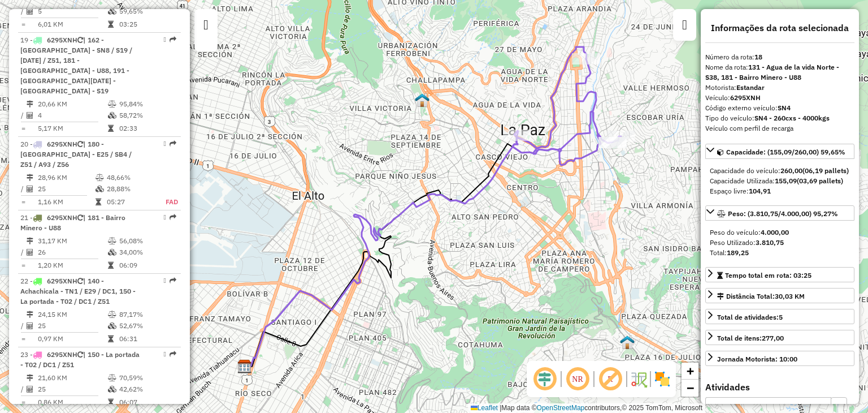
scroll to position [1647, 0]
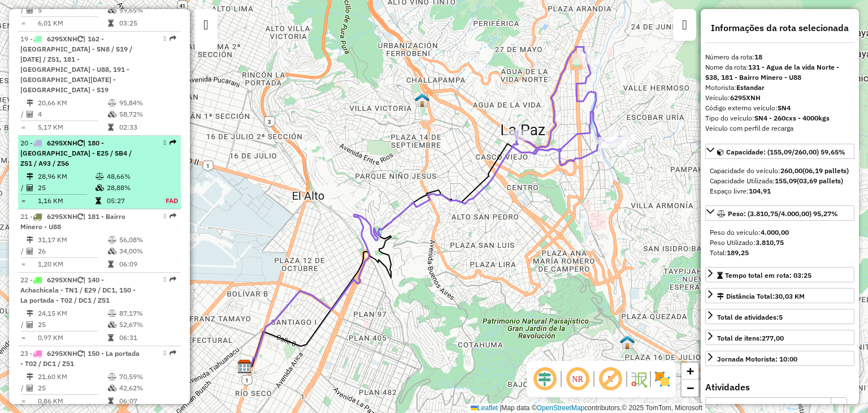
click at [77, 182] on td "25" at bounding box center [66, 187] width 58 height 11
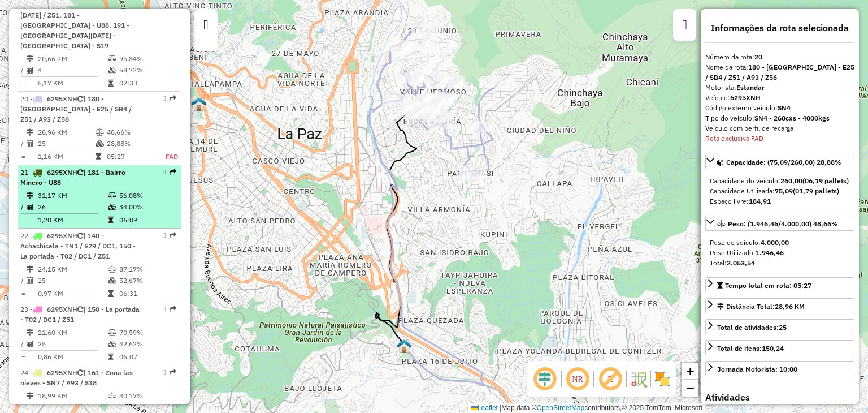
scroll to position [1711, 0]
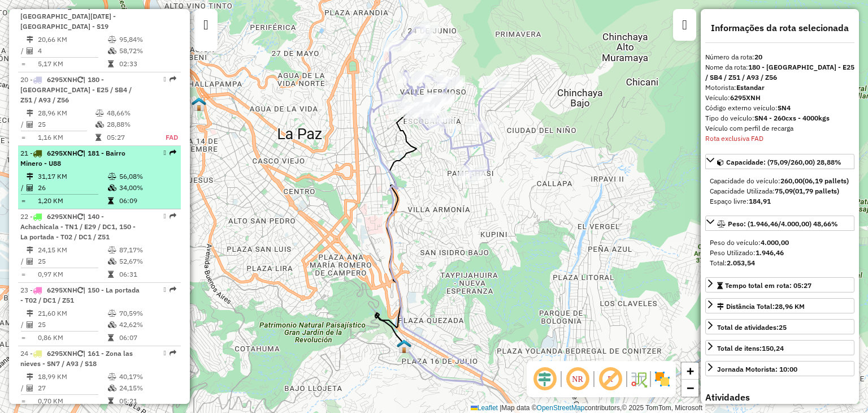
click at [79, 212] on span "| 140 - Achachicala - TN1 / E29 / DC1, 150 - La portada - T02 / DC1 / Z51" at bounding box center [77, 226] width 115 height 29
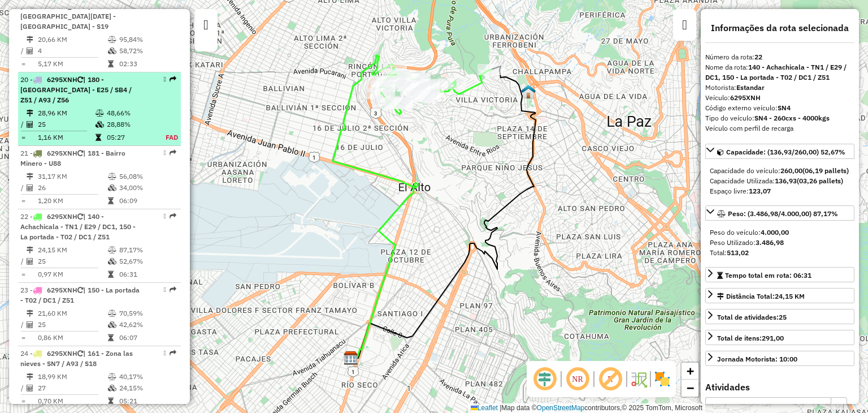
click at [79, 132] on td "1,16 KM" at bounding box center [66, 137] width 58 height 11
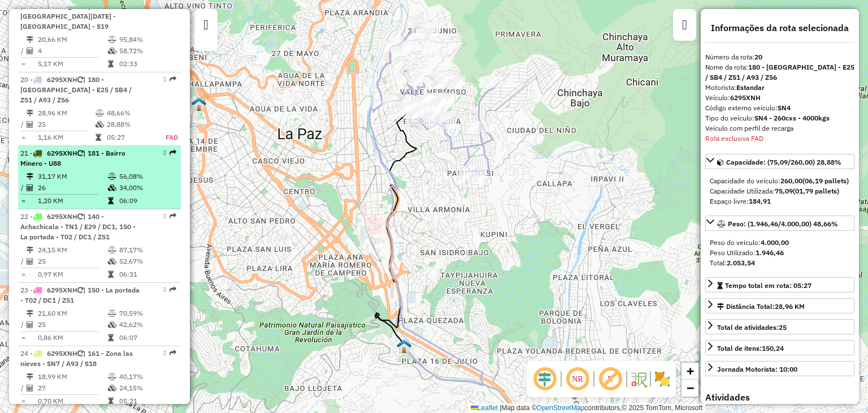
click at [83, 182] on td "26" at bounding box center [72, 187] width 70 height 11
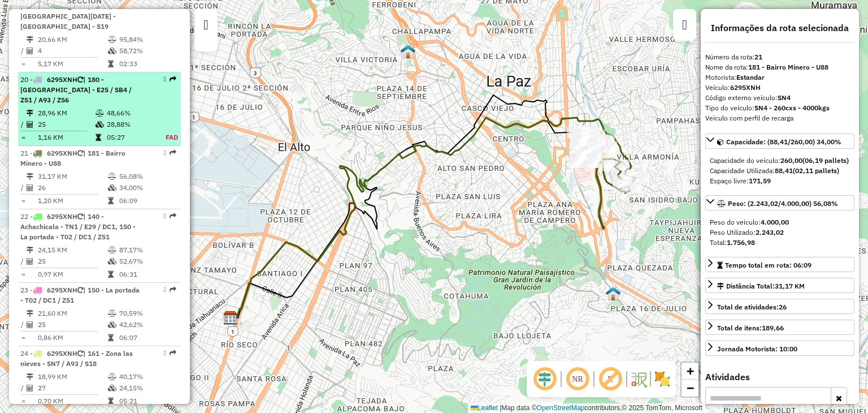
click at [80, 132] on td "1,16 KM" at bounding box center [66, 137] width 58 height 11
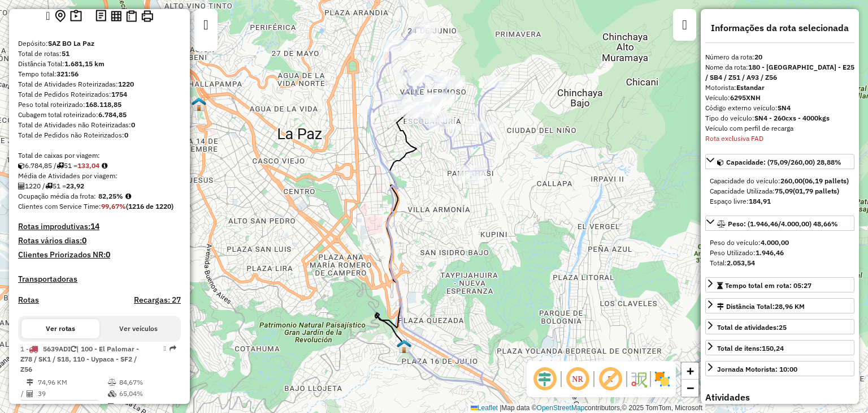
scroll to position [57, 0]
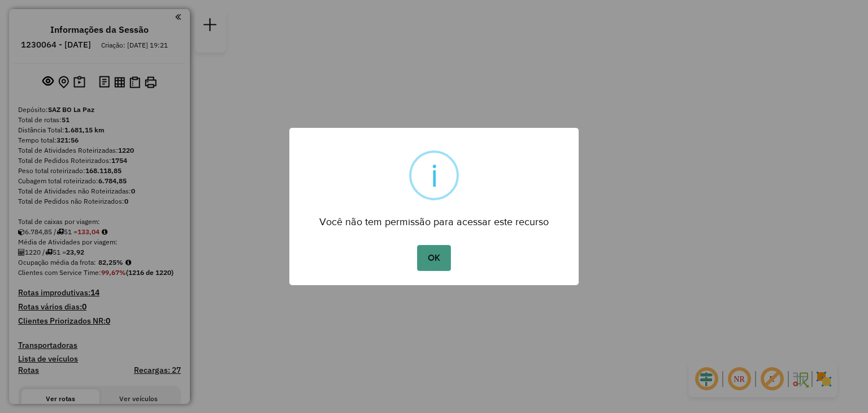
click at [437, 257] on button "OK" at bounding box center [433, 258] width 33 height 26
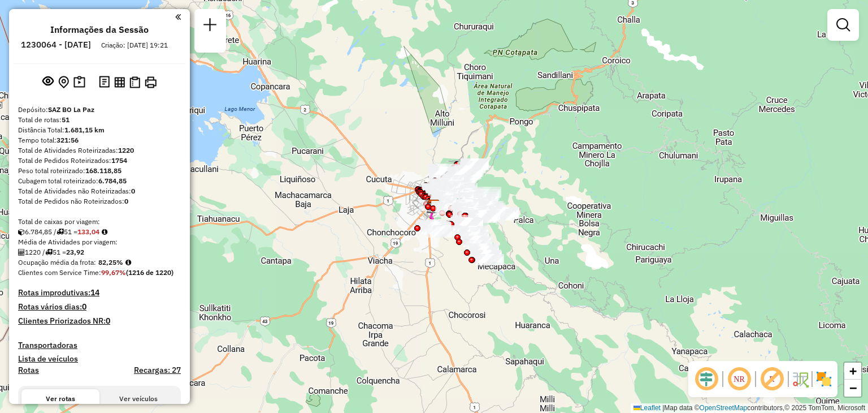
click at [838, 37] on div at bounding box center [844, 25] width 32 height 32
click at [843, 27] on em at bounding box center [844, 25] width 14 height 14
